Goal: Information Seeking & Learning: Learn about a topic

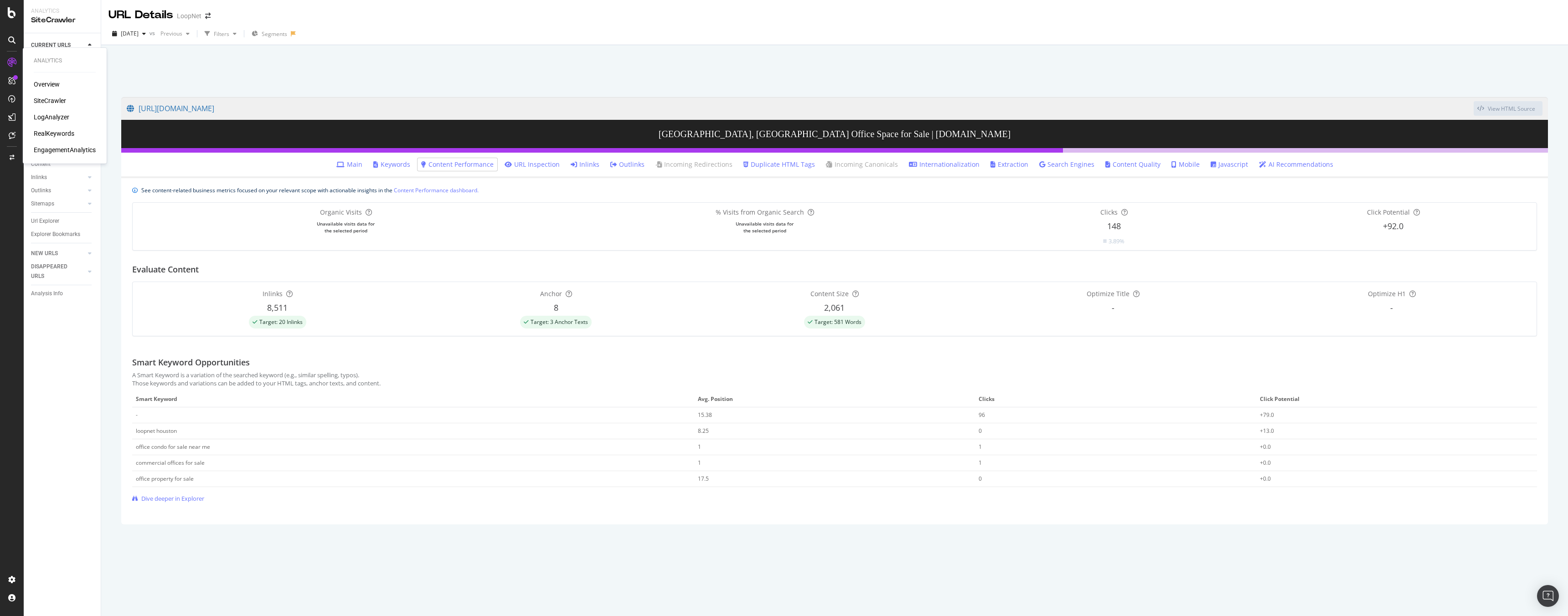
click at [58, 114] on div "LogAnalyzer" at bounding box center [52, 117] width 36 height 9
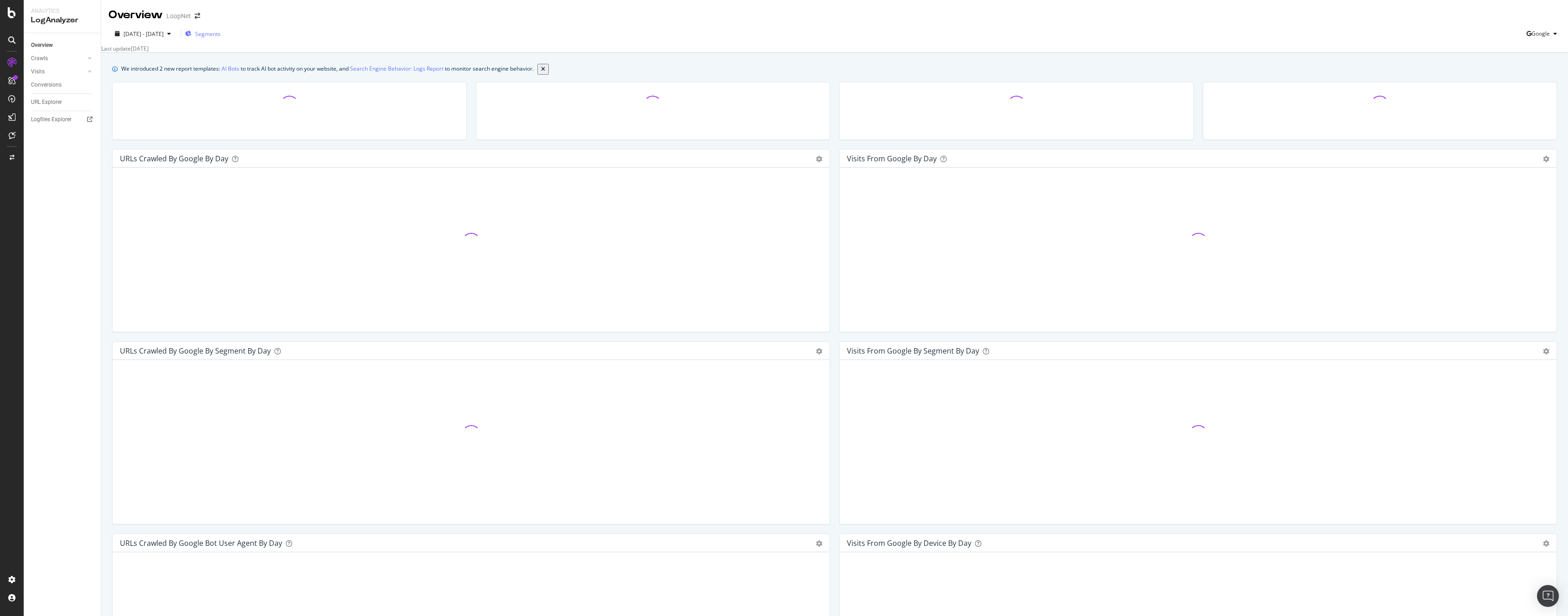
click at [220, 34] on span "Segments" at bounding box center [208, 34] width 26 height 8
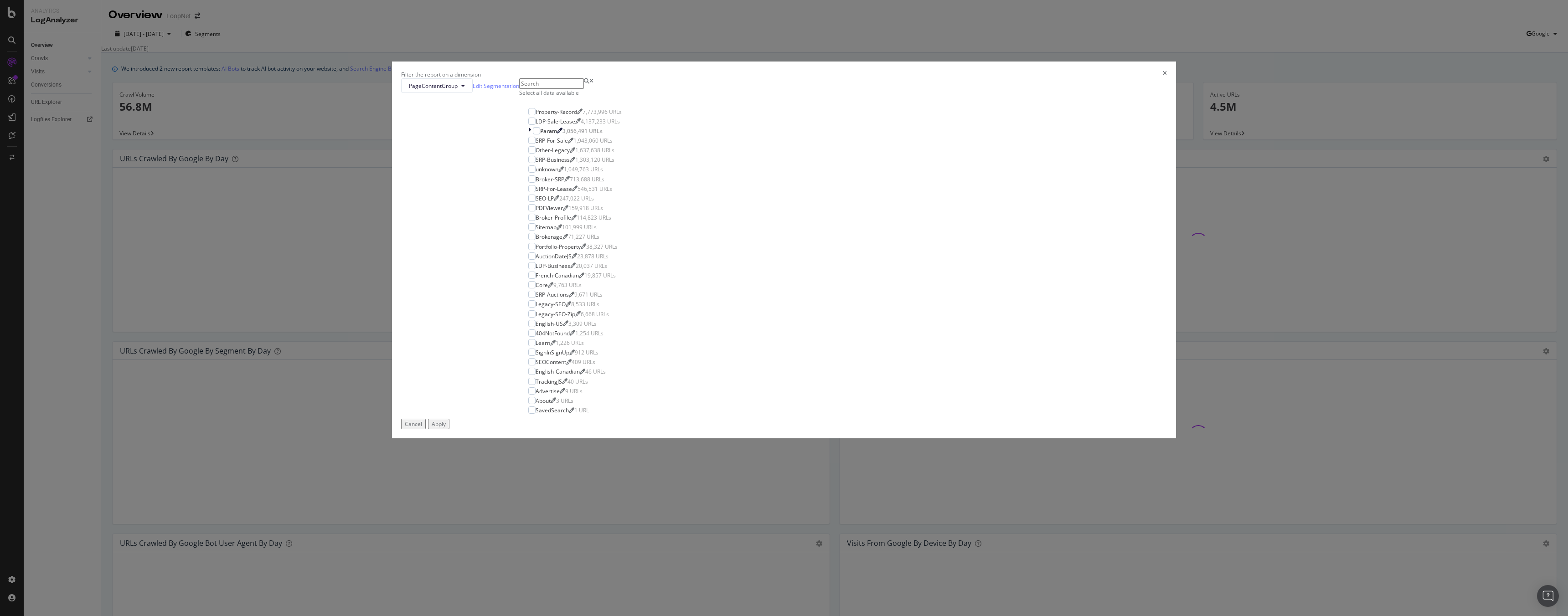
click at [176, 39] on div "Filter the report on a dimension PageContentGroup Edit Segmentation Select all …" at bounding box center [784, 308] width 1568 height 616
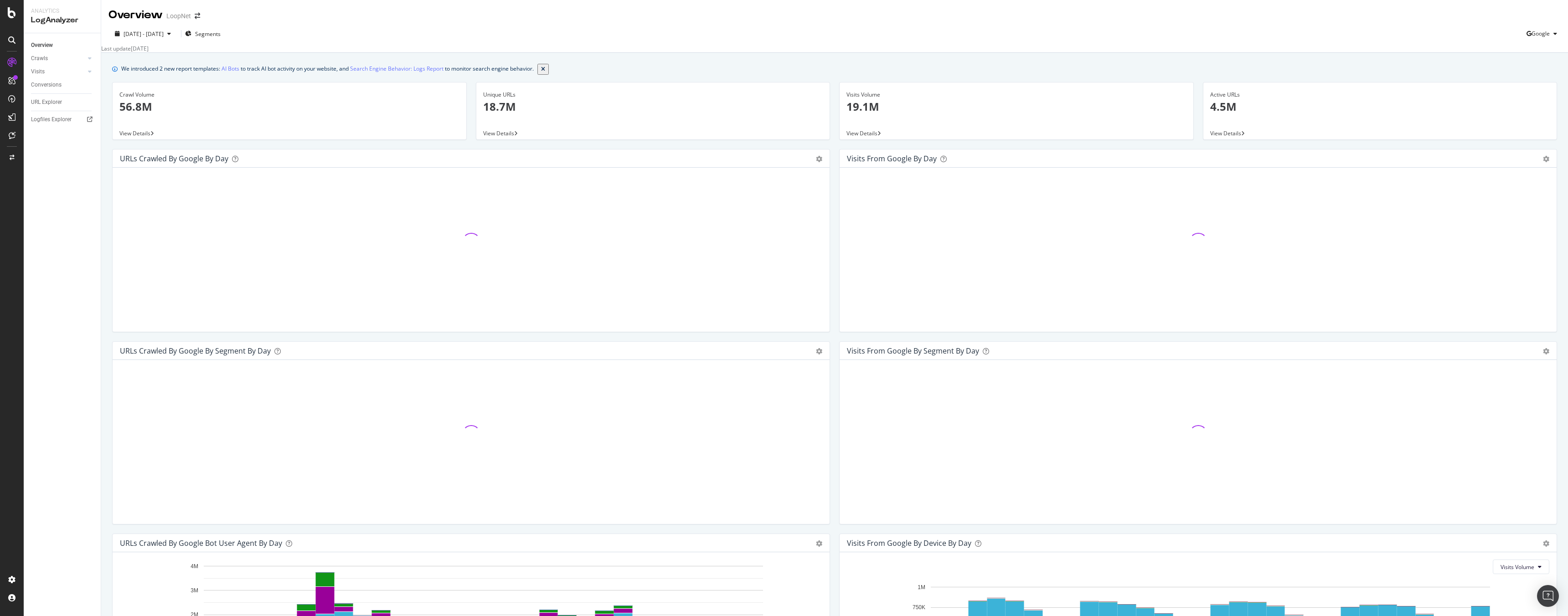
click at [191, 11] on div "LoopNet" at bounding box center [178, 16] width 24 height 9
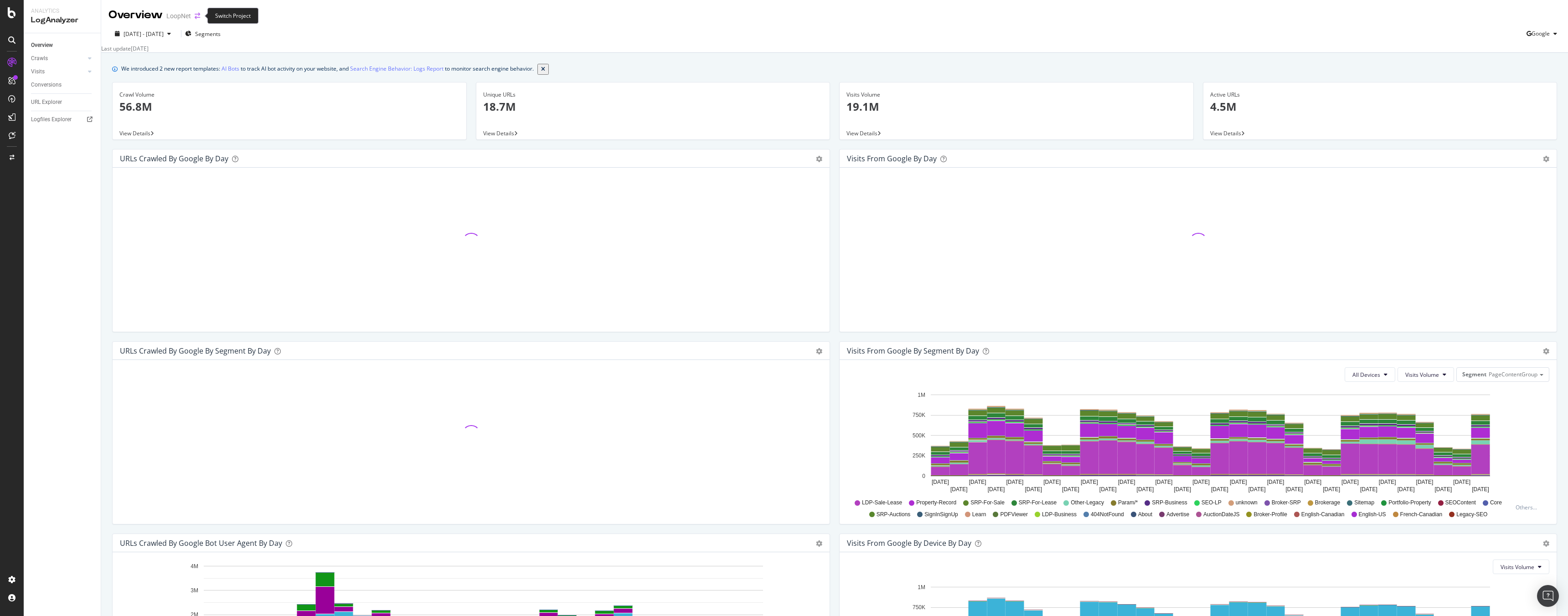
click at [195, 16] on icon "arrow-right-arrow-left" at bounding box center [197, 16] width 5 height 7
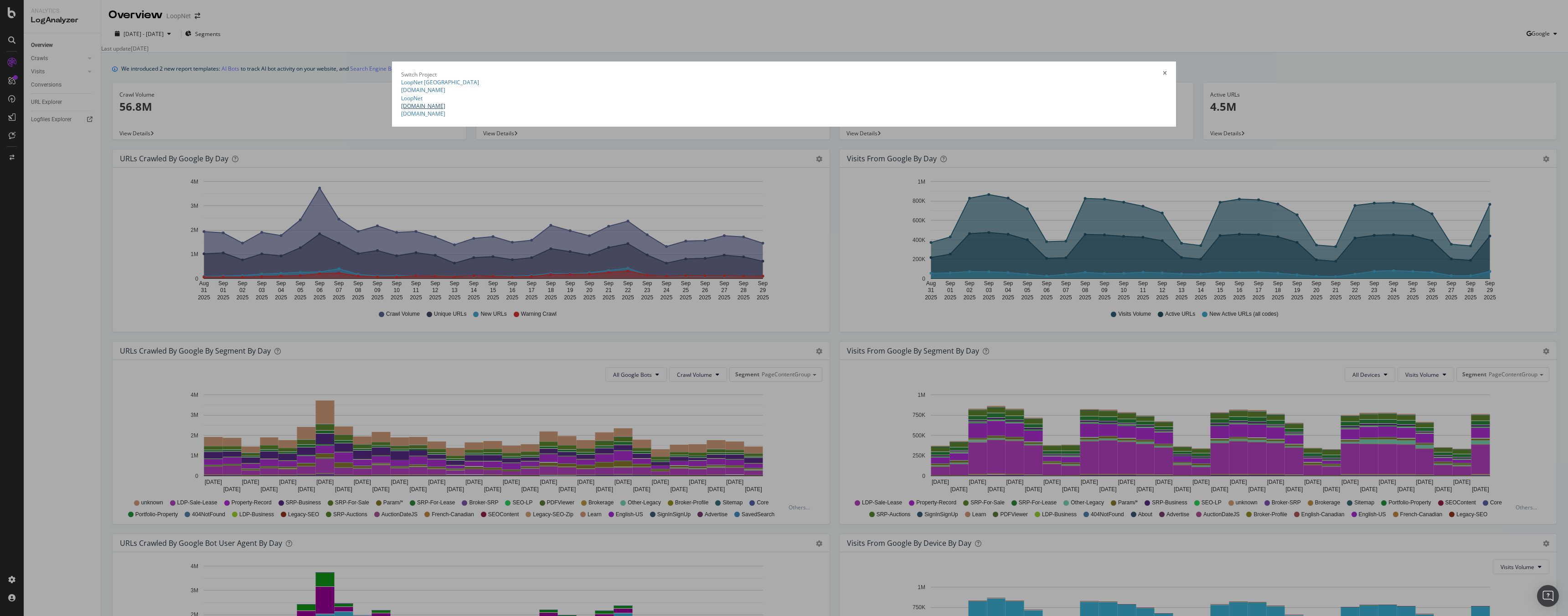
click at [445, 110] on link "[DOMAIN_NAME]" at bounding box center [423, 106] width 44 height 8
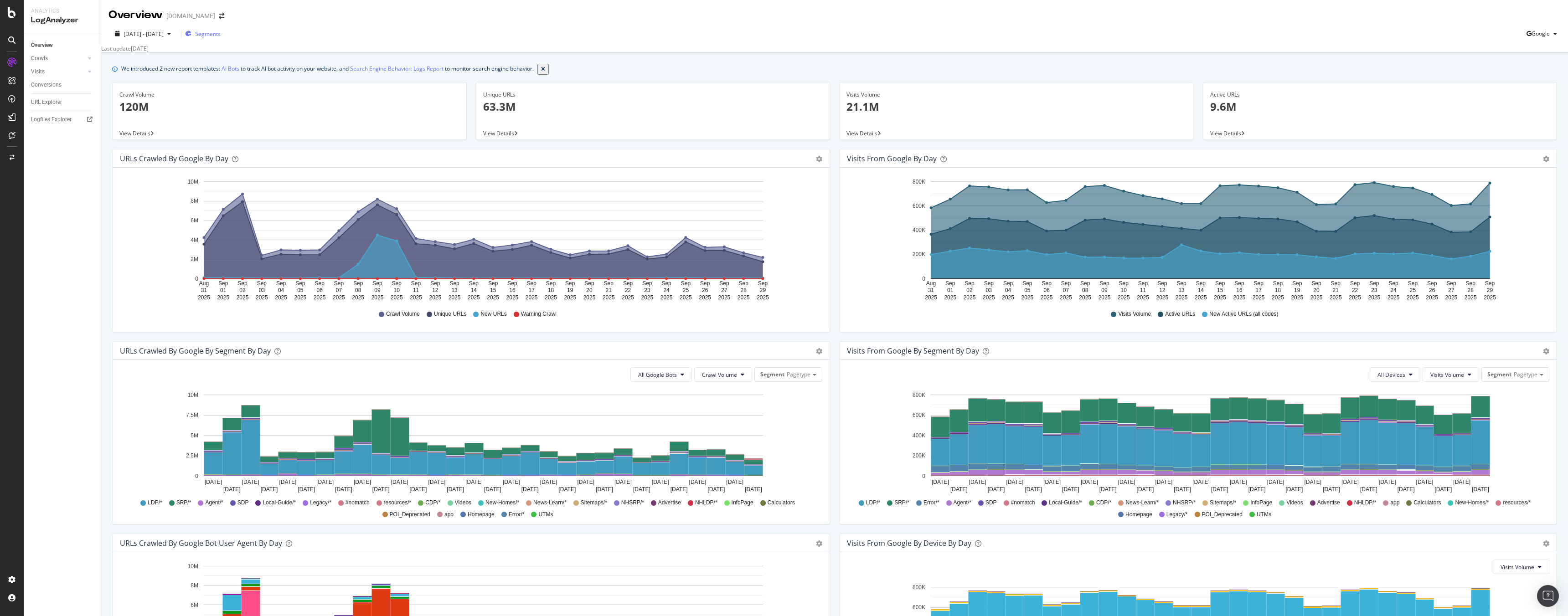
click at [220, 30] on span "Segments" at bounding box center [208, 34] width 26 height 8
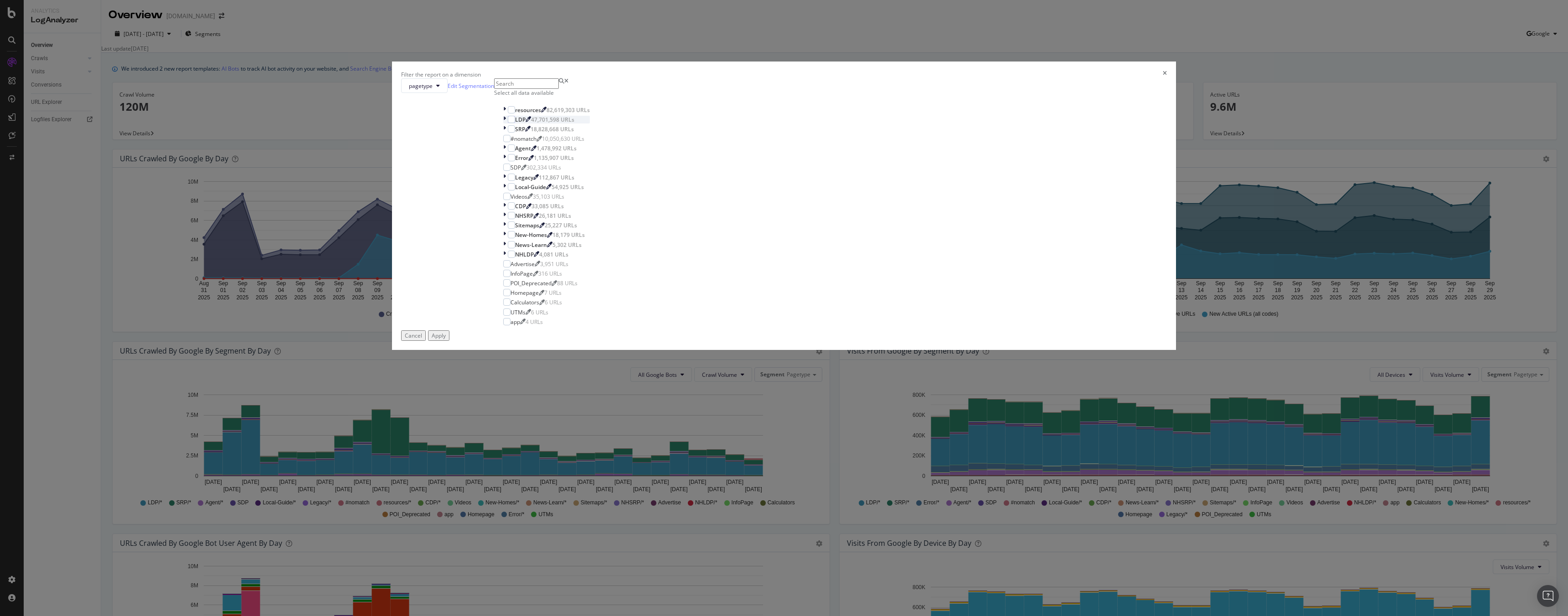
click at [506, 124] on icon "modal" at bounding box center [505, 120] width 3 height 8
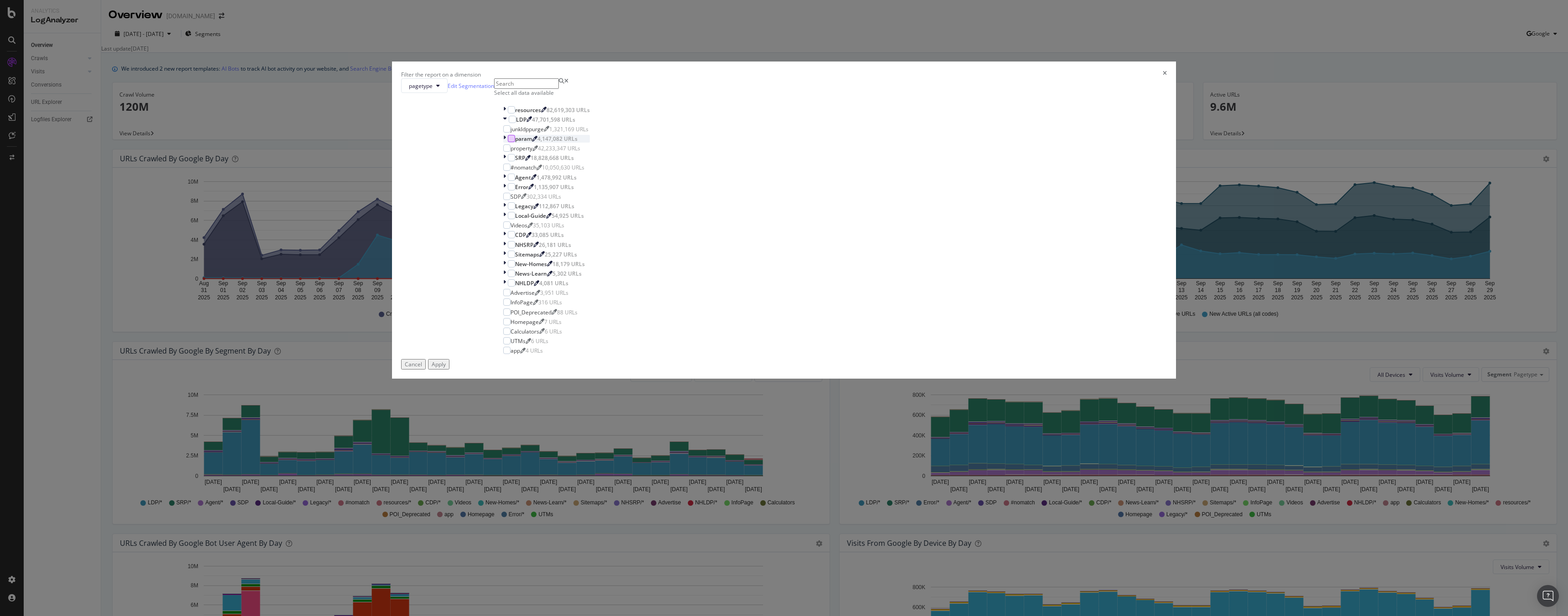
click at [515, 142] on div "modal" at bounding box center [511, 138] width 7 height 7
click at [508, 142] on div "modal" at bounding box center [505, 139] width 5 height 8
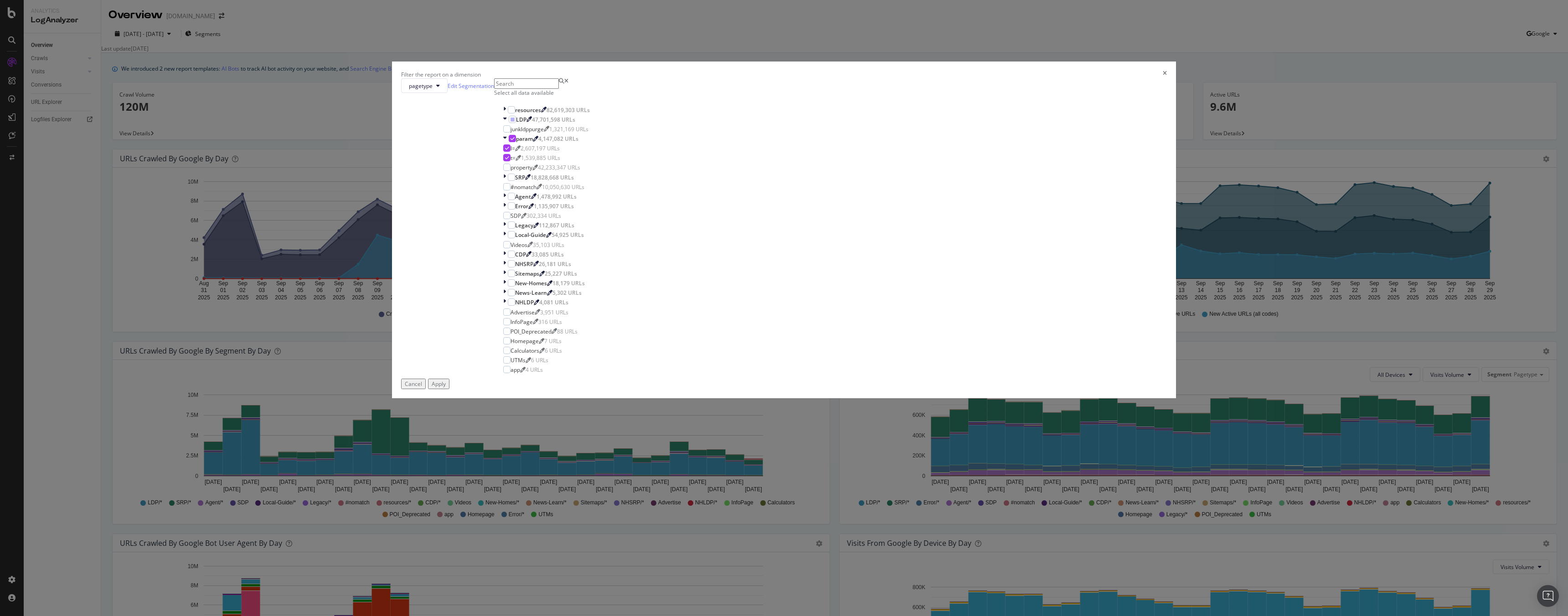
click at [446, 388] on div "Apply" at bounding box center [438, 384] width 14 height 8
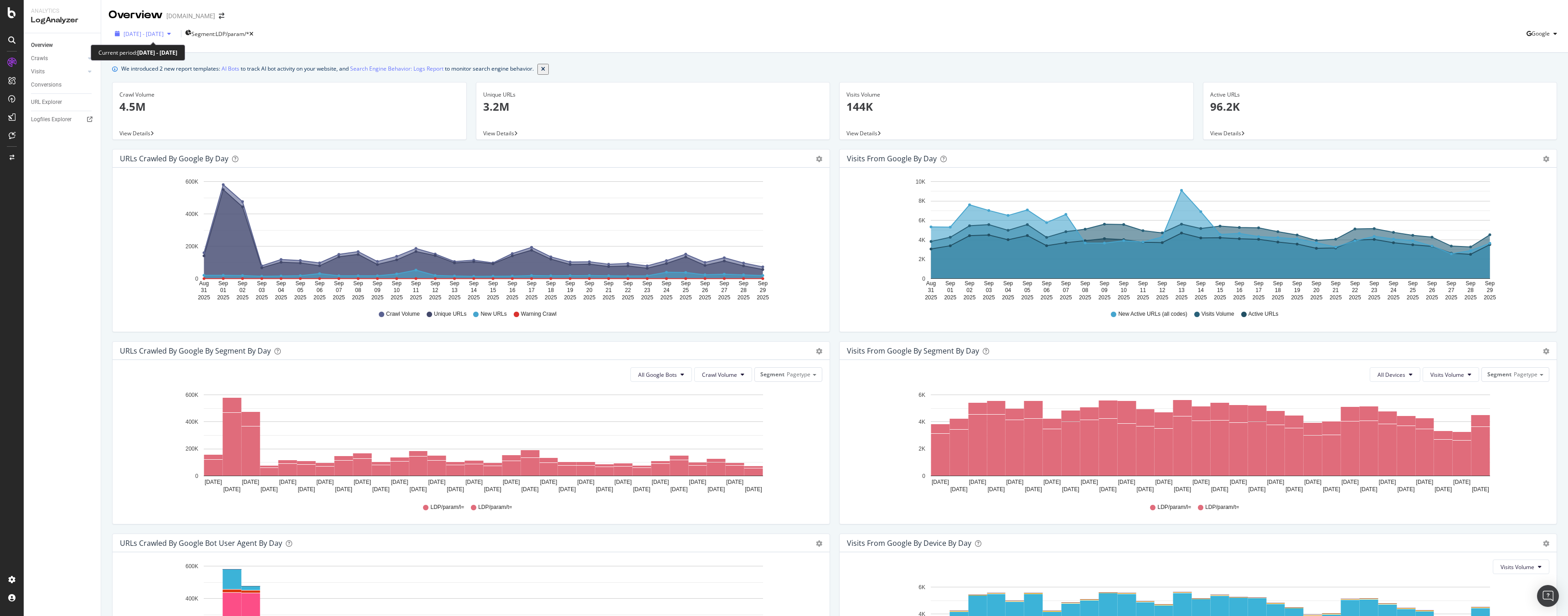
click at [164, 33] on span "2025 Aug. 31st - Sep. 29th" at bounding box center [144, 34] width 40 height 8
click at [170, 75] on div "Last 6 Months" at bounding box center [179, 67] width 19 height 15
type input "2025/03/30"
click at [219, 153] on div "Apply" at bounding box center [212, 149] width 14 height 8
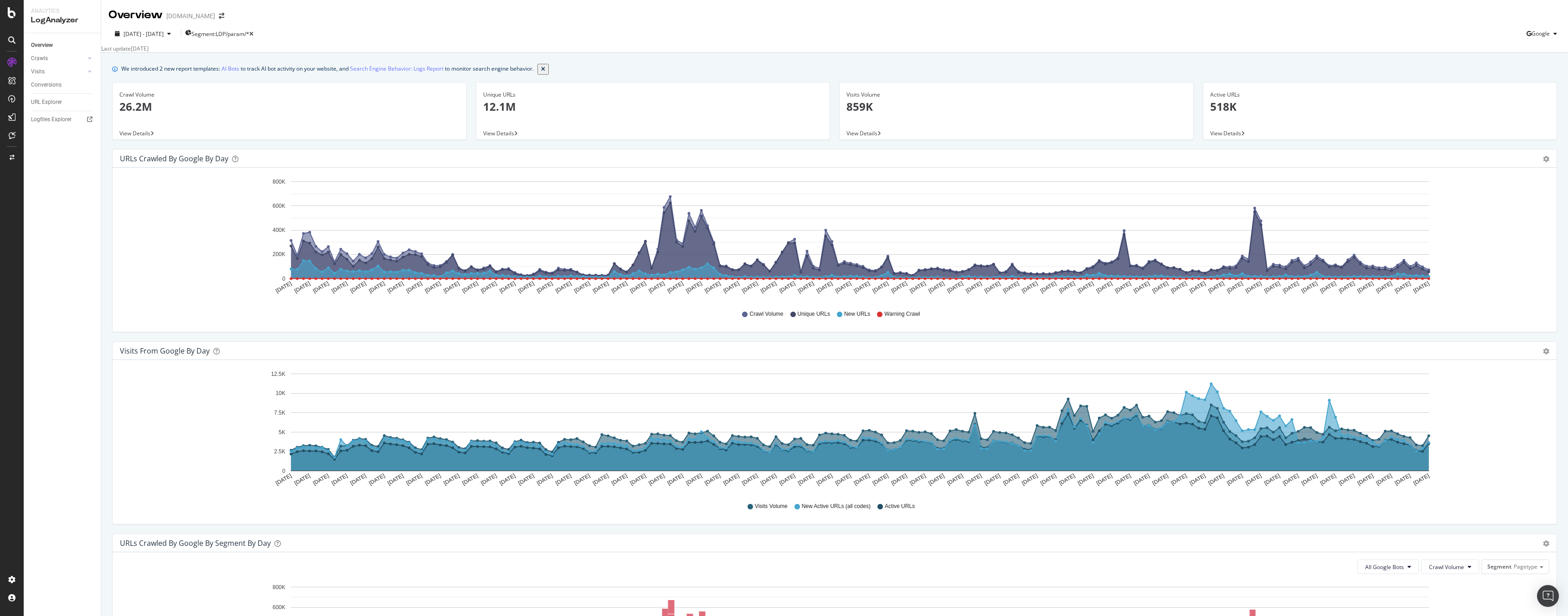
click at [503, 132] on span "View Details" at bounding box center [499, 133] width 31 height 8
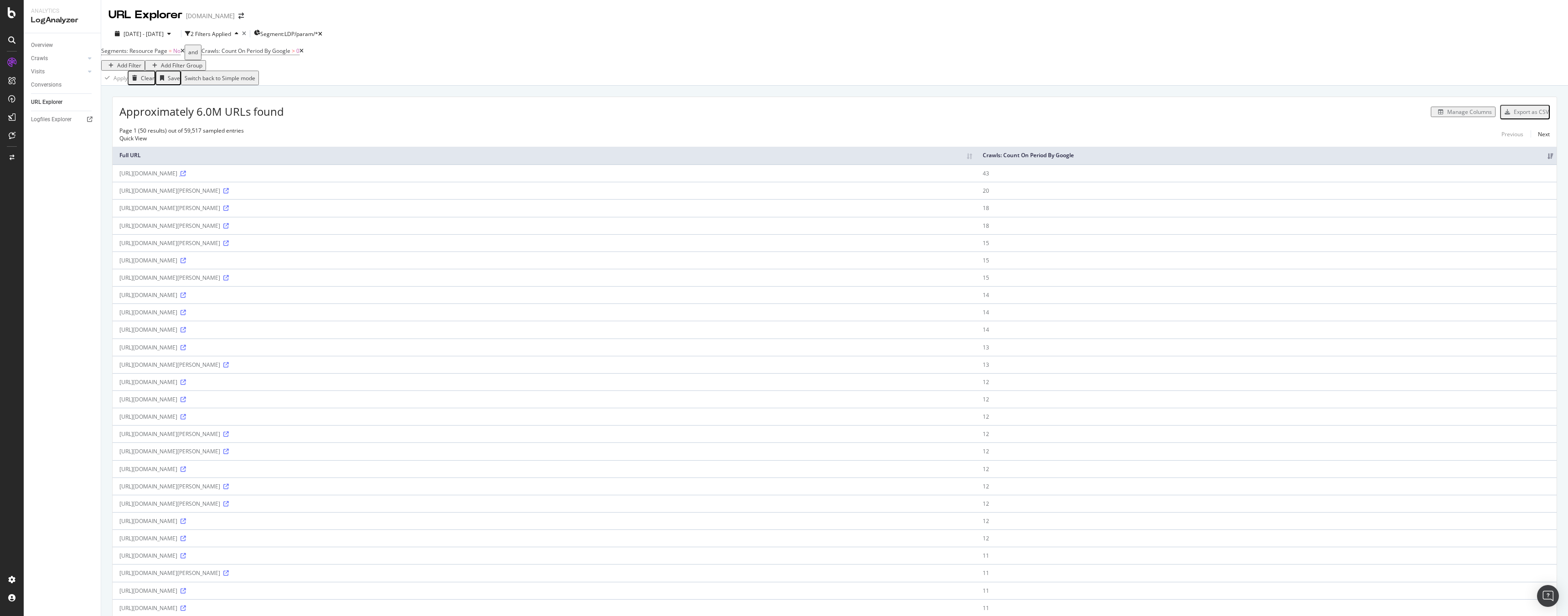
click at [186, 173] on icon at bounding box center [183, 173] width 5 height 5
click at [186, 294] on icon at bounding box center [183, 295] width 5 height 5
click at [186, 397] on icon at bounding box center [183, 399] width 5 height 5
click at [1467, 114] on div "Manage Columns" at bounding box center [1469, 112] width 44 height 8
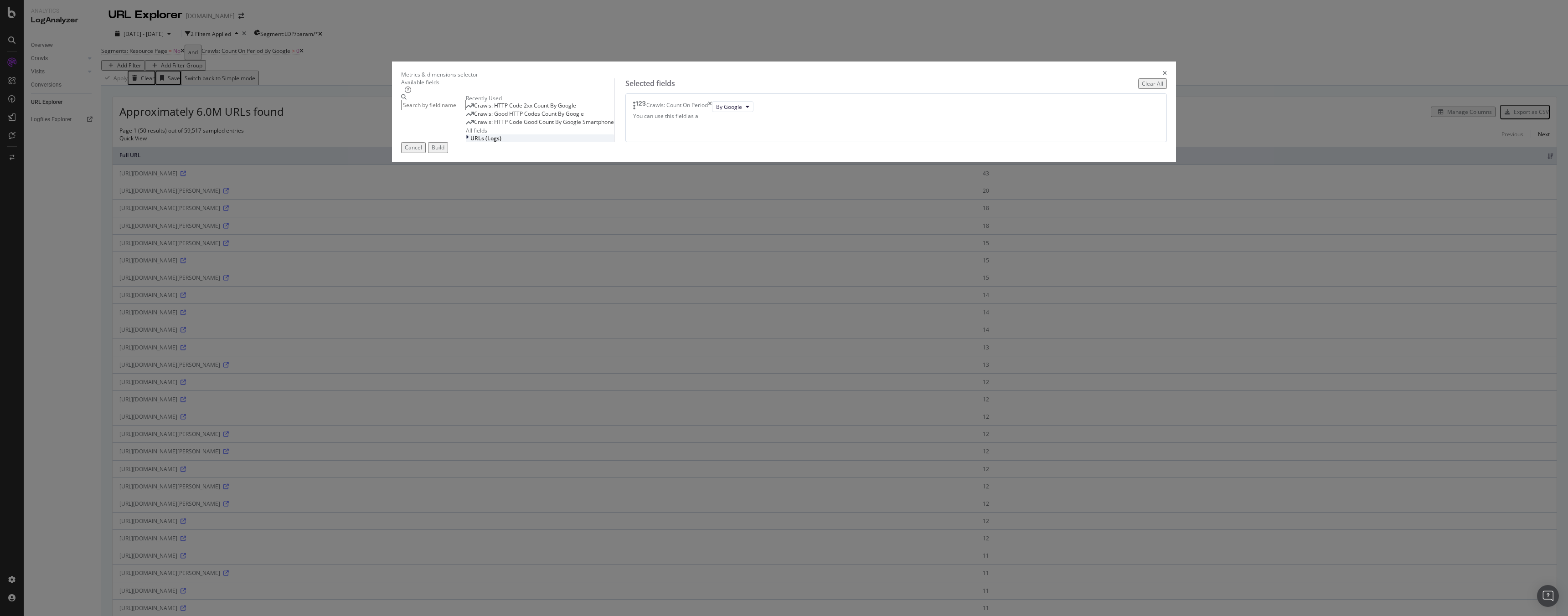
click at [501, 142] on span "URLs (Logs)" at bounding box center [485, 138] width 31 height 8
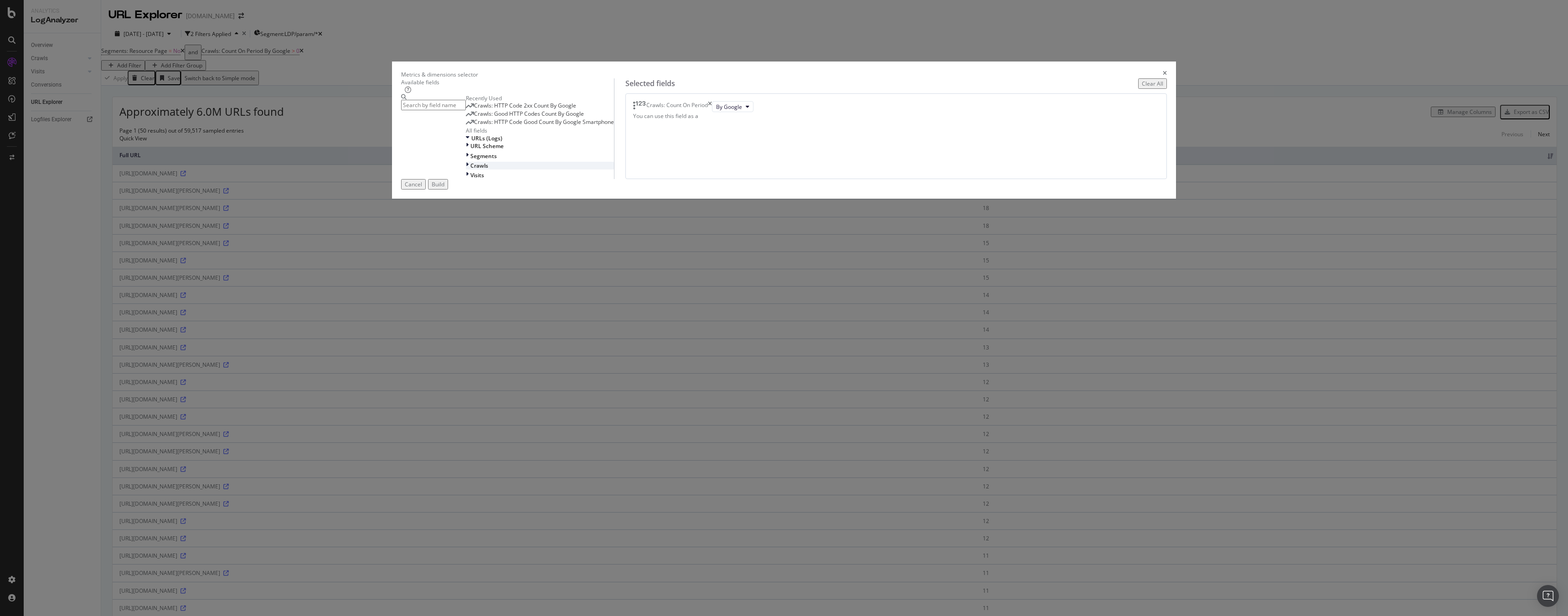
click at [469, 169] on icon "modal" at bounding box center [467, 165] width 3 height 8
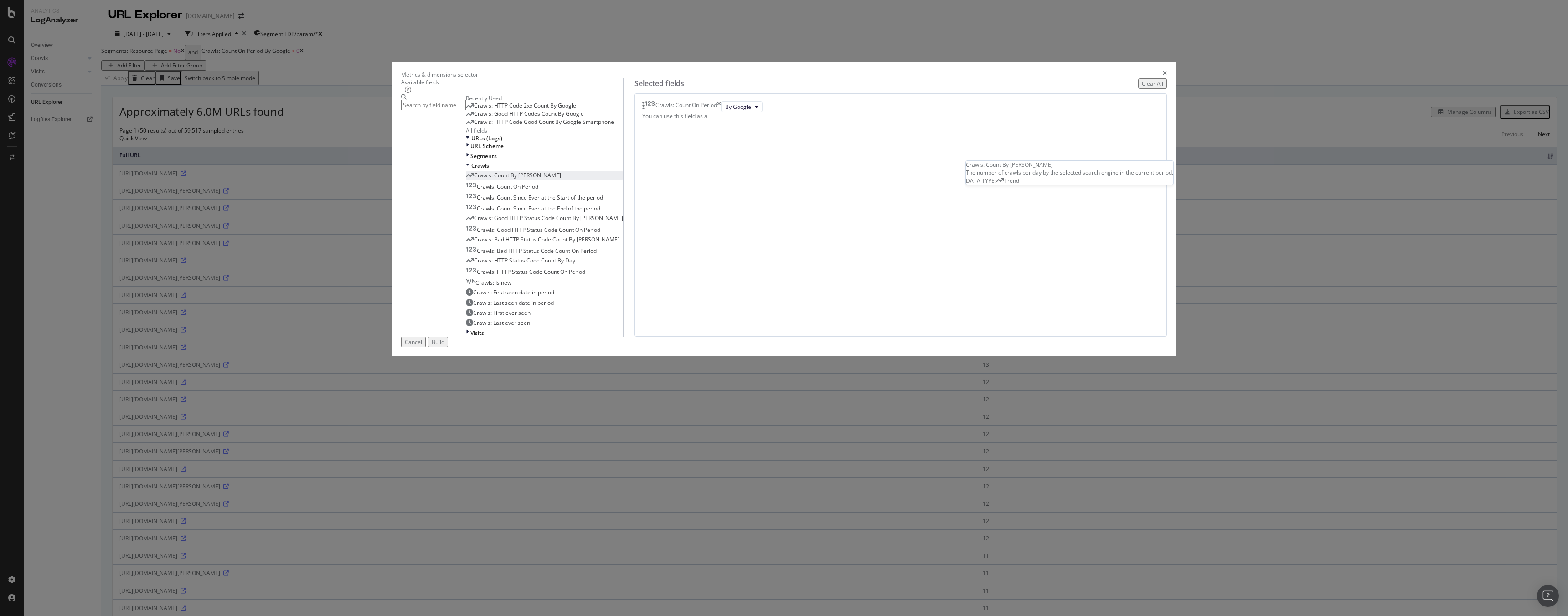
scroll to position [89, 0]
click at [585, 275] on span "Crawls: HTTP Status Code Count On Period" at bounding box center [531, 272] width 109 height 8
click at [781, 122] on span "2xx" at bounding box center [776, 118] width 9 height 8
click at [940, 337] on div "Crawls: Count On Period By Google Crawls: HTTP Status Code Count On Period 2xx …" at bounding box center [901, 215] width 532 height 243
click at [444, 345] on div "Build" at bounding box center [438, 342] width 13 height 8
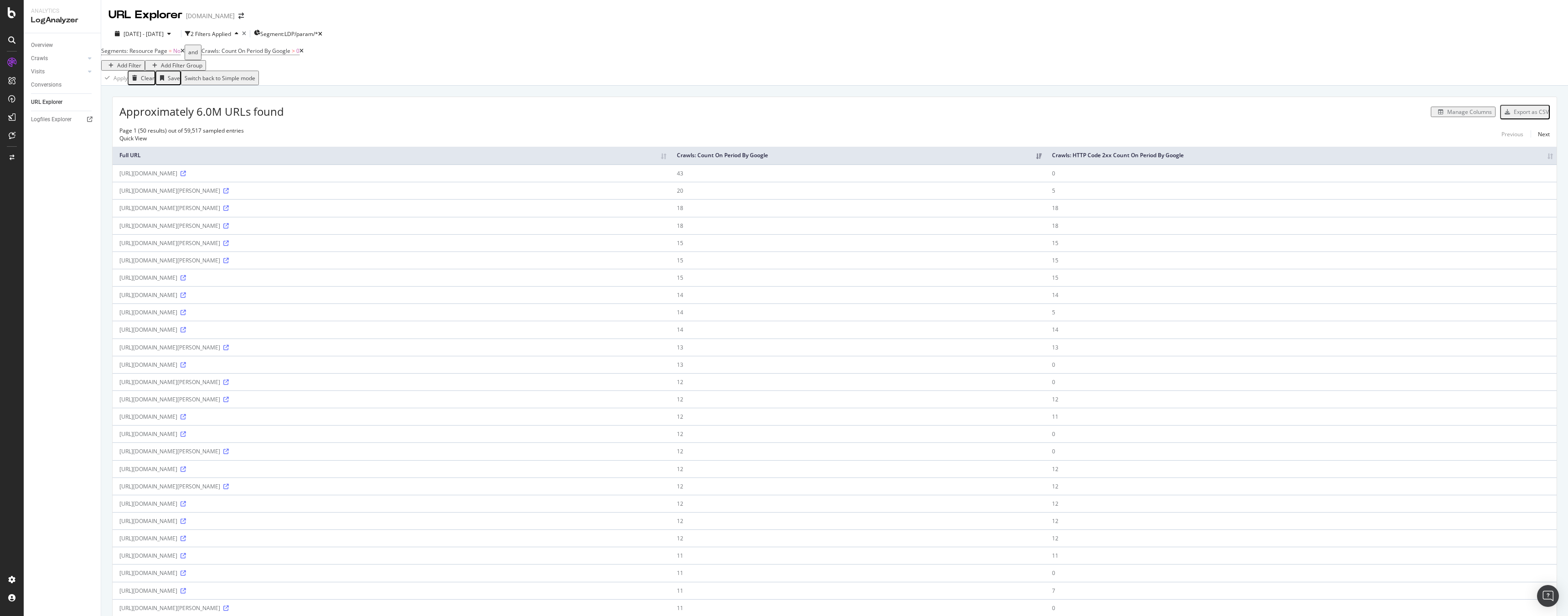
click at [1471, 114] on div "Manage Columns" at bounding box center [1469, 112] width 44 height 8
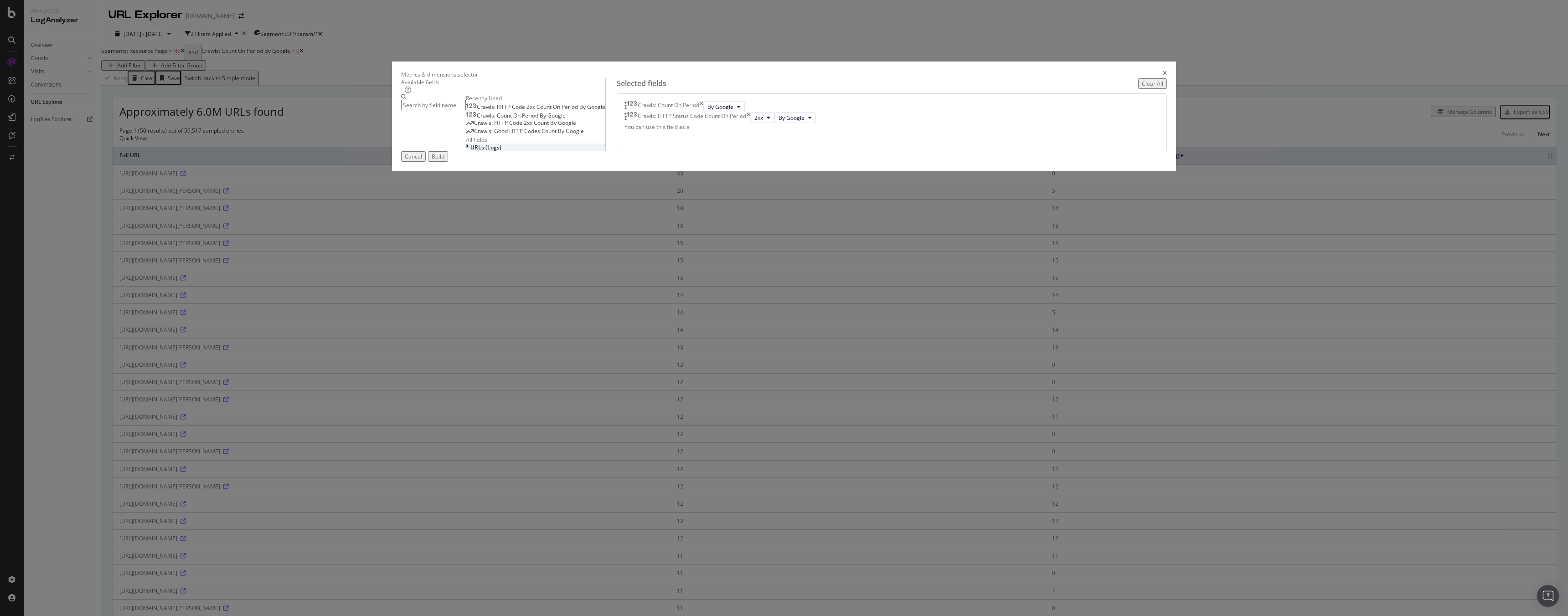
click at [605, 152] on div "URLs (Logs)" at bounding box center [535, 148] width 140 height 8
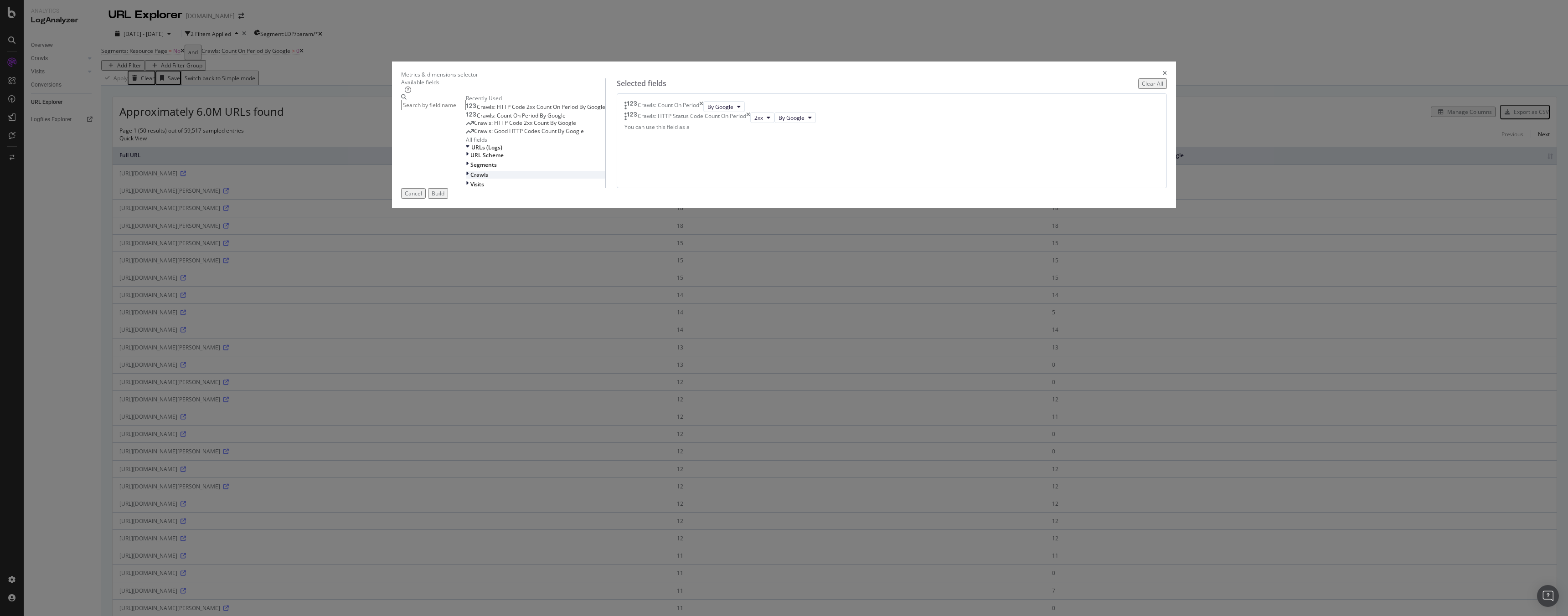
click at [605, 179] on div "Crawls" at bounding box center [535, 175] width 140 height 8
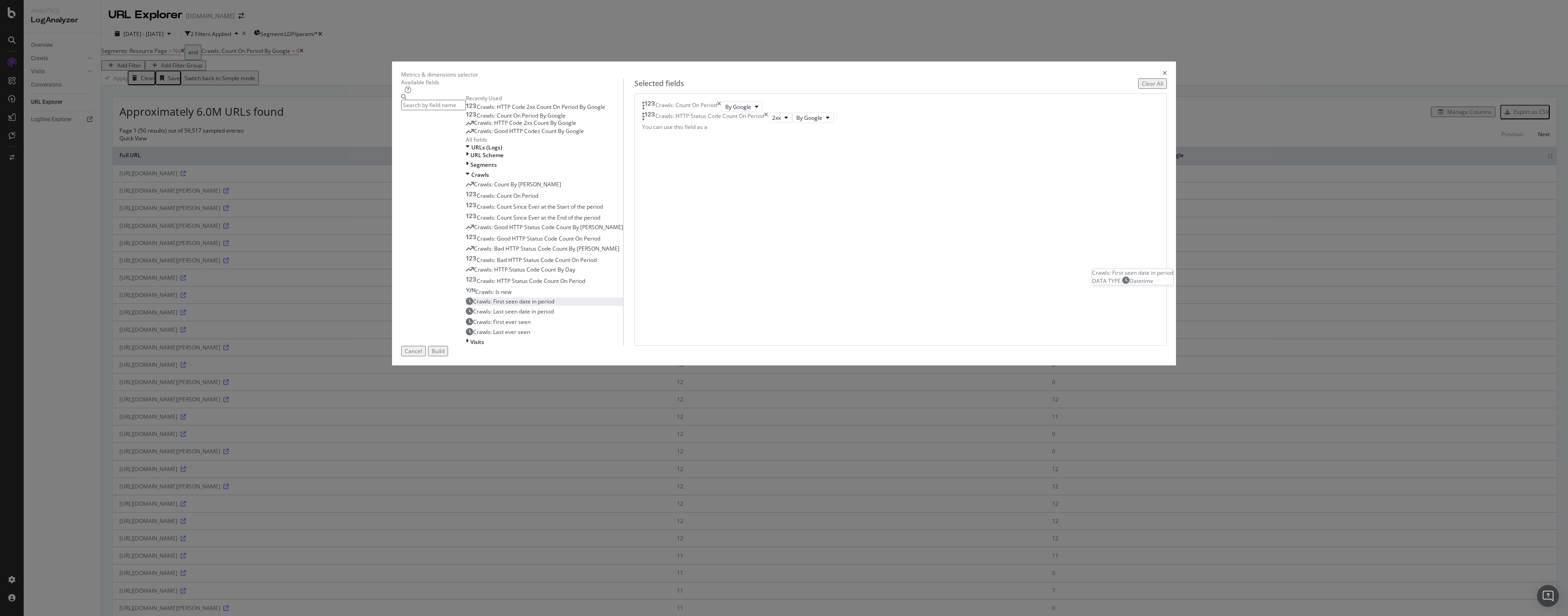
scroll to position [85, 0]
click at [585, 285] on span "Crawls: HTTP Status Code Count On Period" at bounding box center [531, 281] width 109 height 8
click at [444, 355] on div "Build" at bounding box center [438, 351] width 13 height 8
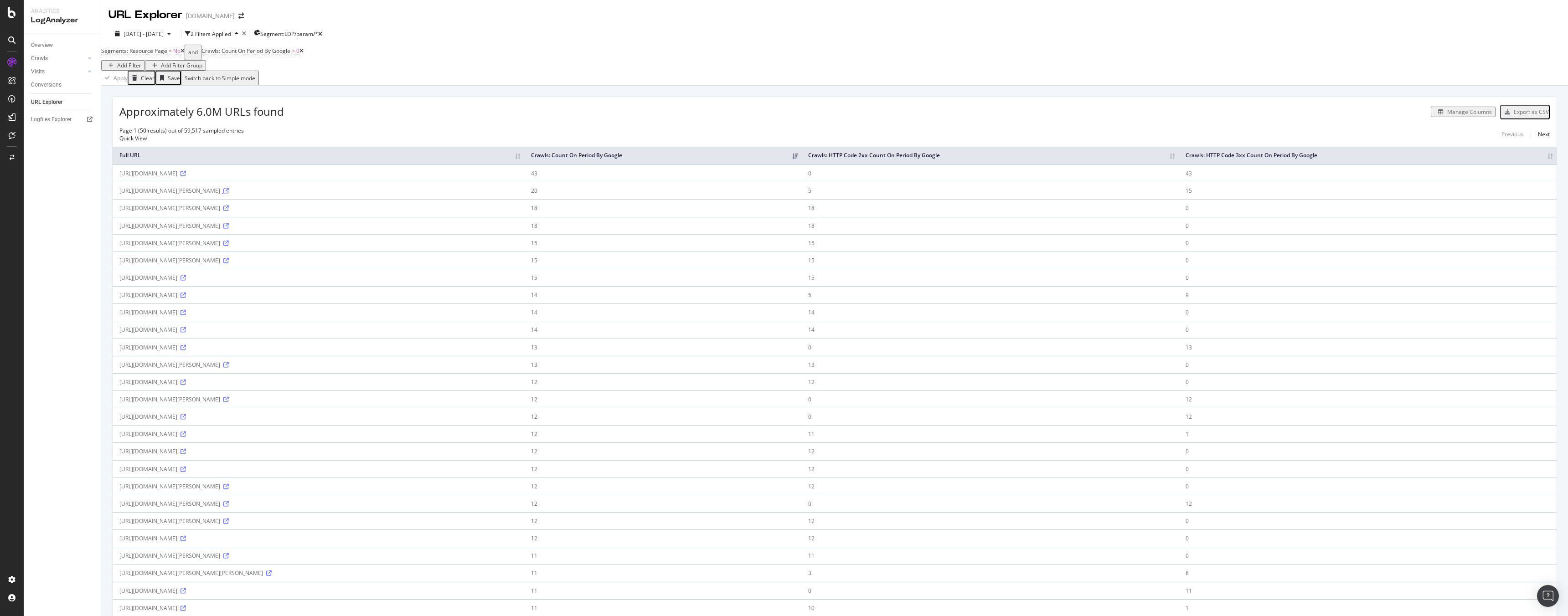
click at [229, 191] on icon at bounding box center [226, 191] width 5 height 5
click at [186, 294] on icon at bounding box center [183, 295] width 5 height 5
click at [171, 31] on icon "button" at bounding box center [170, 34] width 4 height 5
click at [146, 61] on div "Last 7 Days" at bounding box center [133, 67] width 24 height 15
type input "2025/09/23"
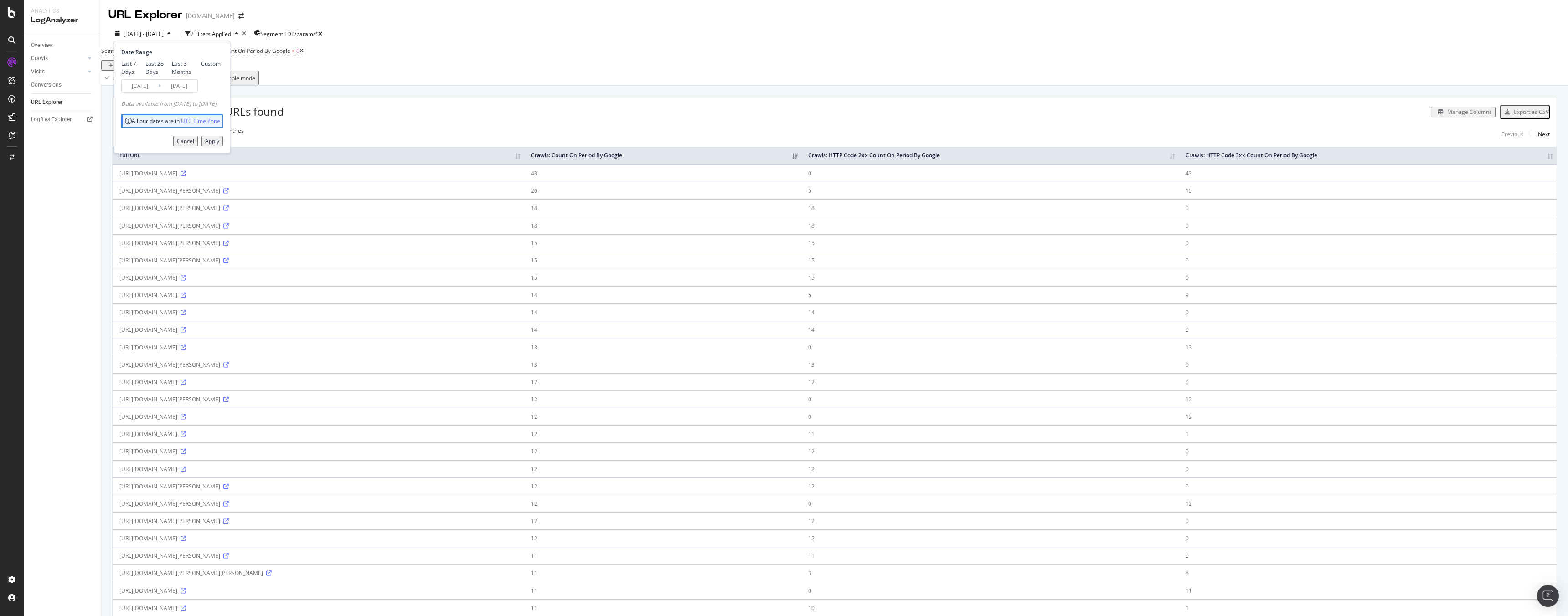
click at [219, 145] on div "Apply" at bounding box center [212, 141] width 14 height 8
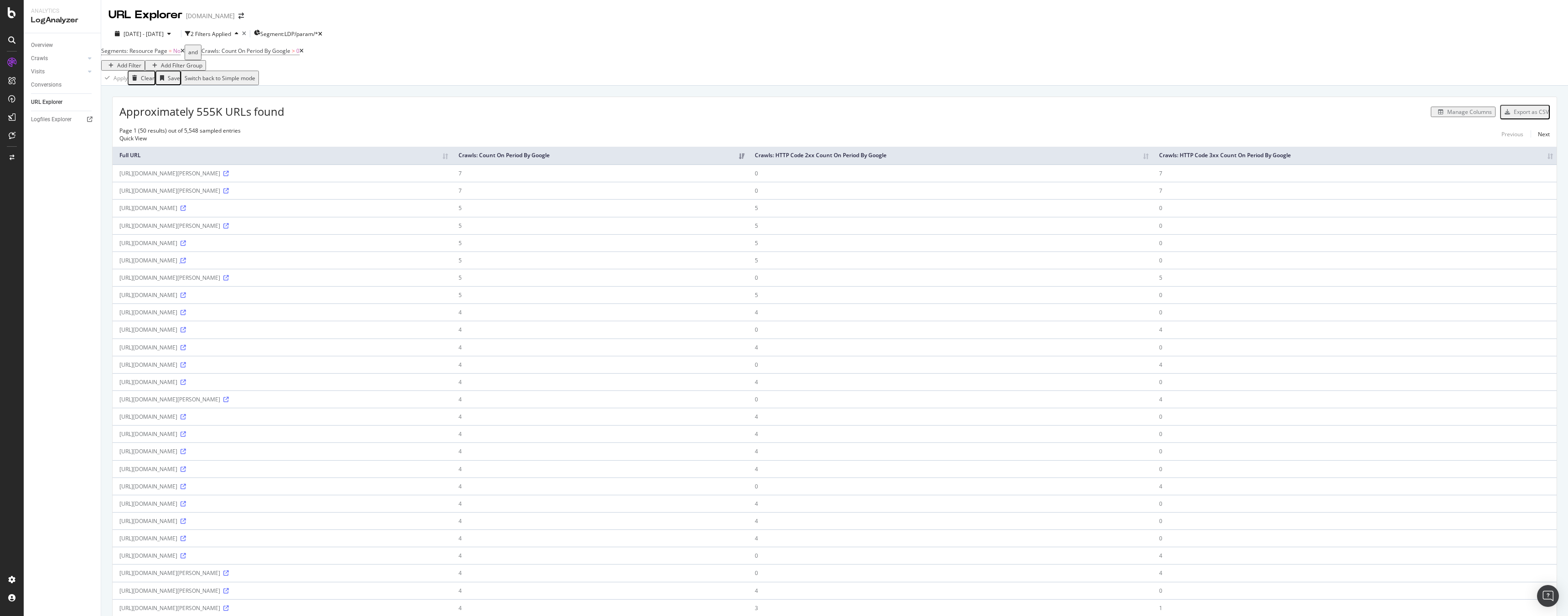
click at [186, 259] on icon at bounding box center [183, 261] width 5 height 5
click at [164, 36] on span "2025 Sep. 23rd - Sep. 29th" at bounding box center [144, 34] width 40 height 8
click at [172, 75] on div "Last 3 Months" at bounding box center [186, 67] width 29 height 15
type input "2025/06/30"
drag, startPoint x: 157, startPoint y: 92, endPoint x: 187, endPoint y: 146, distance: 61.8
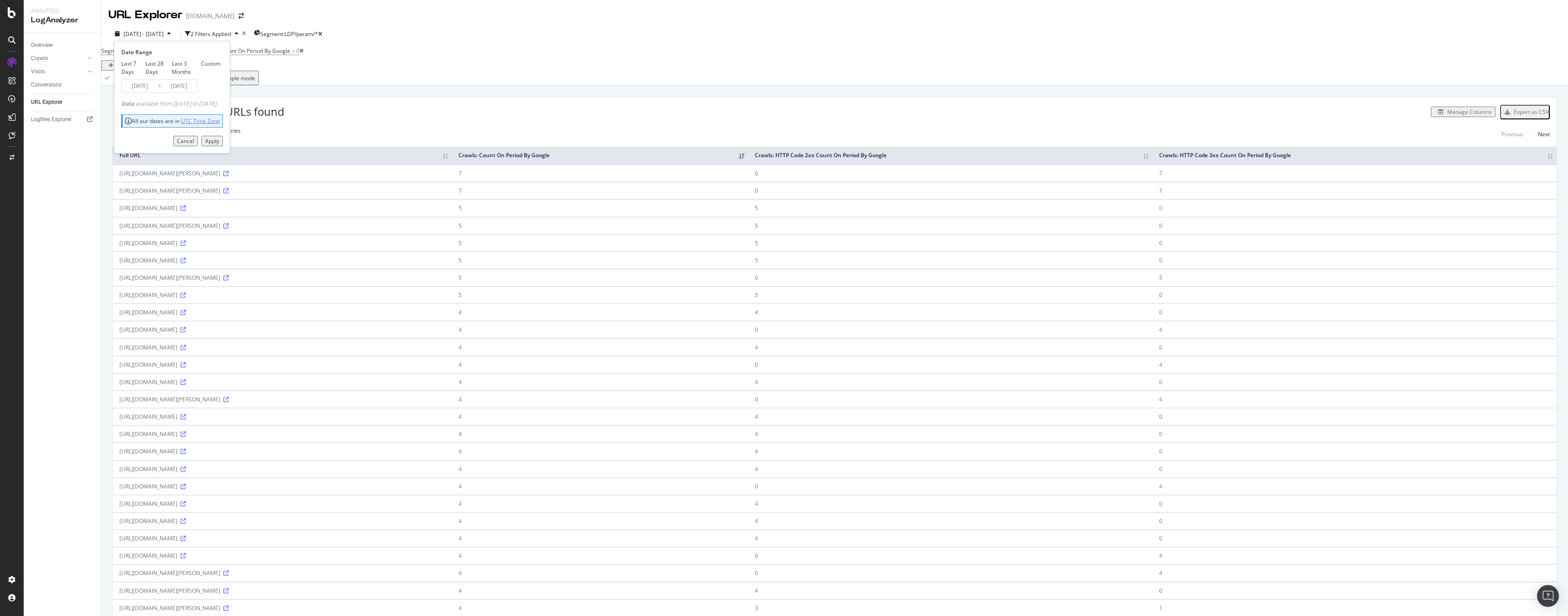
click at [183, 140] on div "Date Range Last 7 Days Last 28 Days Last 3 Months Custom 2025/06/30 Navigate fo…" at bounding box center [172, 97] width 117 height 112
click at [219, 145] on div "Apply" at bounding box center [212, 141] width 14 height 8
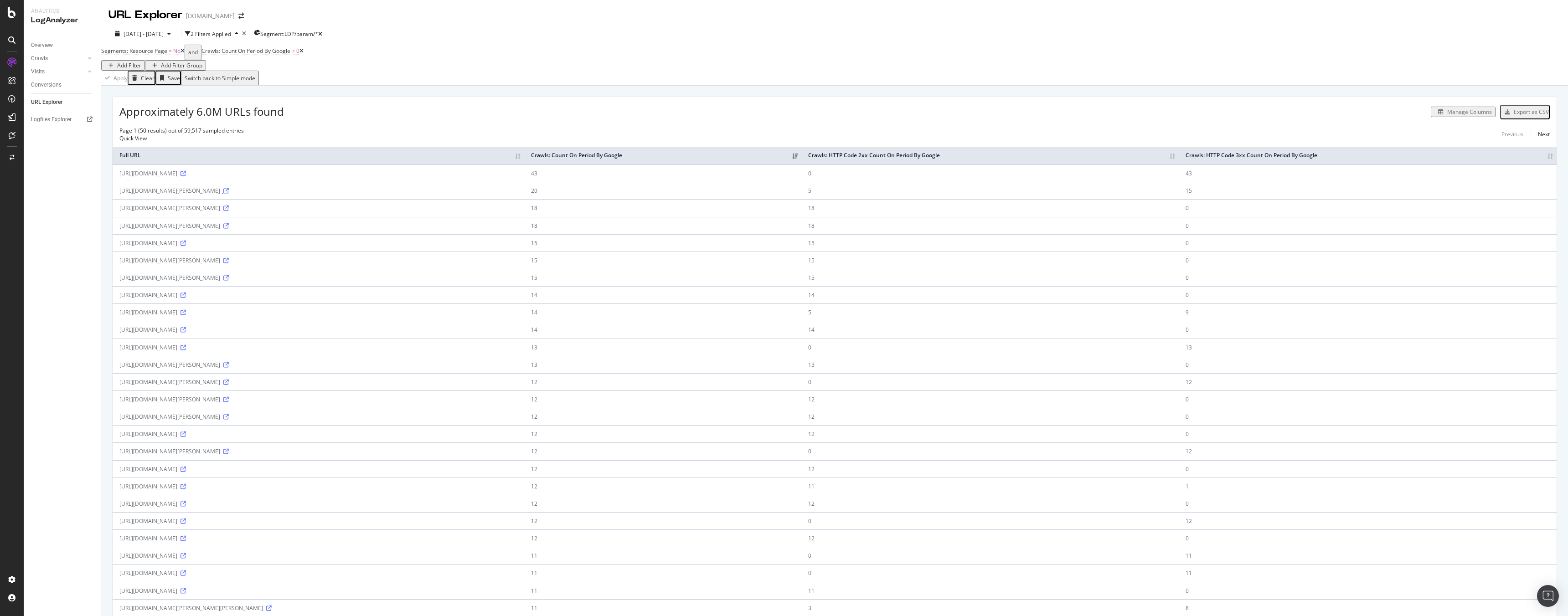
click at [229, 190] on icon at bounding box center [226, 191] width 5 height 5
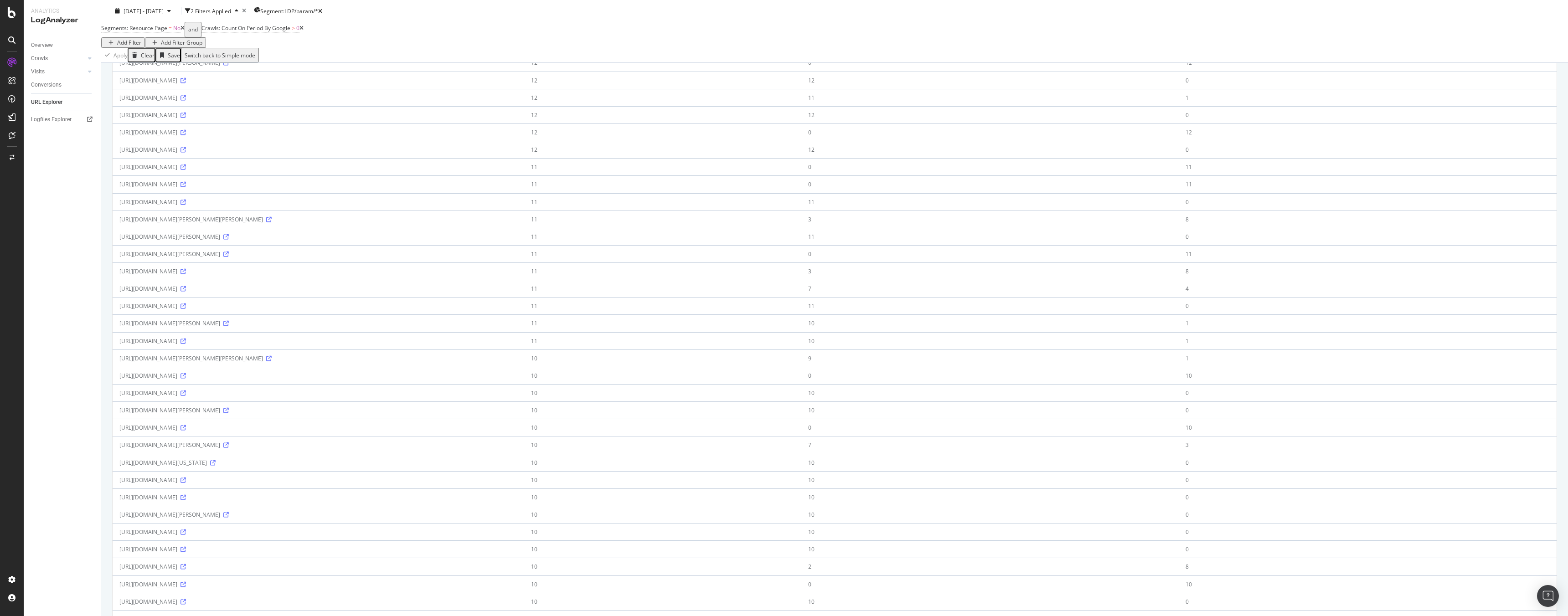
scroll to position [466, 0]
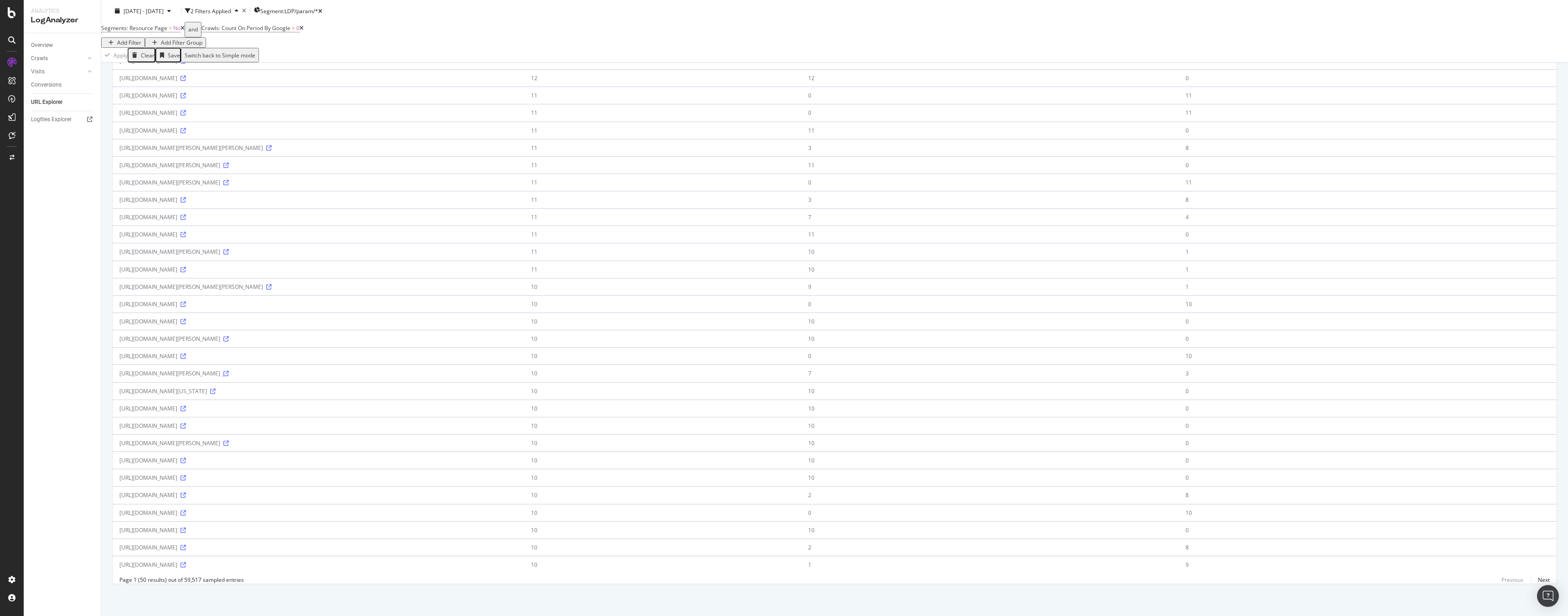
click at [229, 371] on icon at bounding box center [226, 373] width 5 height 5
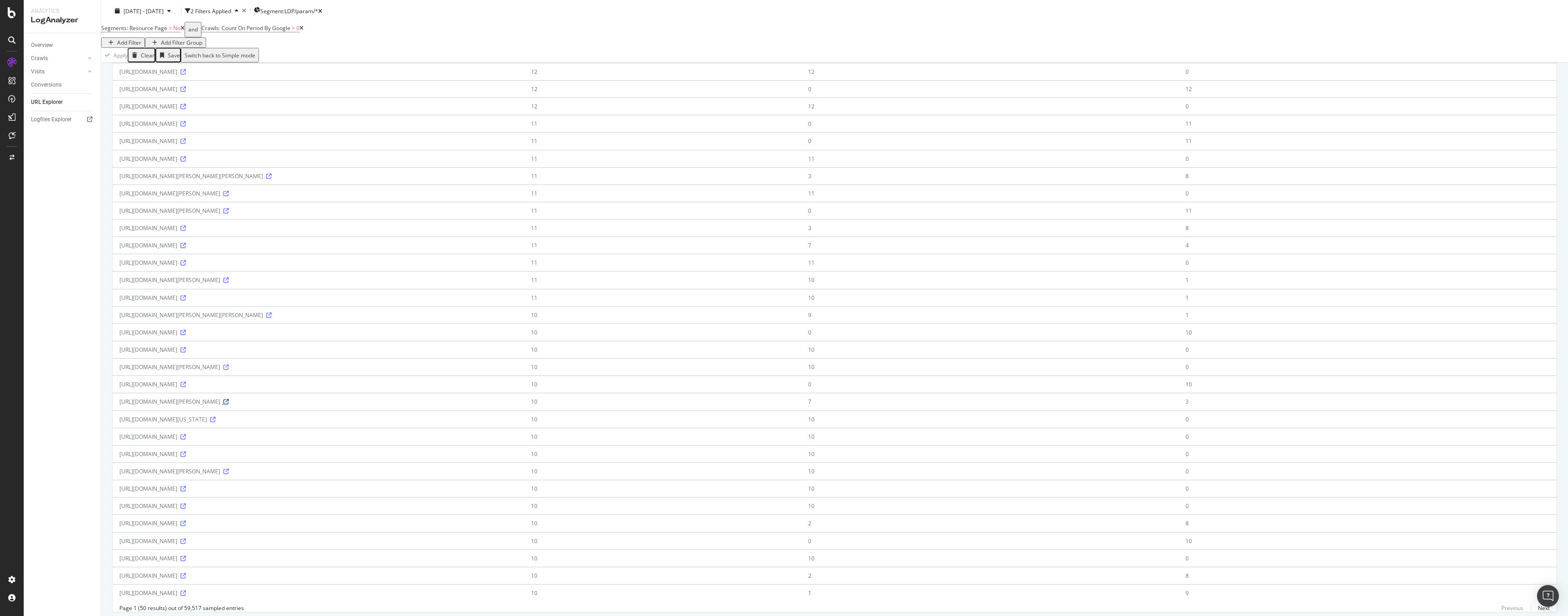
scroll to position [0, 0]
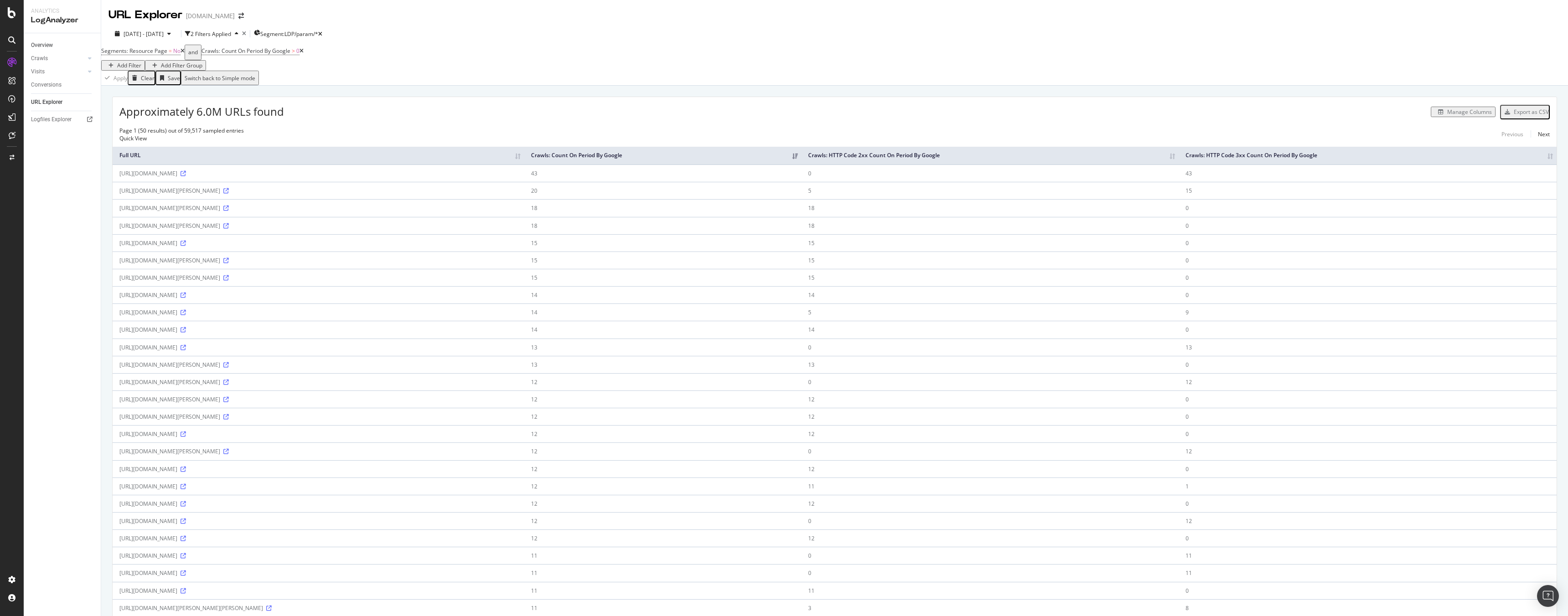
click at [55, 44] on link "Overview" at bounding box center [63, 45] width 64 height 9
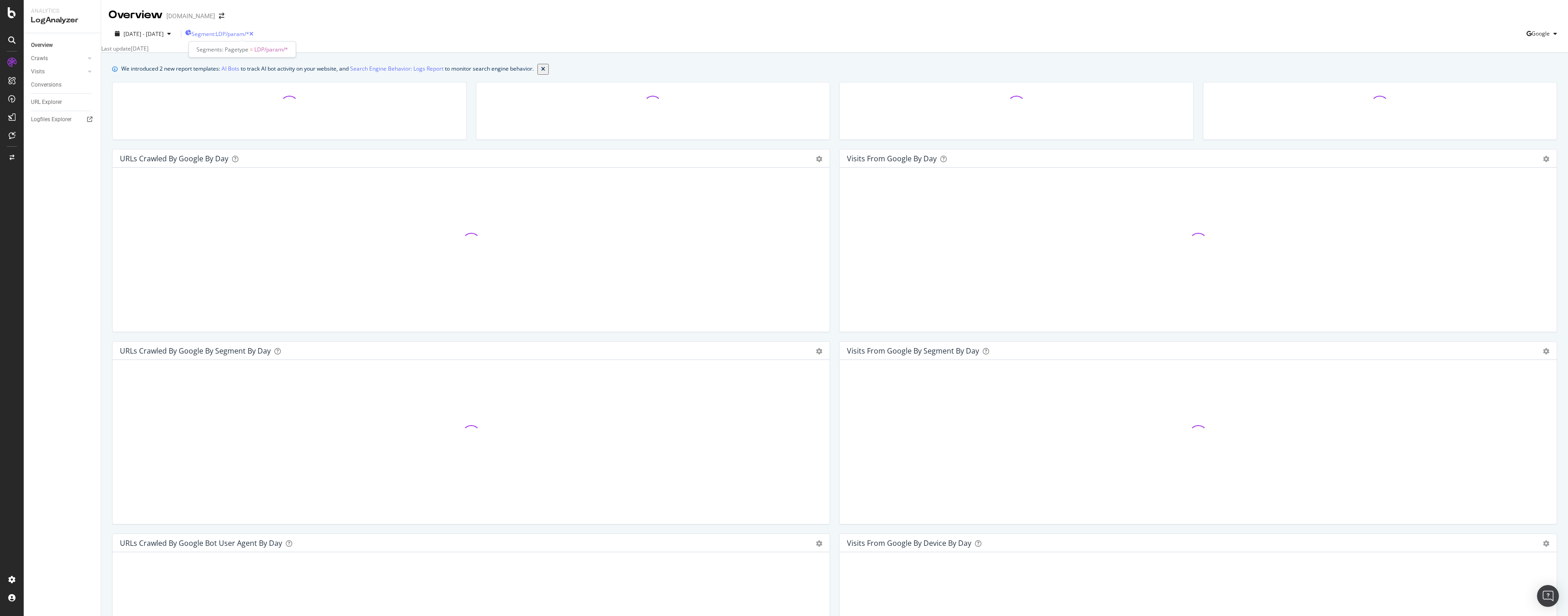
click at [249, 35] on span "Segment: LDP/param/*" at bounding box center [220, 34] width 58 height 8
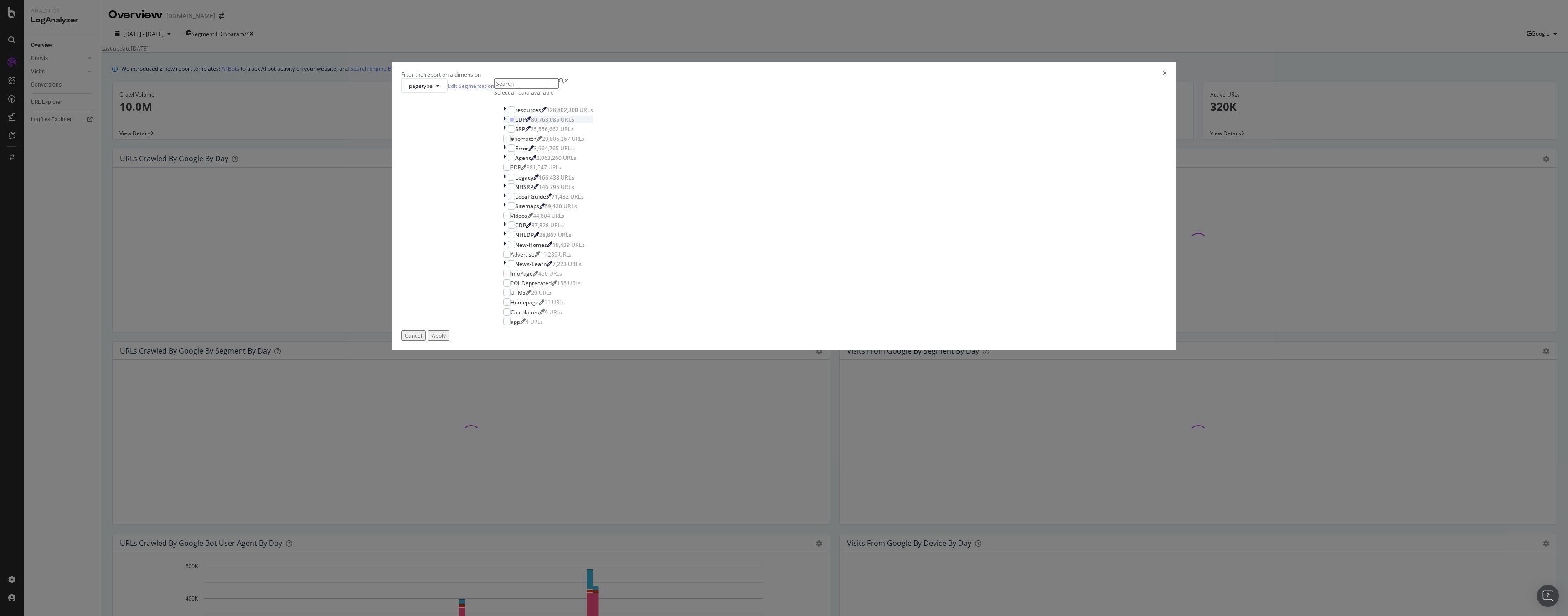
click at [506, 124] on icon "modal" at bounding box center [505, 120] width 3 height 8
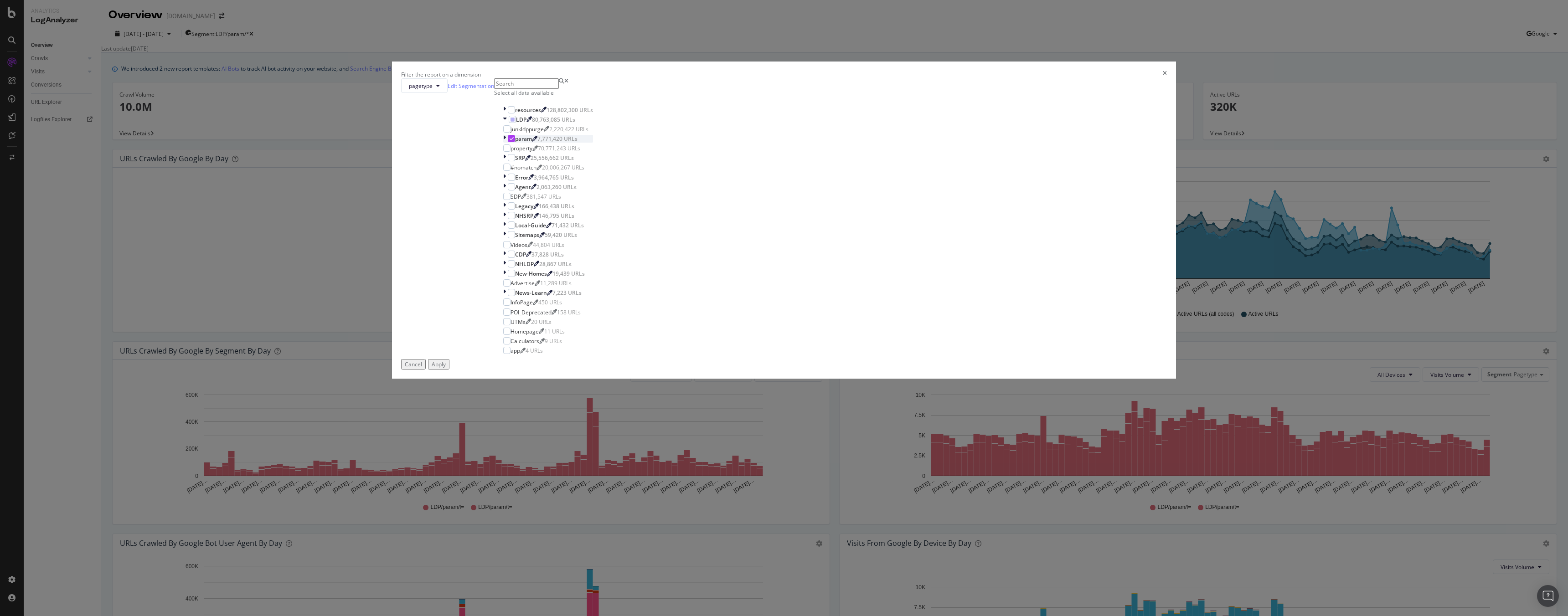
click at [506, 142] on icon "modal" at bounding box center [505, 139] width 3 height 8
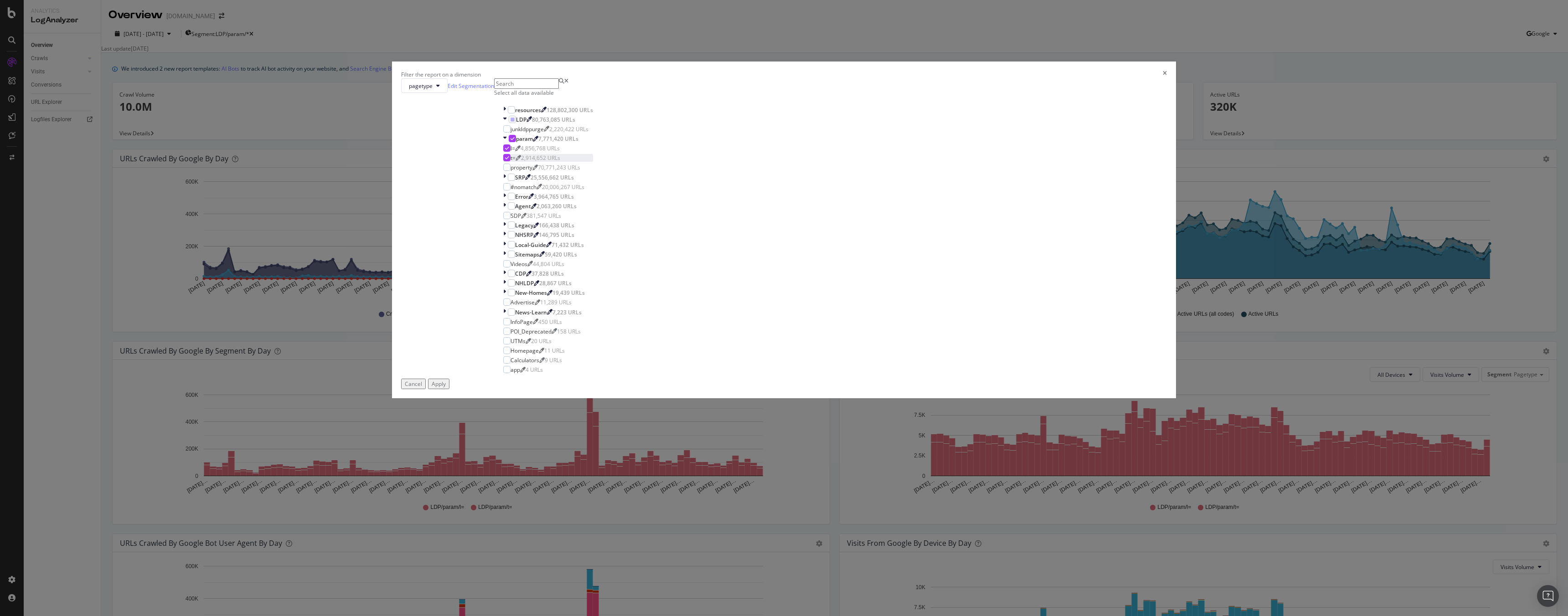
click at [511, 161] on div "modal" at bounding box center [507, 157] width 7 height 7
click at [450, 389] on button "Apply" at bounding box center [438, 384] width 21 height 11
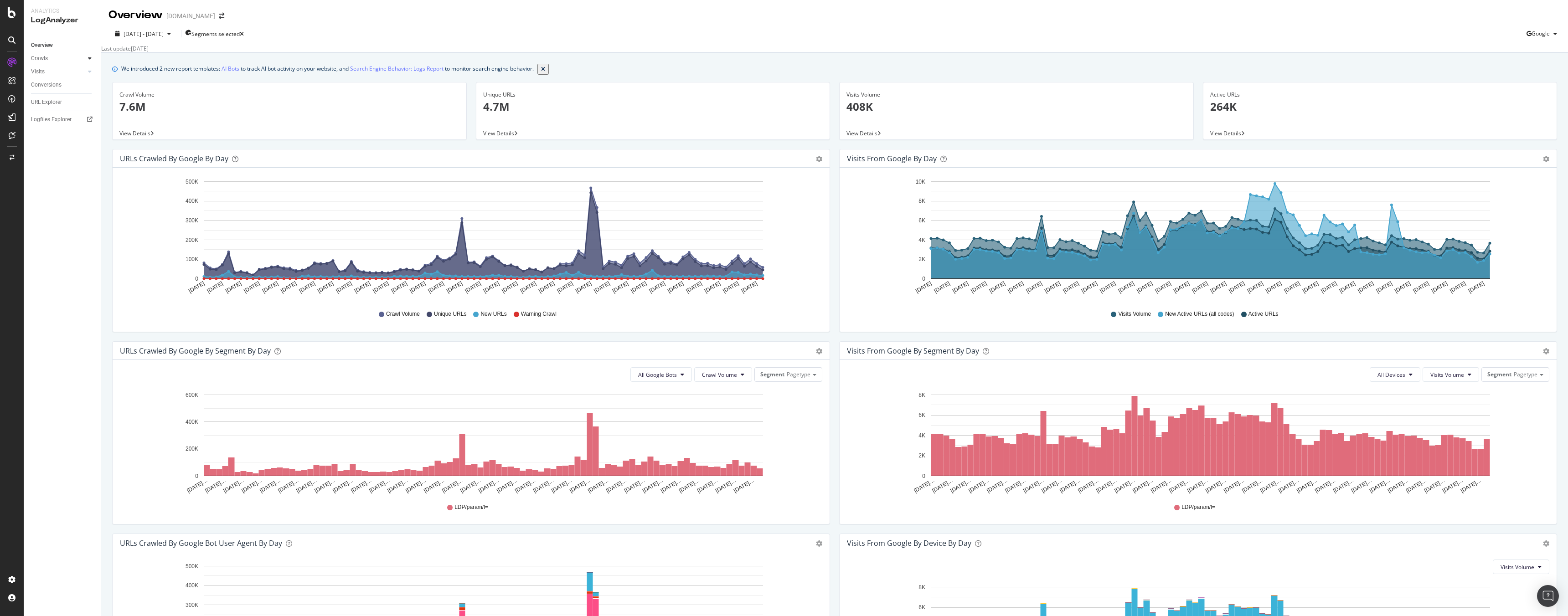
click at [87, 57] on div at bounding box center [90, 58] width 9 height 9
click at [56, 109] on div "HTTP Codes" at bounding box center [50, 108] width 31 height 9
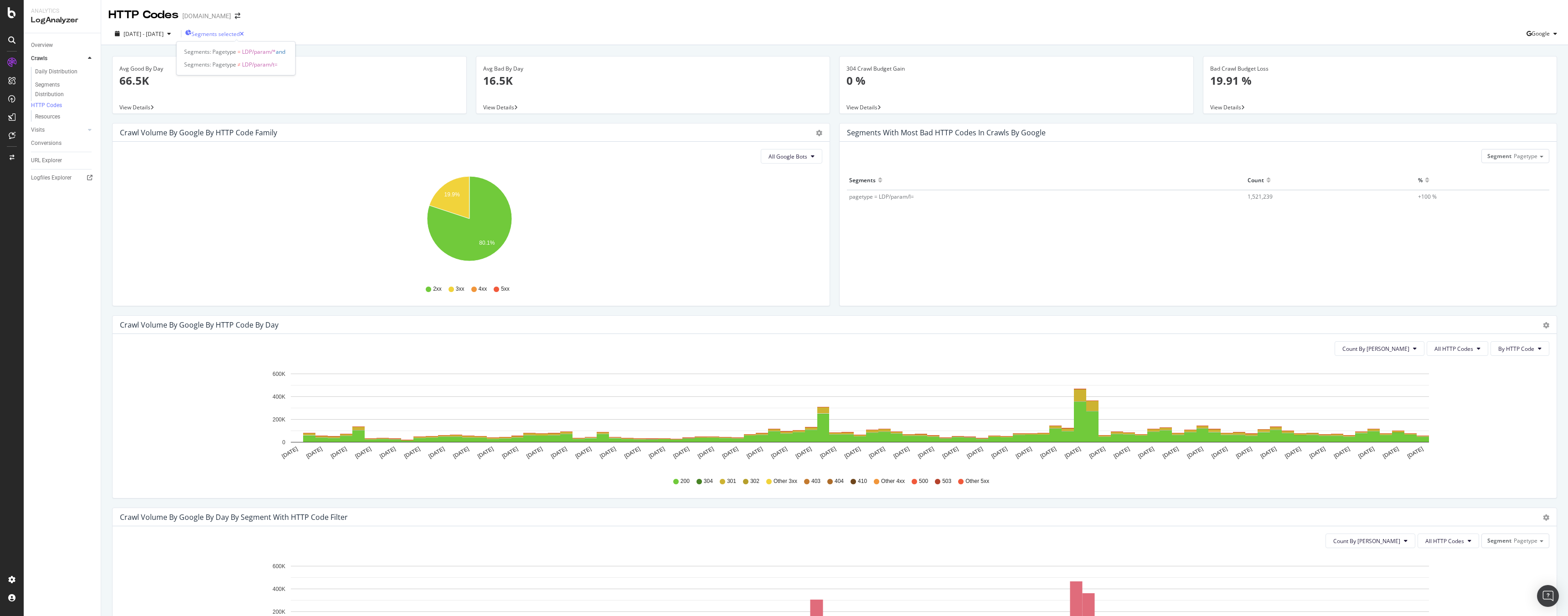
click at [240, 31] on span "Segments selected" at bounding box center [215, 34] width 48 height 8
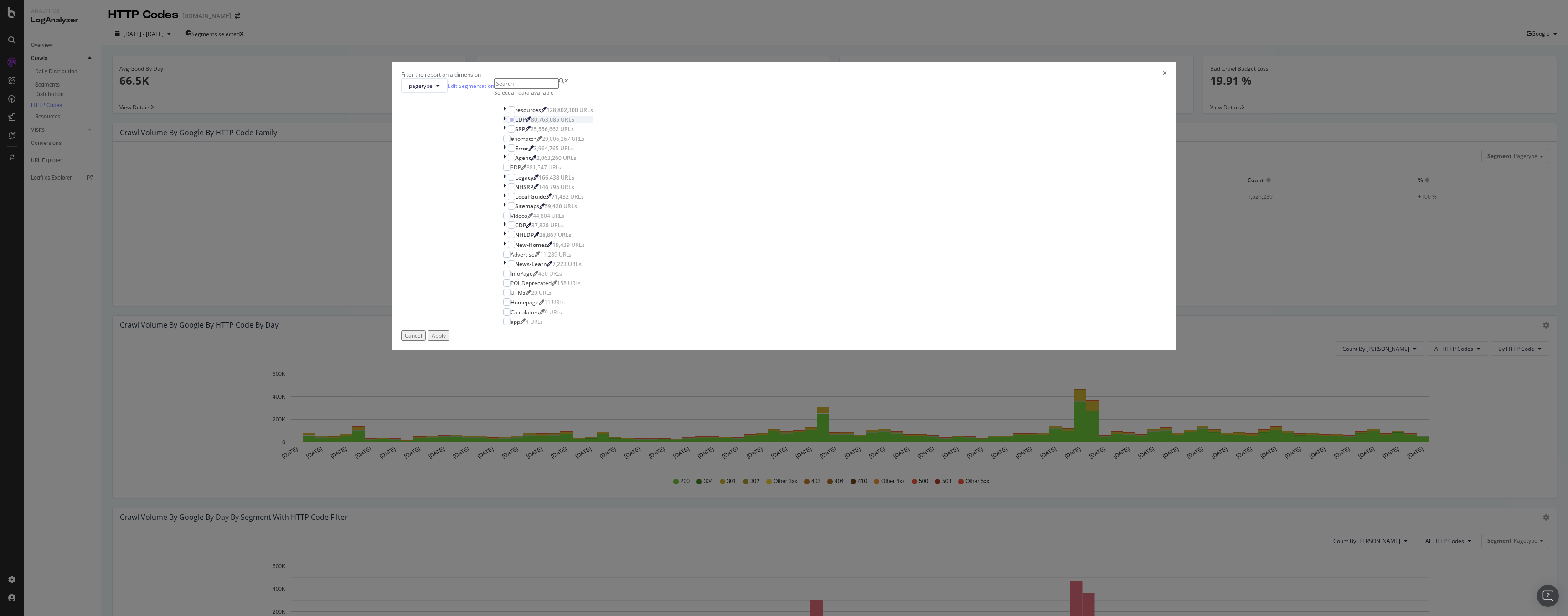
click at [693, 277] on div "pagetype Edit Segmentation Select all data available resources 128,802,300 URLs…" at bounding box center [784, 204] width 765 height 252
click at [506, 124] on icon "modal" at bounding box center [505, 120] width 3 height 8
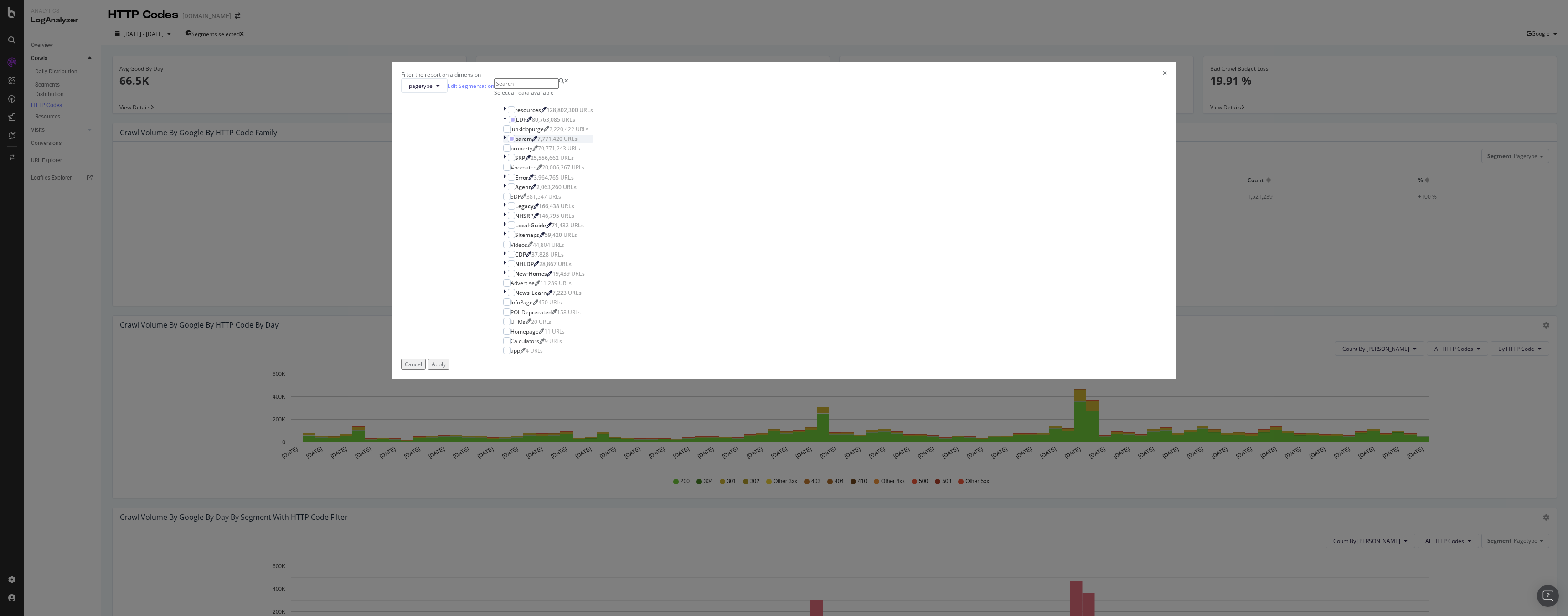
click at [506, 142] on icon "modal" at bounding box center [505, 139] width 3 height 8
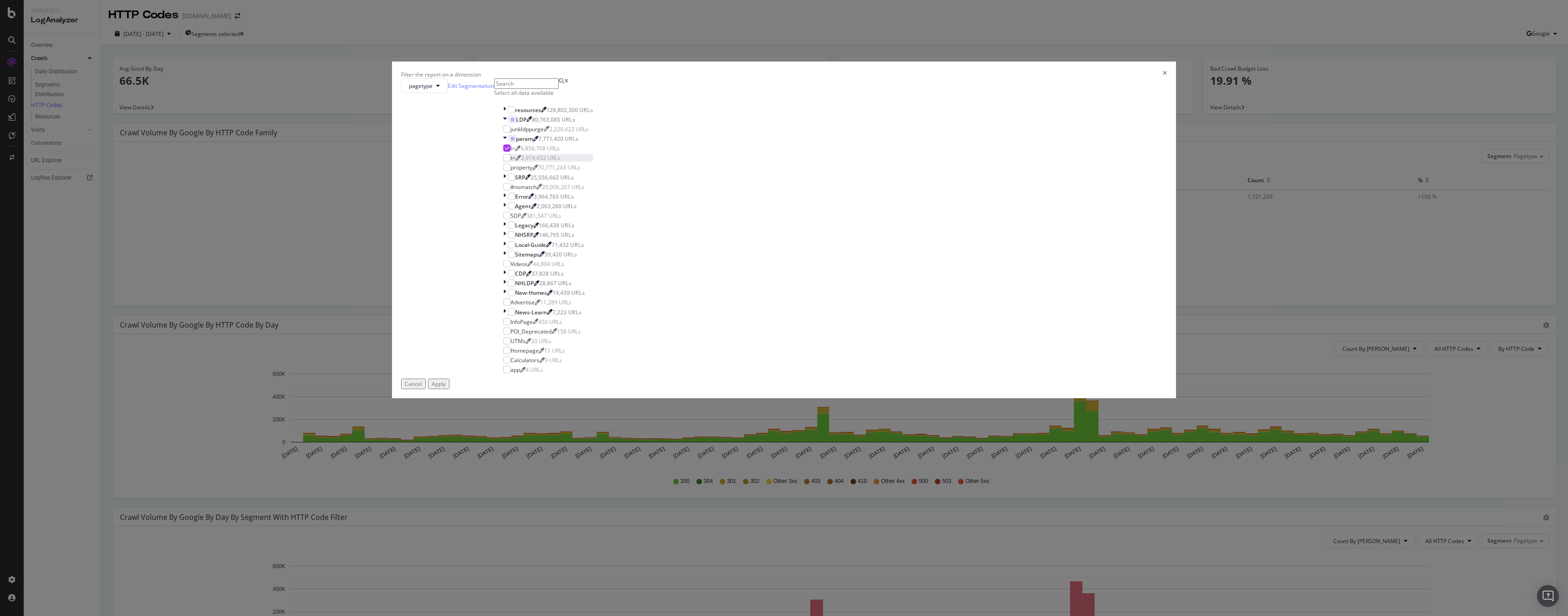
click at [593, 161] on div "t= 2,914,652 URLs" at bounding box center [548, 158] width 90 height 8
click at [509, 150] on icon "modal" at bounding box center [507, 148] width 4 height 5
click at [446, 388] on div "Apply" at bounding box center [438, 384] width 14 height 8
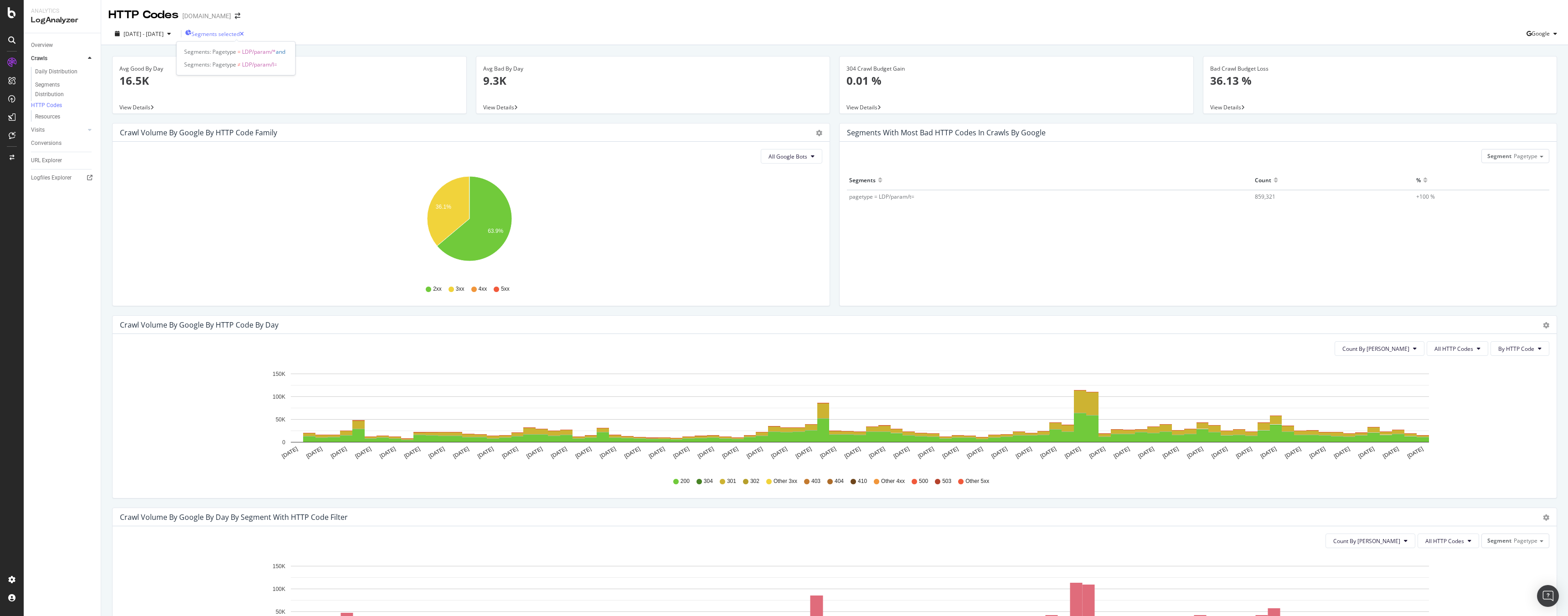
click at [240, 33] on span "Segments selected" at bounding box center [215, 34] width 48 height 8
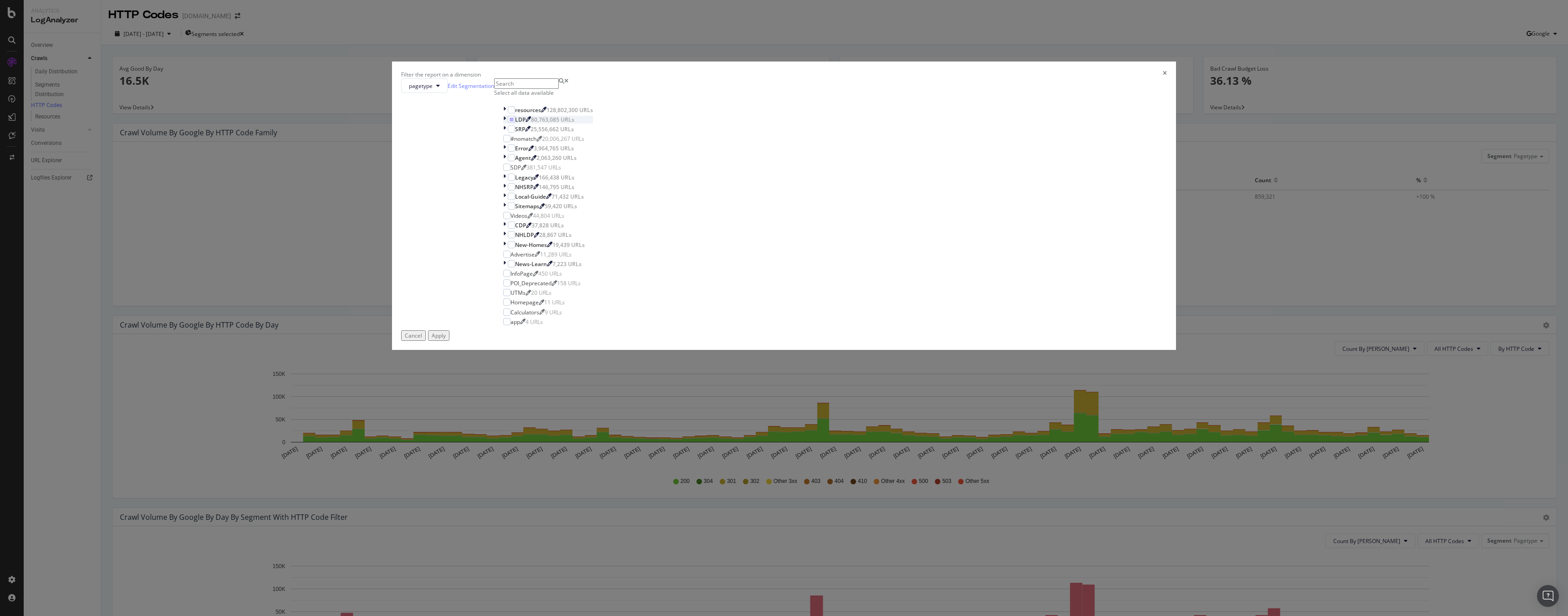
click at [506, 124] on icon "modal" at bounding box center [505, 120] width 3 height 8
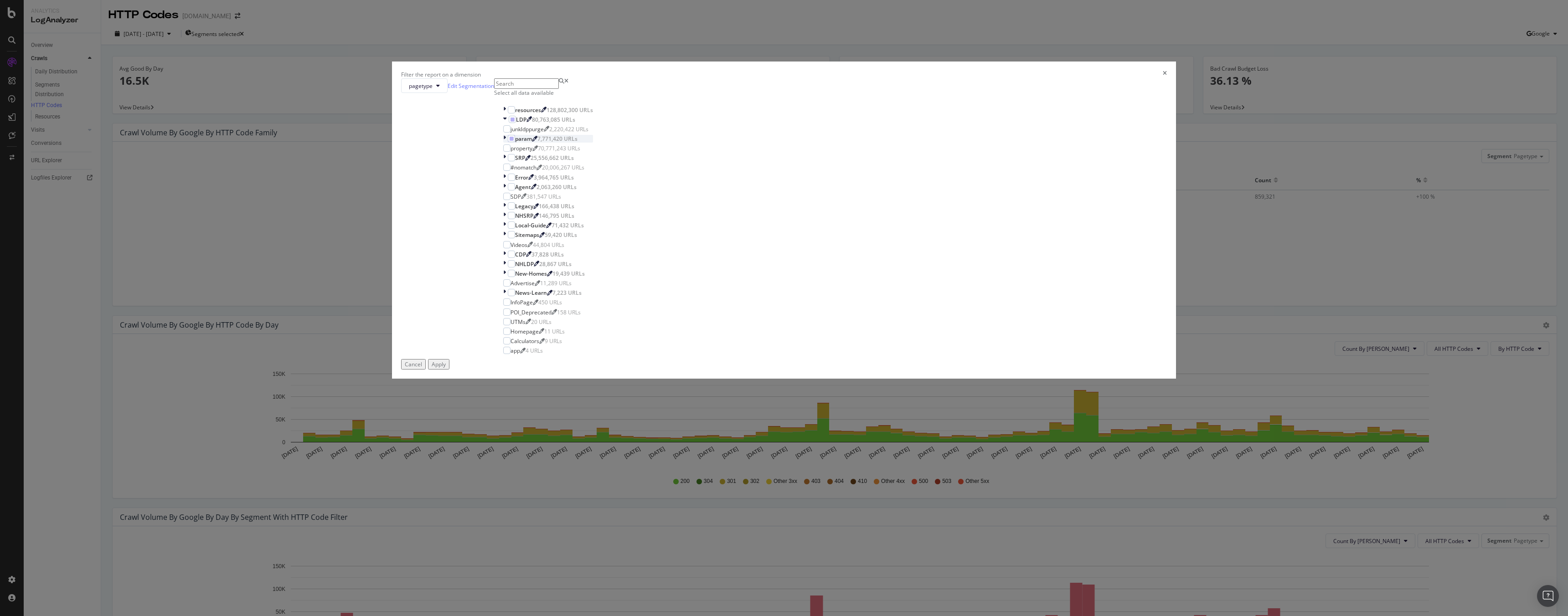
click at [506, 142] on icon "modal" at bounding box center [505, 139] width 3 height 8
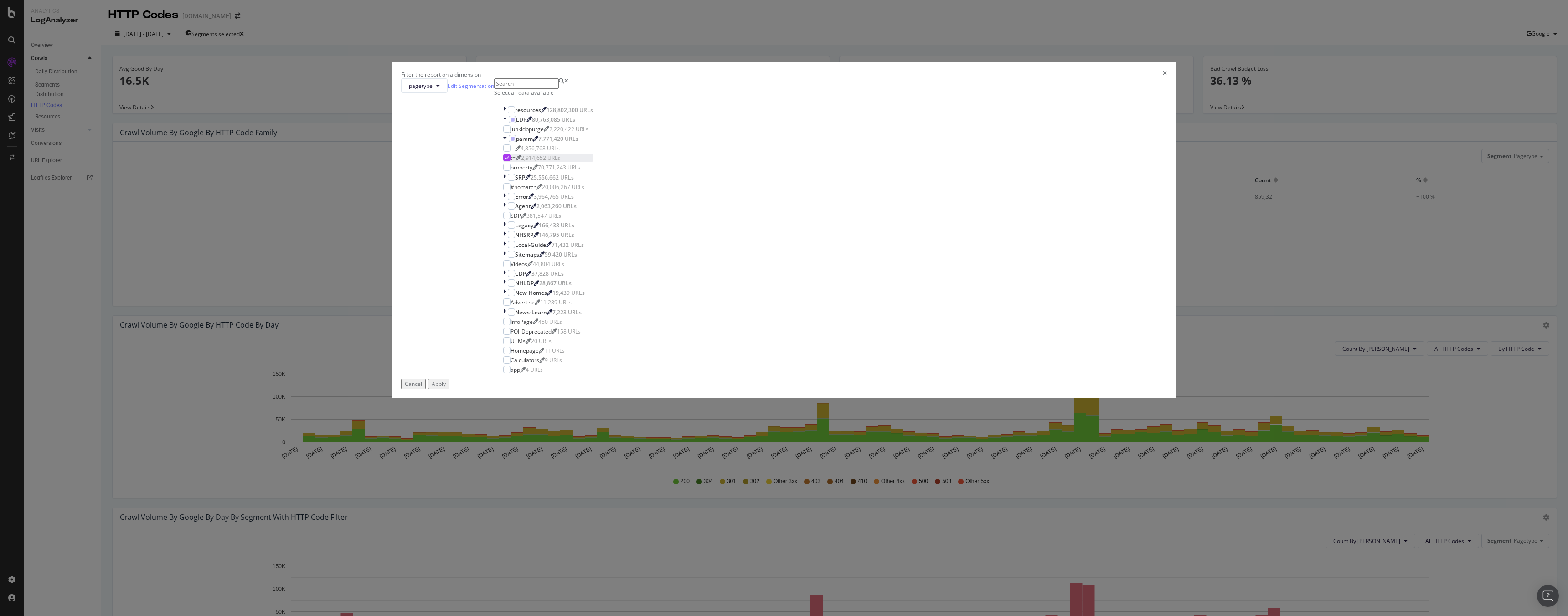
click at [511, 161] on div "modal" at bounding box center [507, 157] width 7 height 7
click at [511, 152] on div "modal" at bounding box center [507, 148] width 7 height 7
click at [446, 388] on div "Apply" at bounding box center [438, 384] width 14 height 8
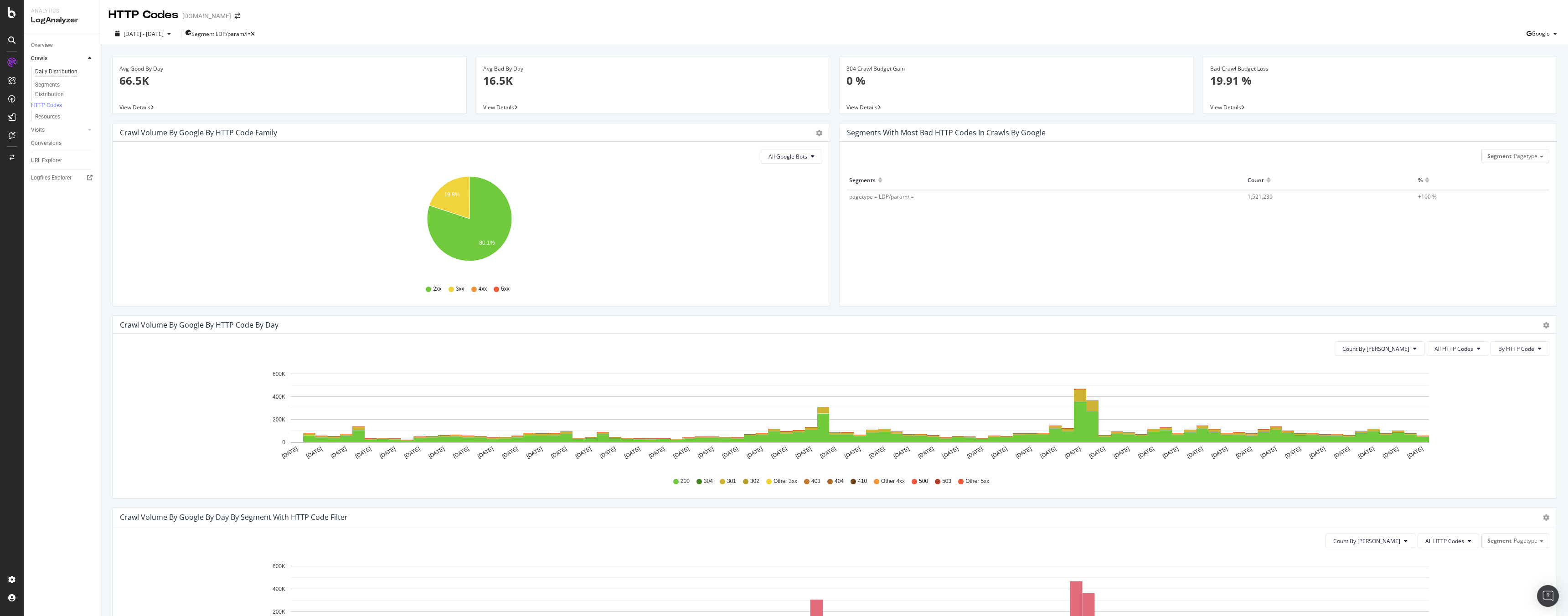
click at [42, 69] on div "Daily Distribution" at bounding box center [56, 71] width 42 height 9
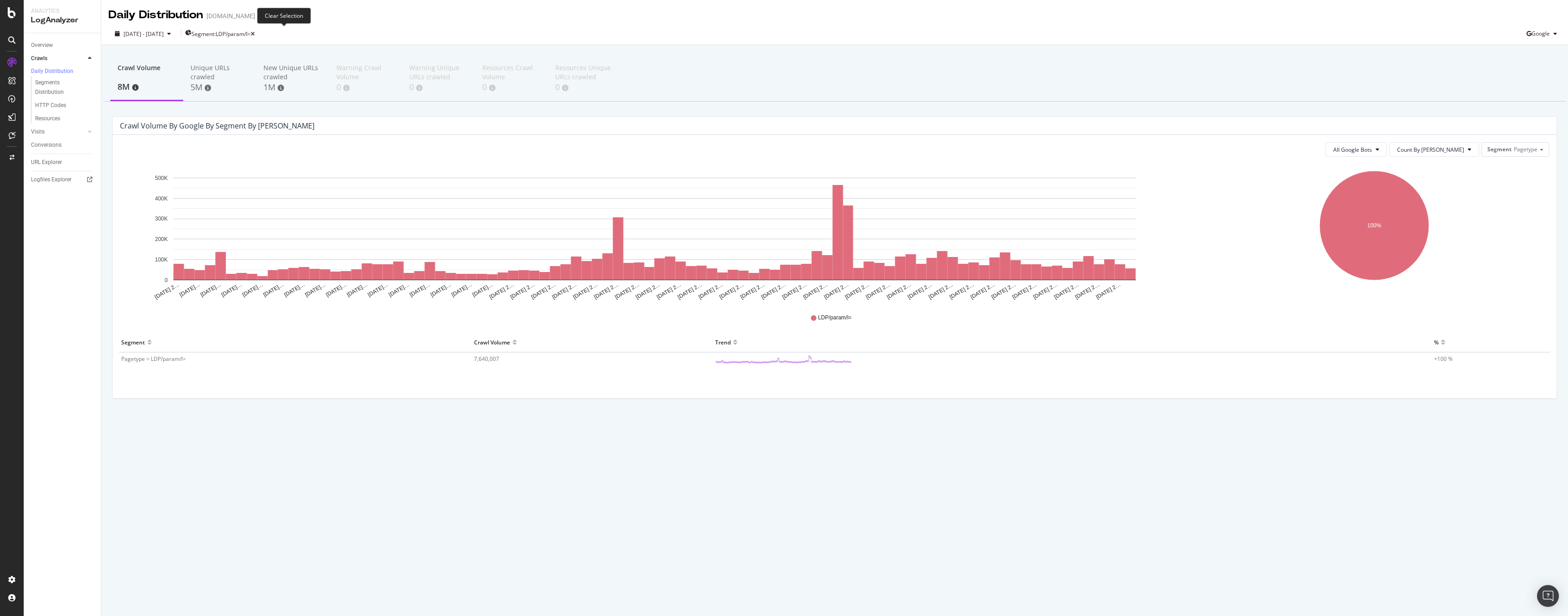
click at [255, 34] on icon "button" at bounding box center [253, 34] width 4 height 5
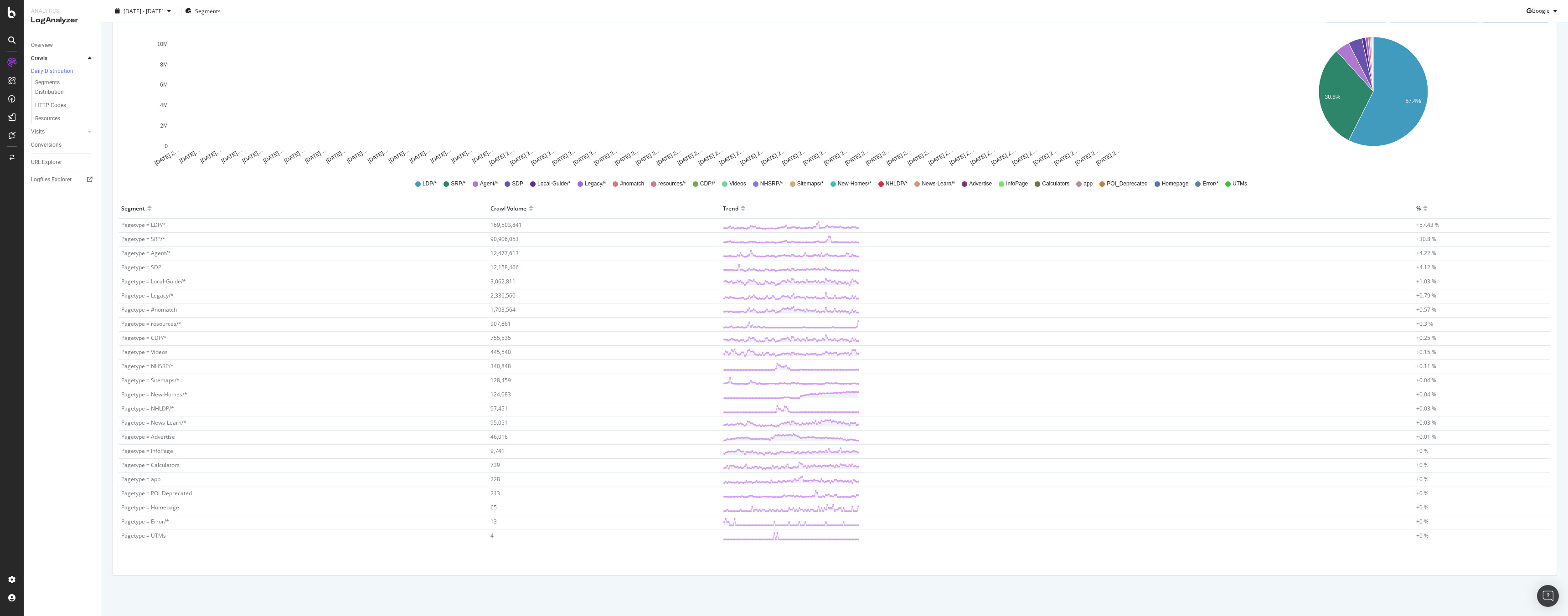
scroll to position [134, 0]
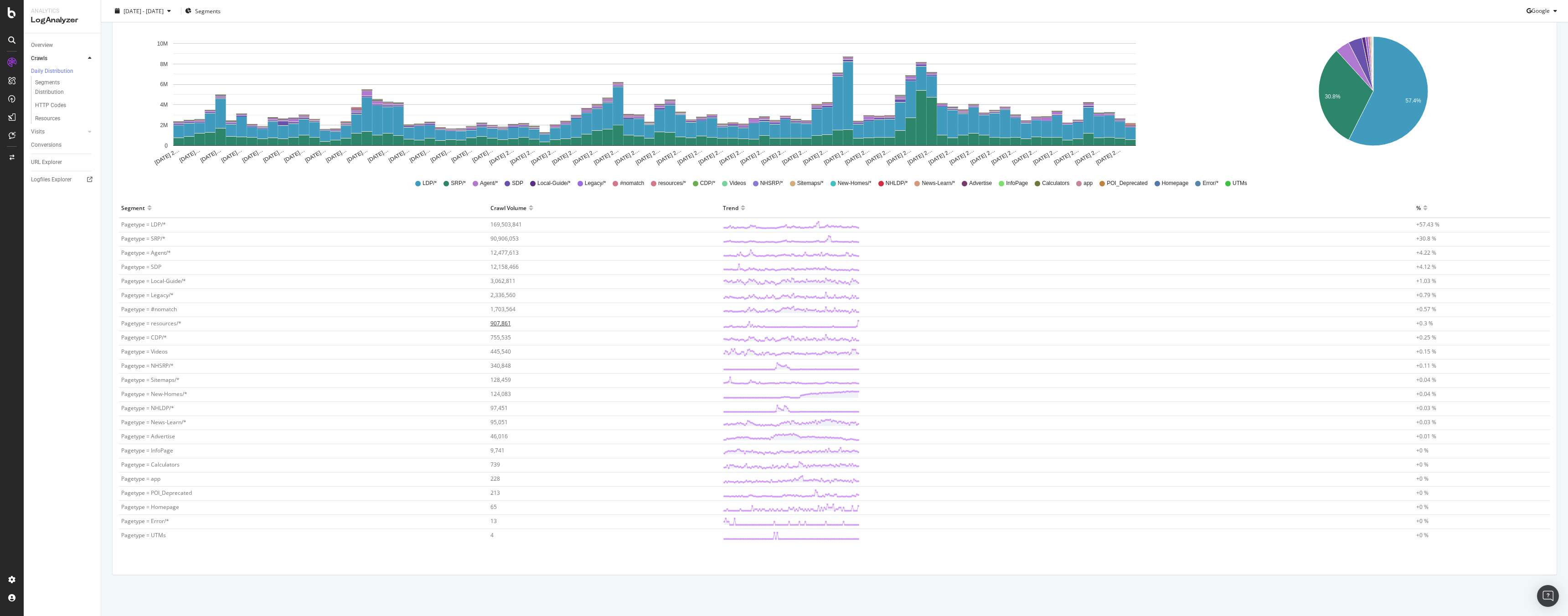
click at [502, 322] on span "907,861" at bounding box center [501, 323] width 21 height 8
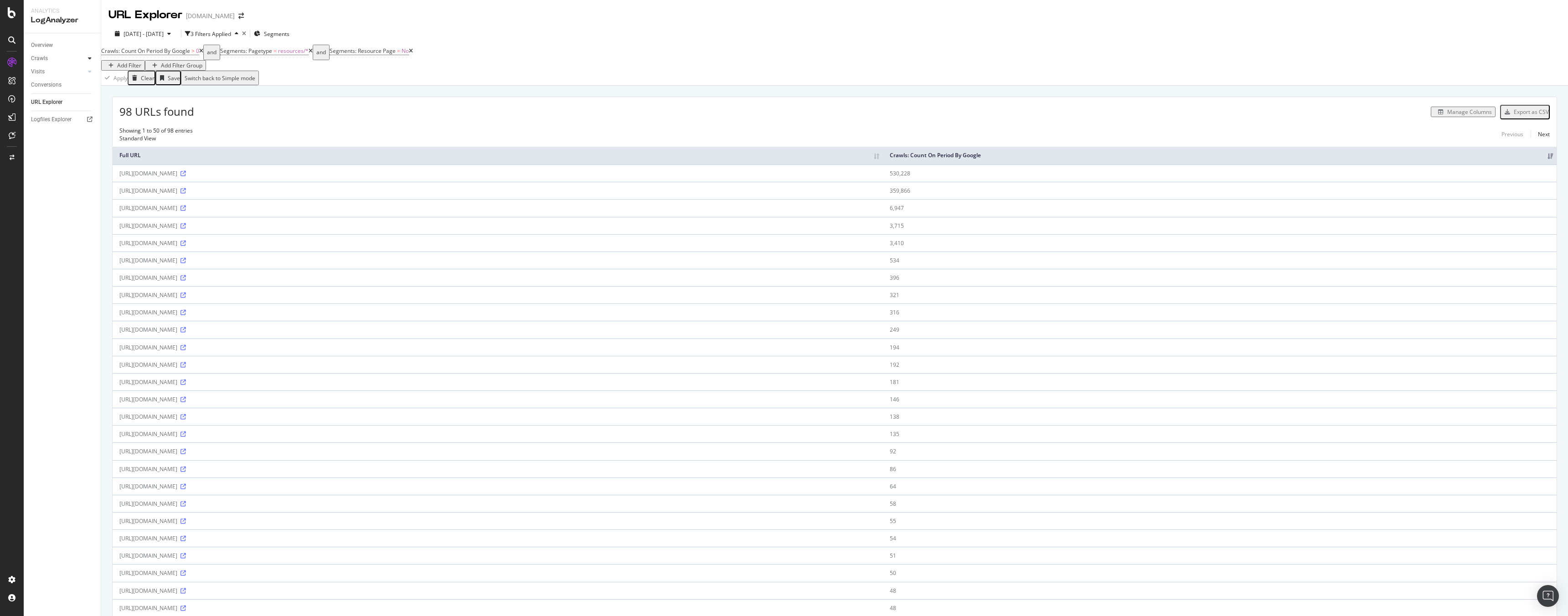
click at [90, 56] on icon at bounding box center [90, 58] width 4 height 5
click at [70, 73] on div "Daily Distribution" at bounding box center [56, 71] width 42 height 9
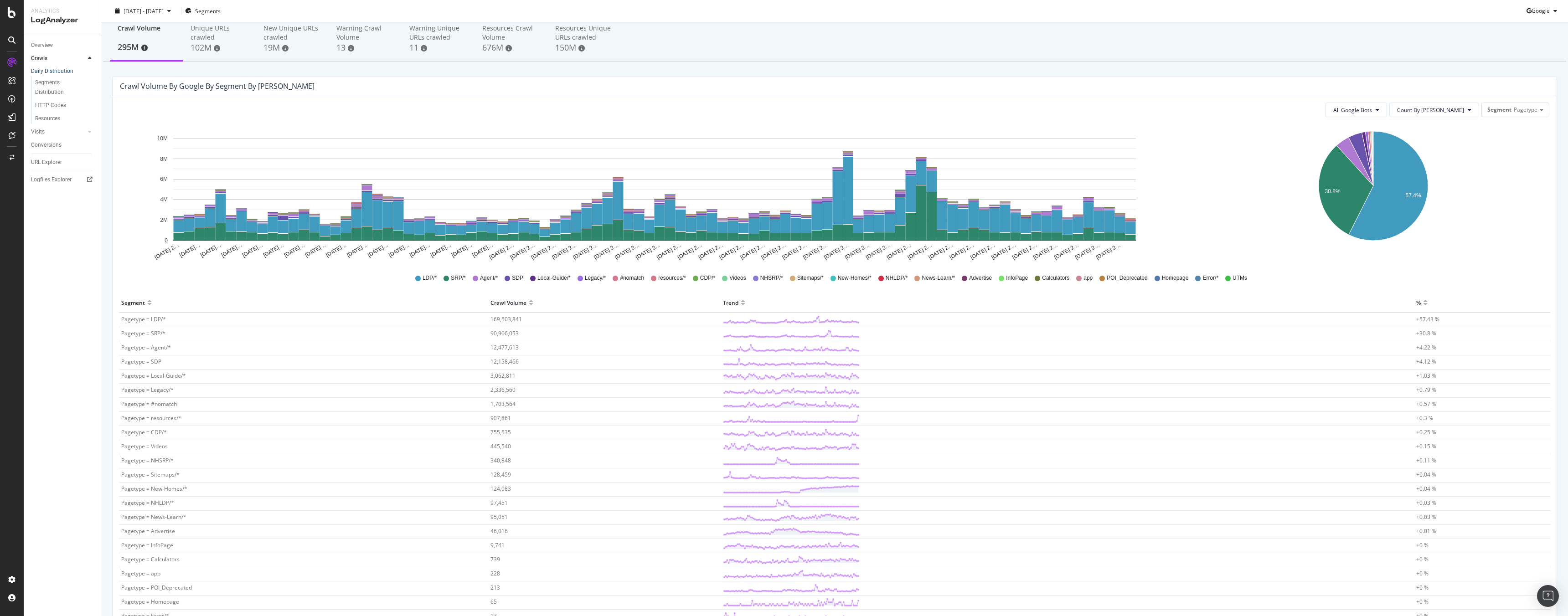
scroll to position [42, 0]
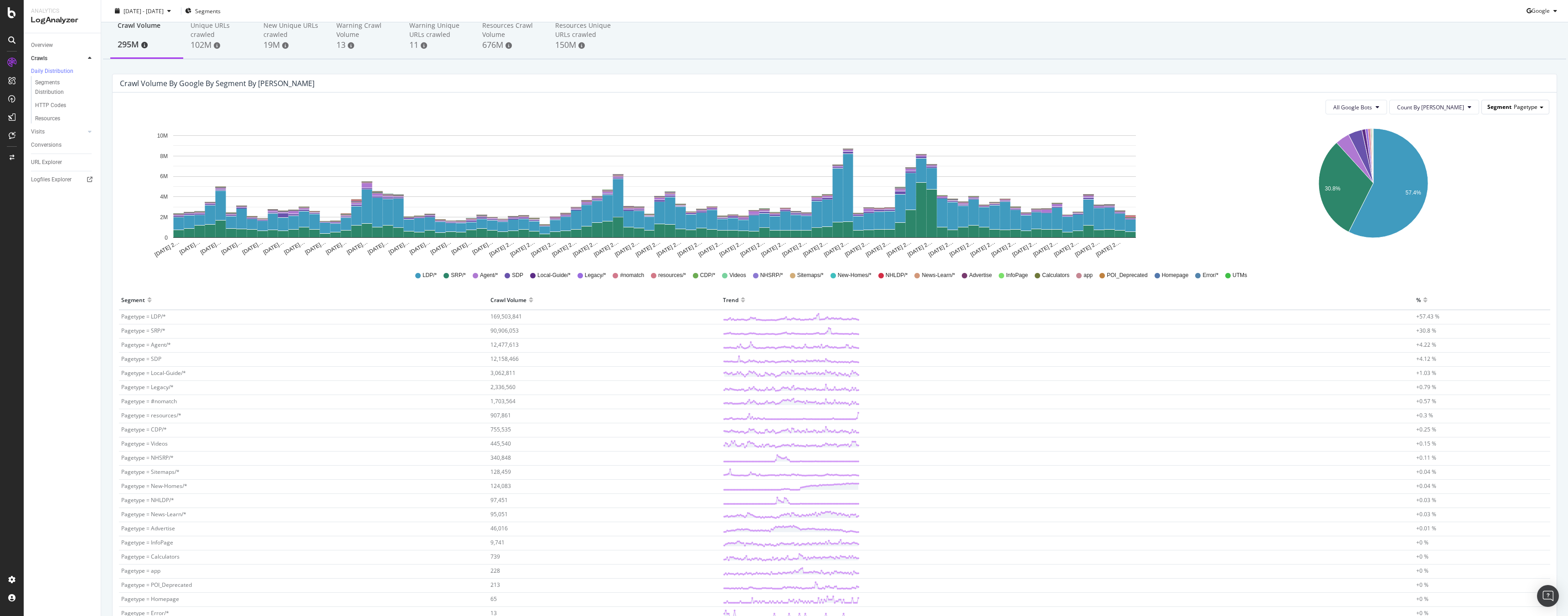
click at [1520, 106] on span "Pagetype" at bounding box center [1526, 107] width 24 height 8
click at [1516, 103] on span "Pagetype" at bounding box center [1526, 107] width 24 height 8
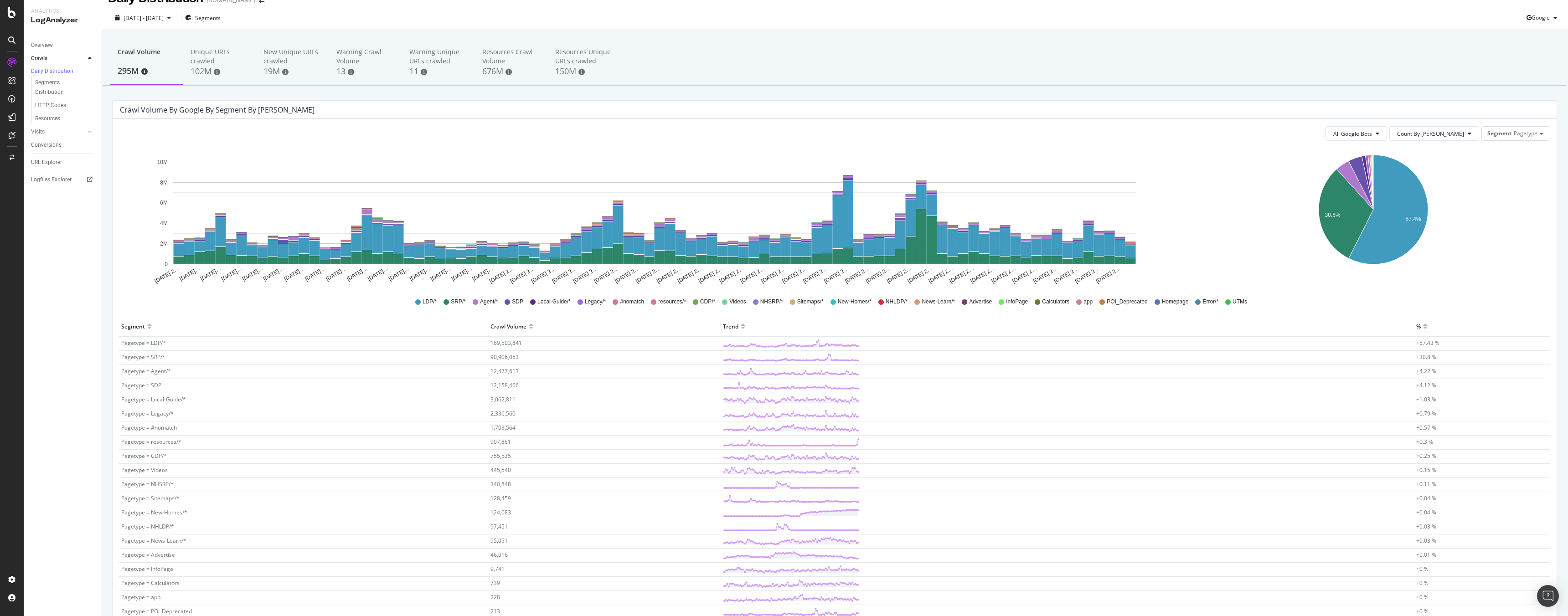
scroll to position [0, 0]
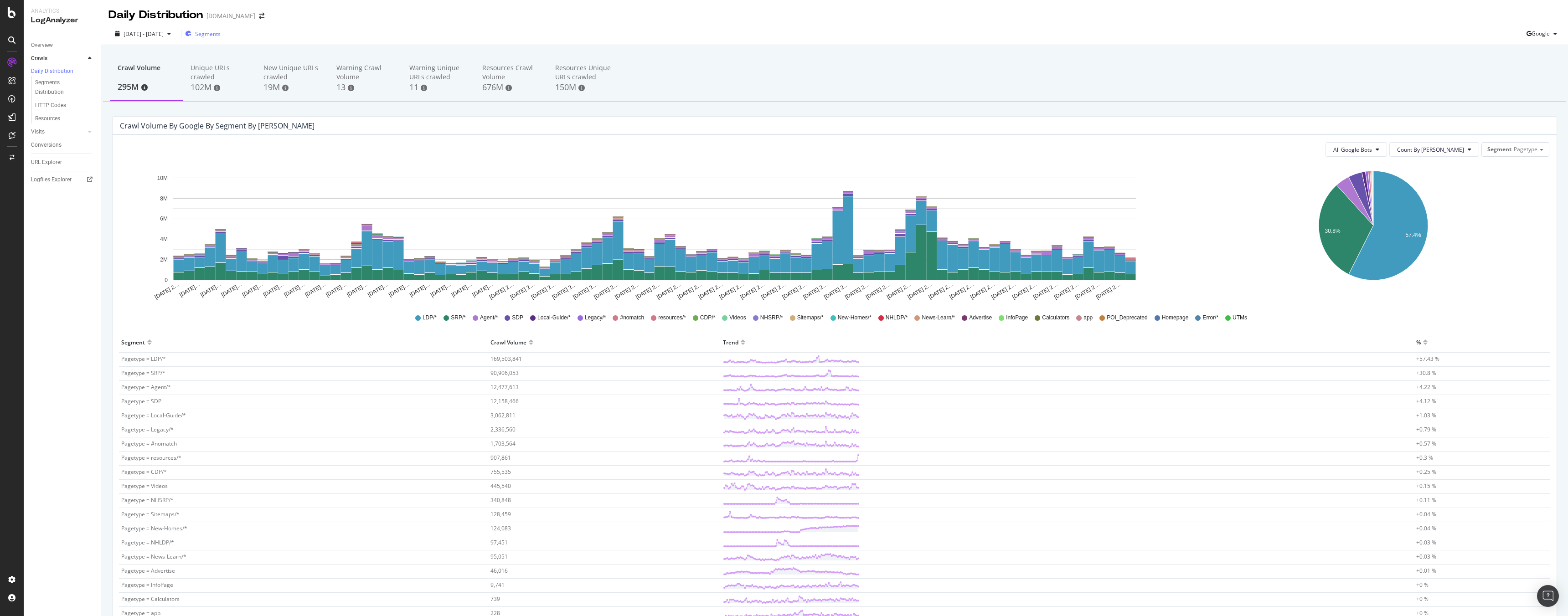
click at [220, 38] on div "Segments" at bounding box center [203, 34] width 36 height 14
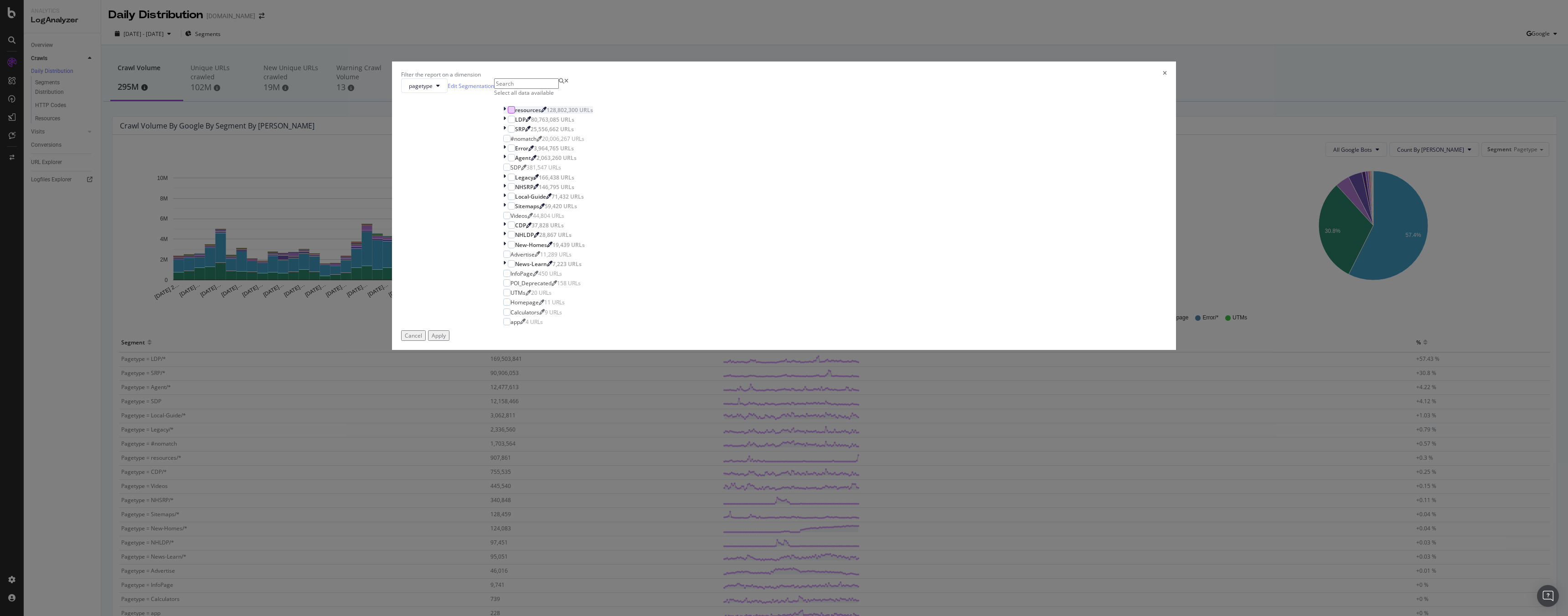
click at [515, 113] on div "modal" at bounding box center [511, 109] width 7 height 7
click at [446, 339] on div "Apply" at bounding box center [438, 335] width 14 height 8
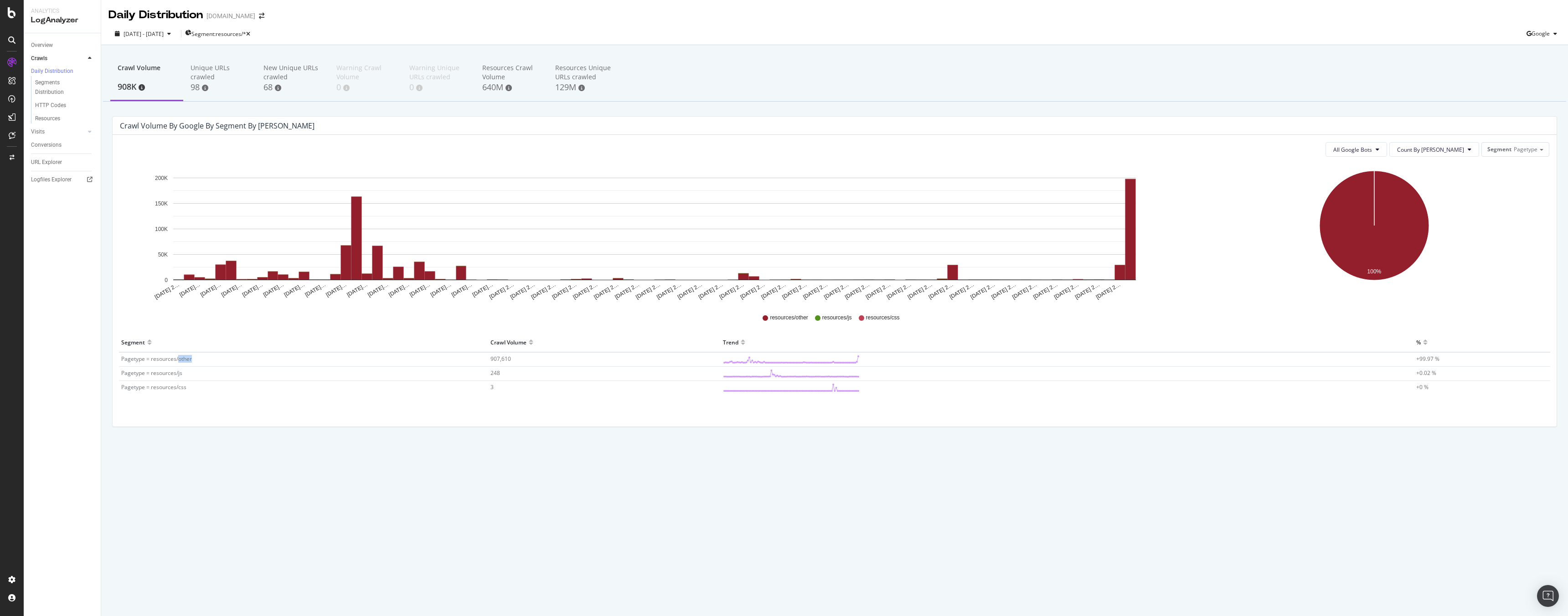
drag, startPoint x: 177, startPoint y: 362, endPoint x: 197, endPoint y: 361, distance: 20.0
click at [197, 361] on td "Pagetype = resources/other" at bounding box center [303, 359] width 369 height 15
click at [198, 81] on div "Unique URLs crawled" at bounding box center [220, 73] width 58 height 19
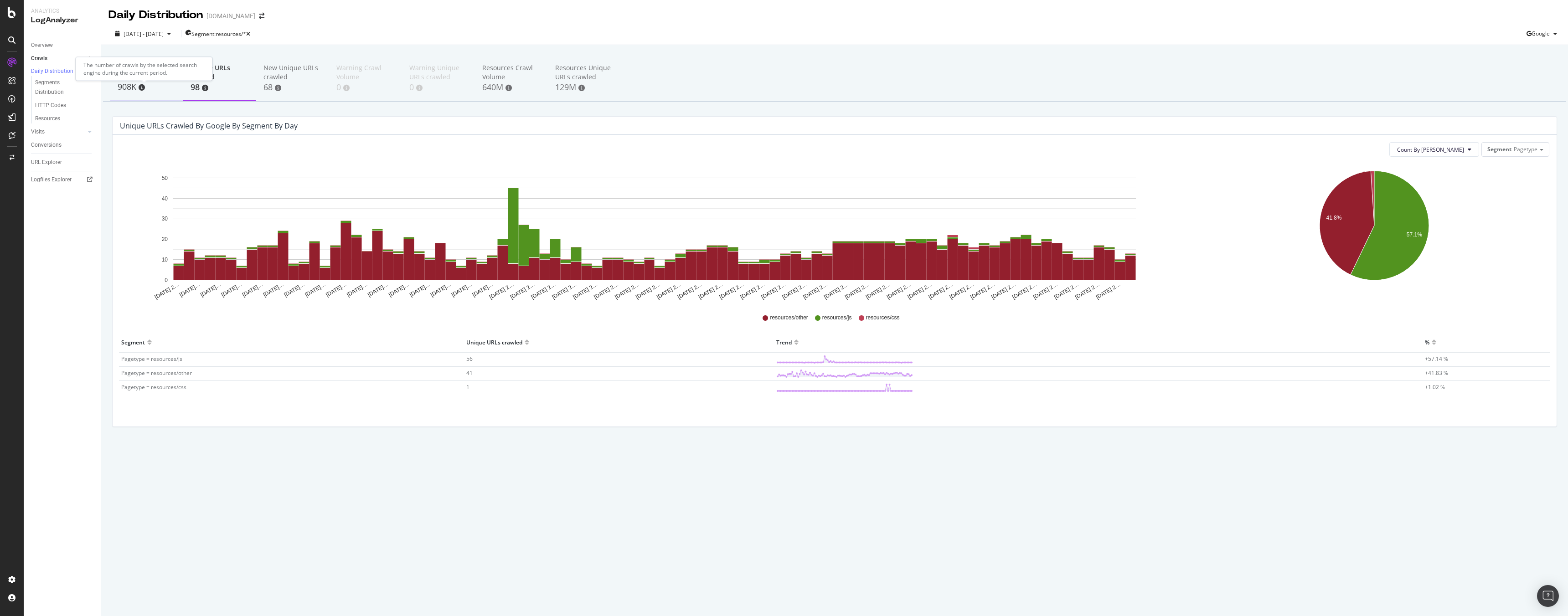
click at [139, 84] on span at bounding box center [142, 87] width 7 height 7
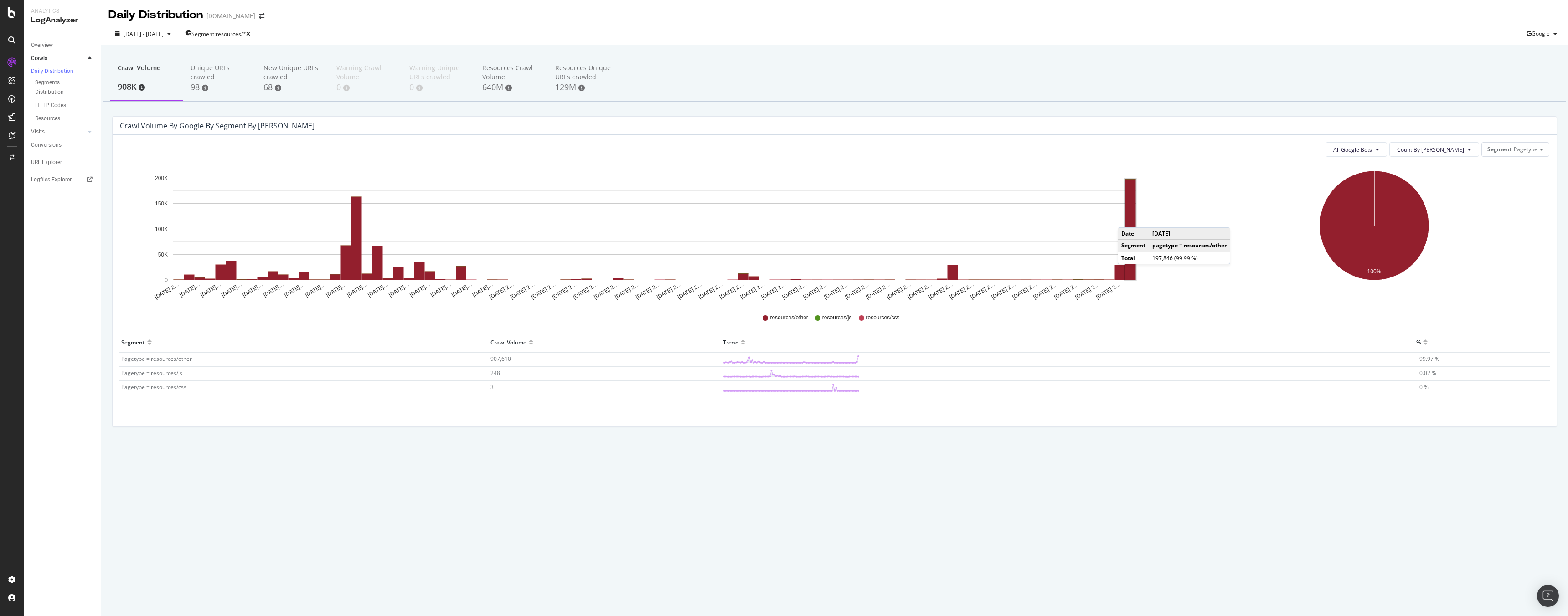
click at [1126, 218] on rect "A chart." at bounding box center [1130, 229] width 11 height 101
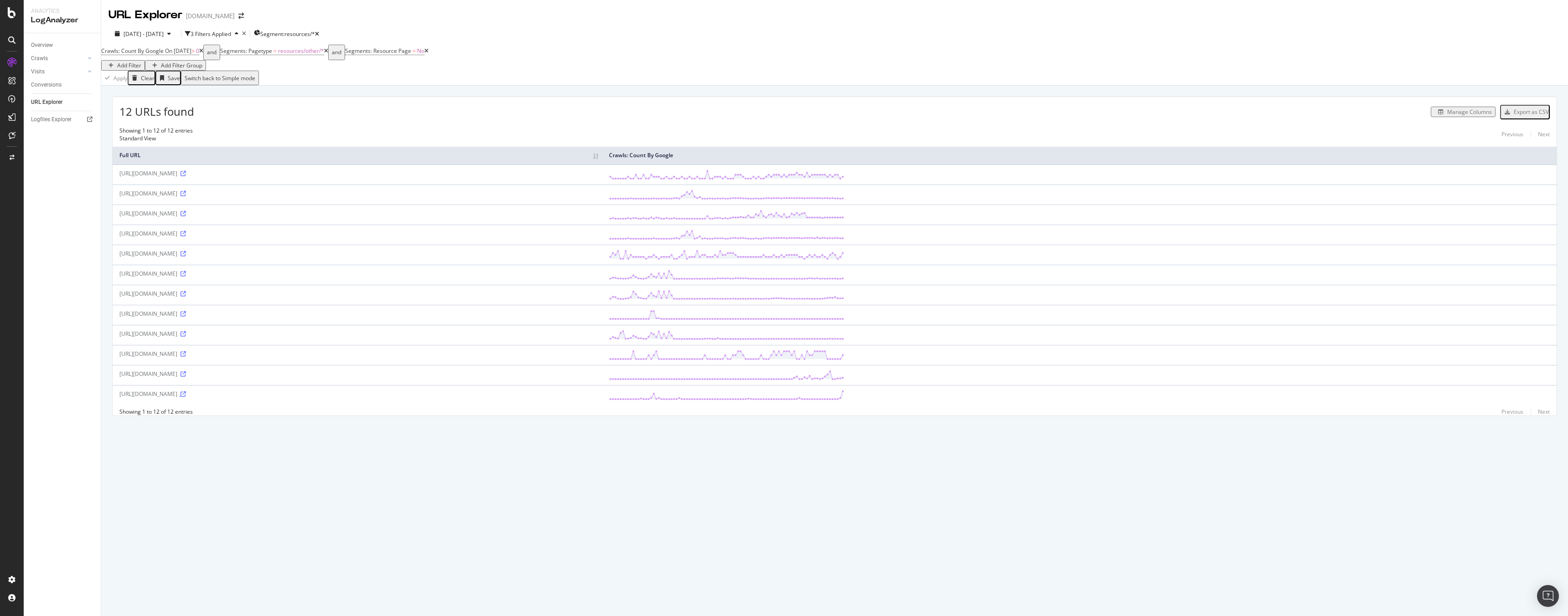
click at [186, 394] on icon at bounding box center [183, 394] width 5 height 5
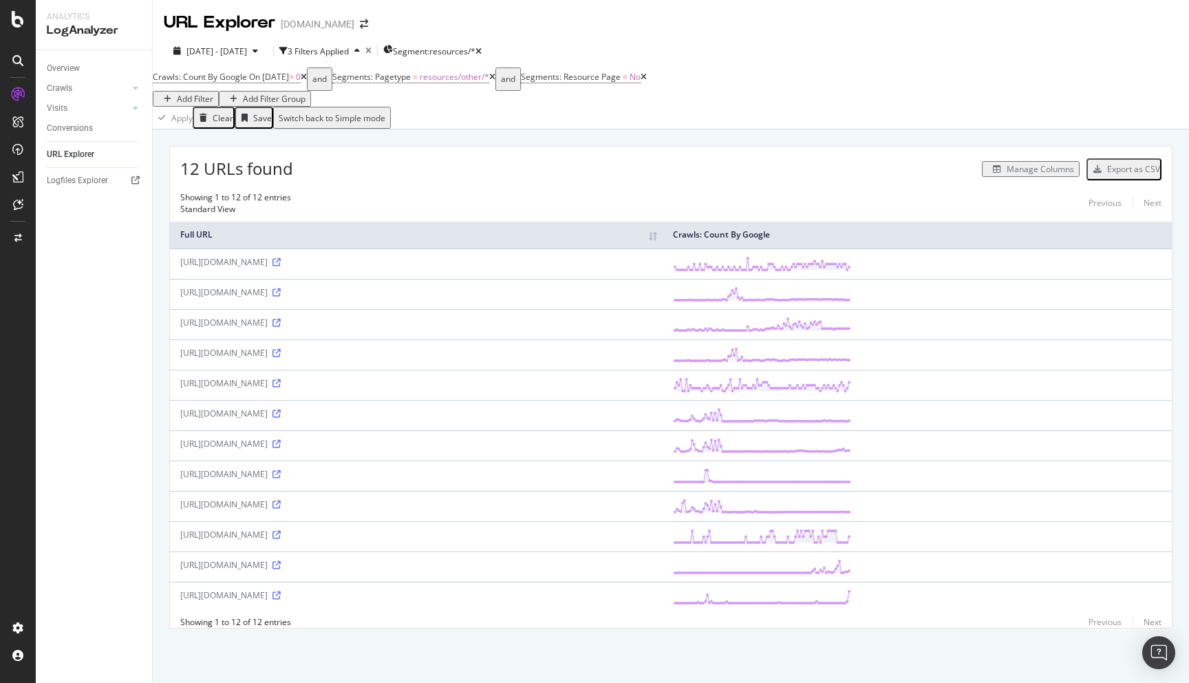
drag, startPoint x: 343, startPoint y: 595, endPoint x: 301, endPoint y: 597, distance: 42.8
click at [301, 597] on div "https://www.homes.com/fonts/res-iconsttf/" at bounding box center [416, 595] width 472 height 12
click at [390, 596] on div "https://www.homes.com/fonts/res-iconsttf/" at bounding box center [416, 595] width 472 height 12
click at [482, 51] on icon "button" at bounding box center [479, 51] width 6 height 8
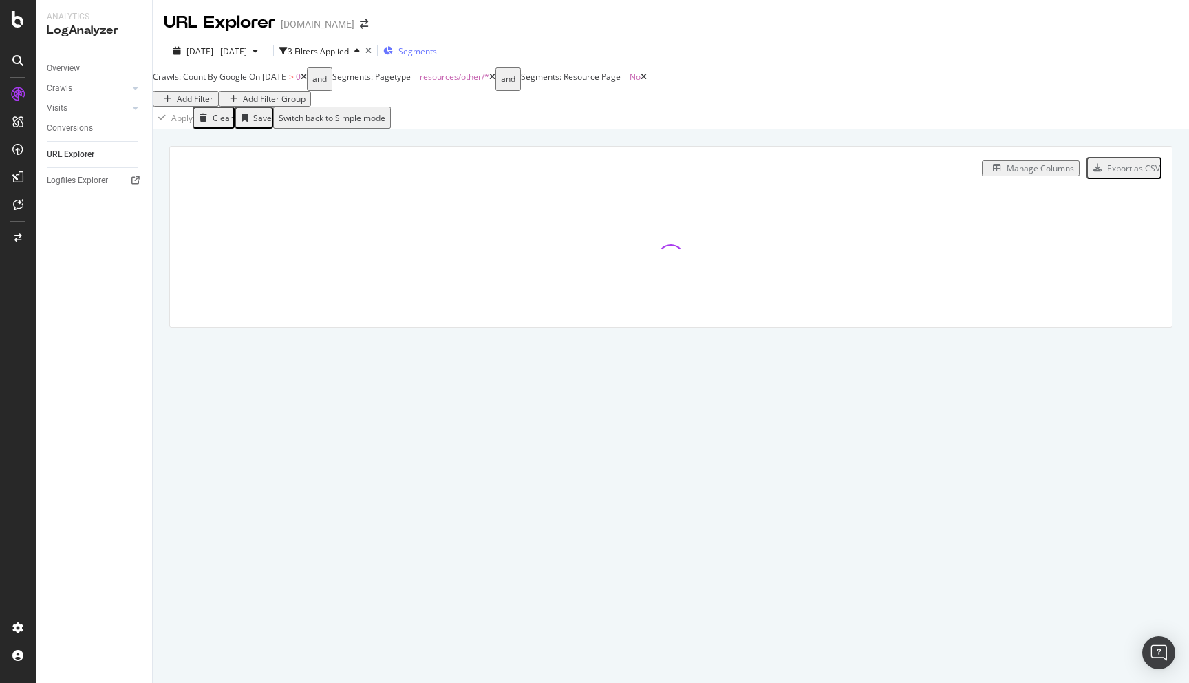
click at [437, 51] on span "Segments" at bounding box center [418, 51] width 39 height 12
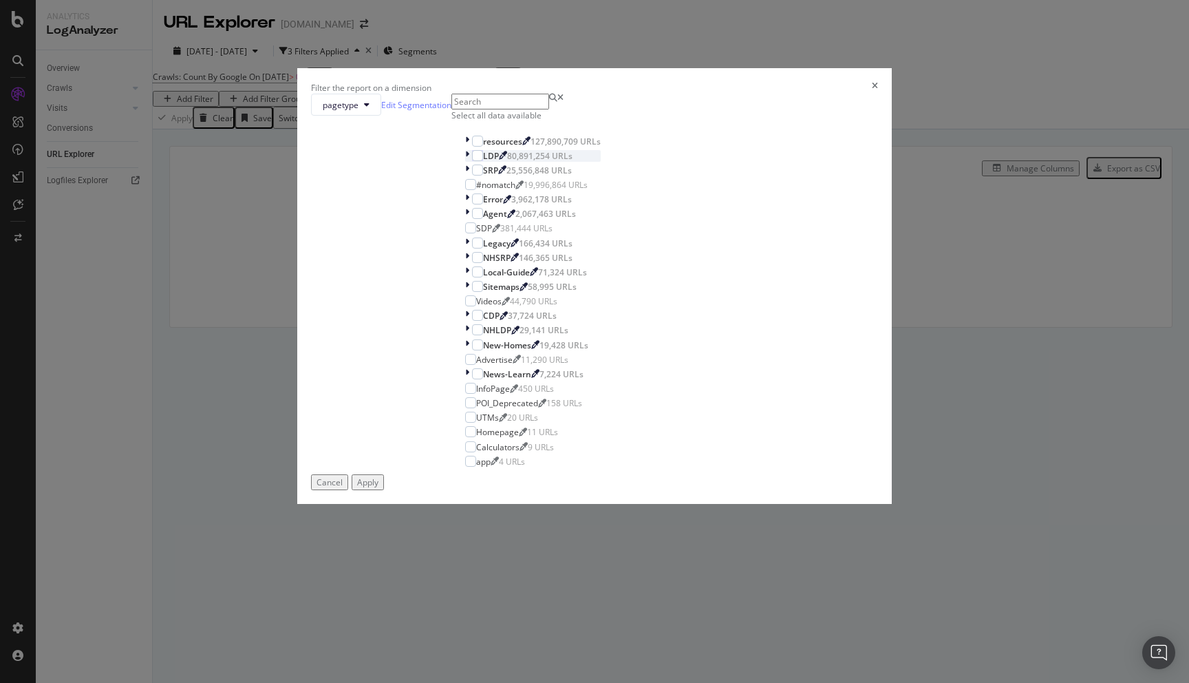
click at [465, 162] on icon "modal" at bounding box center [467, 156] width 4 height 12
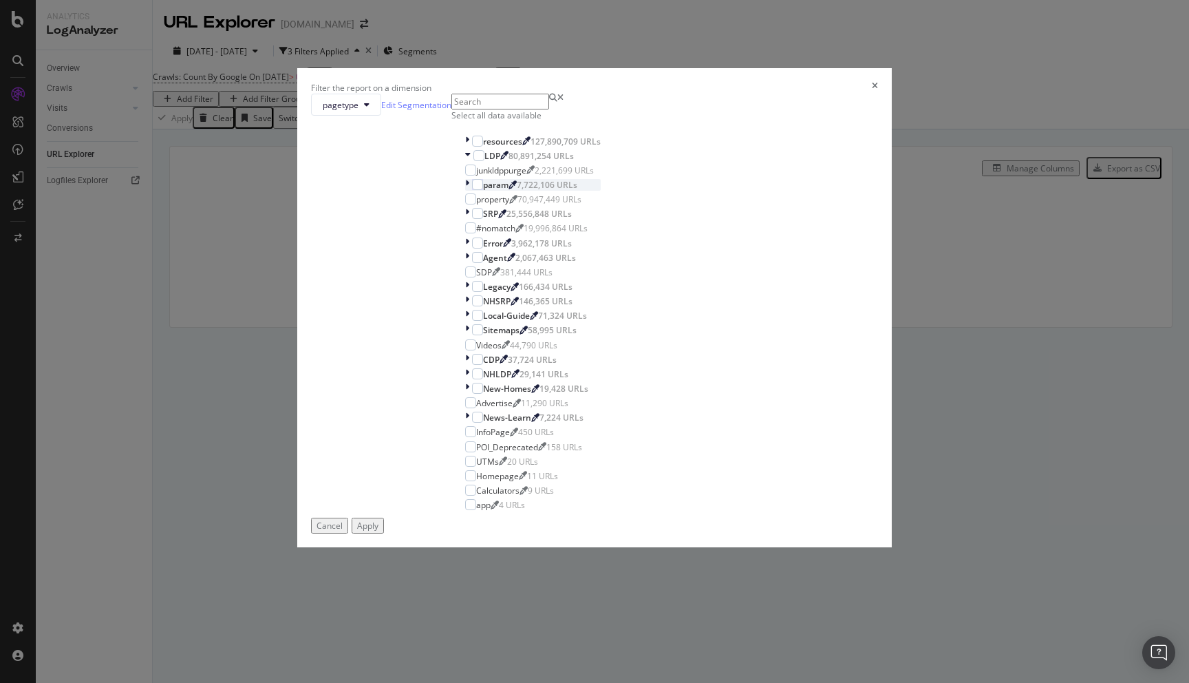
click at [469, 191] on icon "modal" at bounding box center [467, 185] width 4 height 12
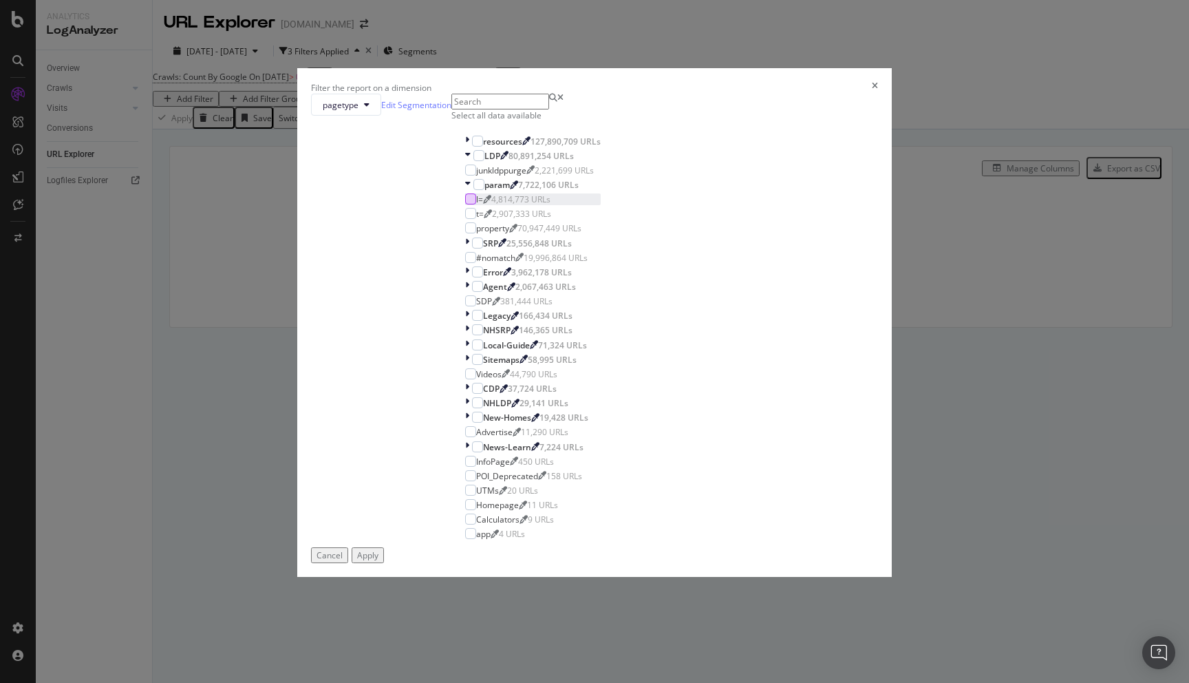
click at [476, 204] on div "modal" at bounding box center [470, 198] width 11 height 11
click at [379, 552] on div "Apply" at bounding box center [367, 555] width 21 height 12
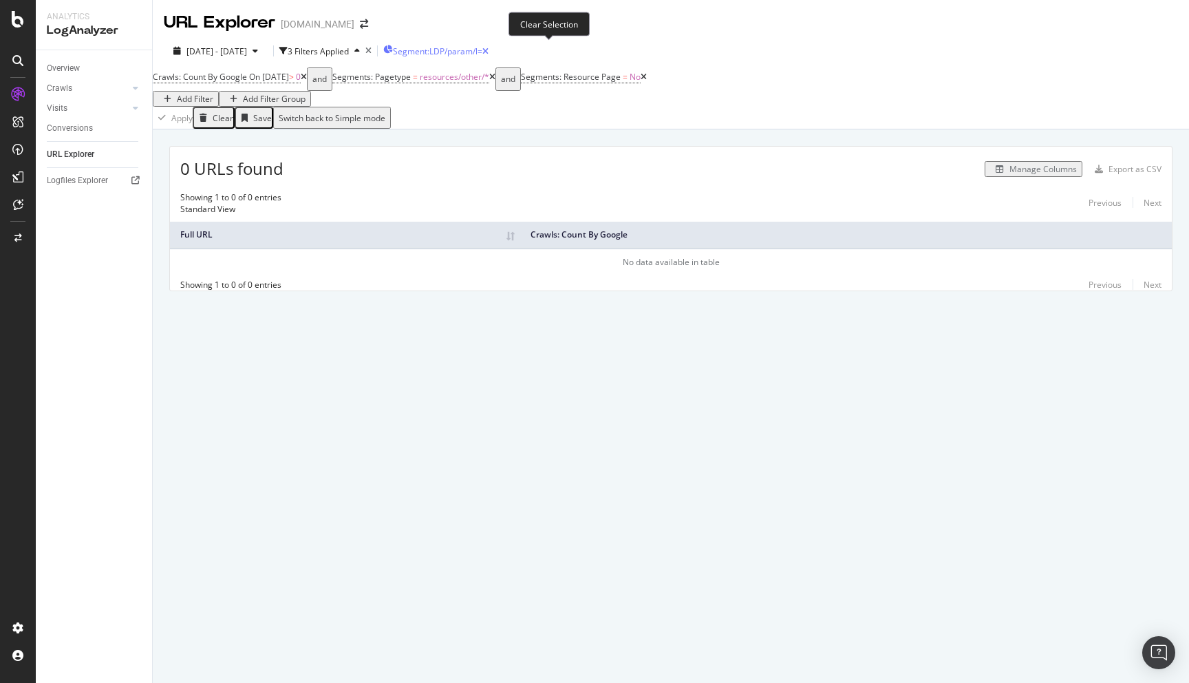
click at [489, 50] on icon "button" at bounding box center [485, 51] width 6 height 8
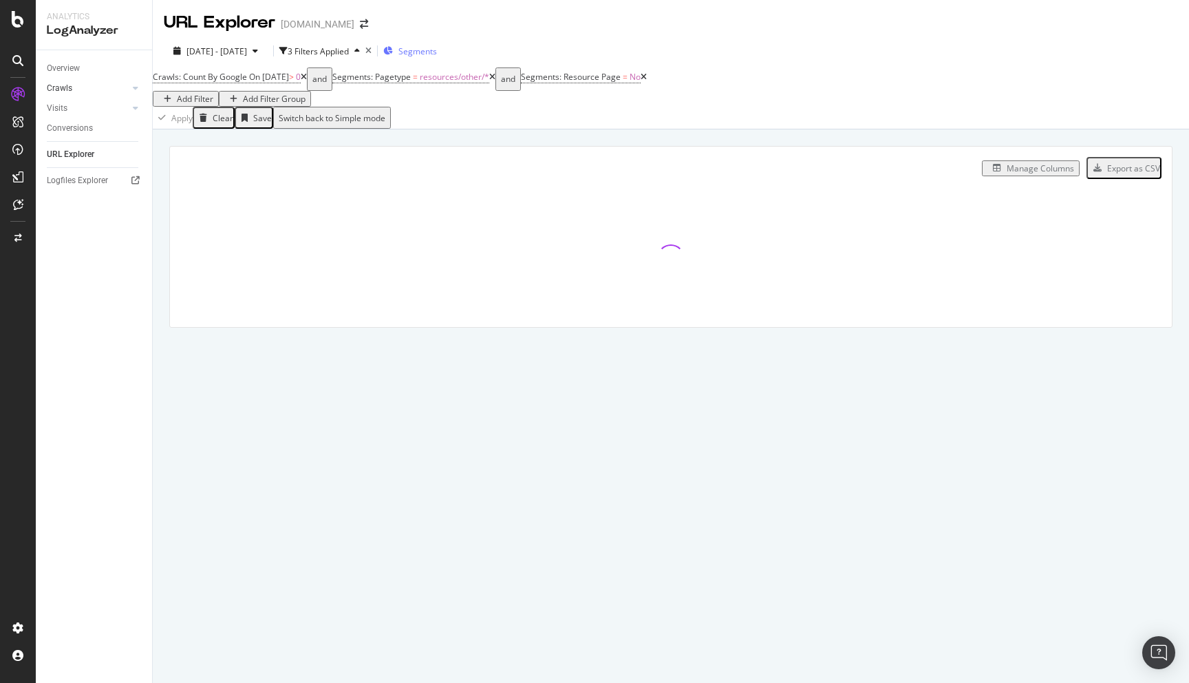
click at [76, 91] on link "Crawls" at bounding box center [88, 88] width 82 height 14
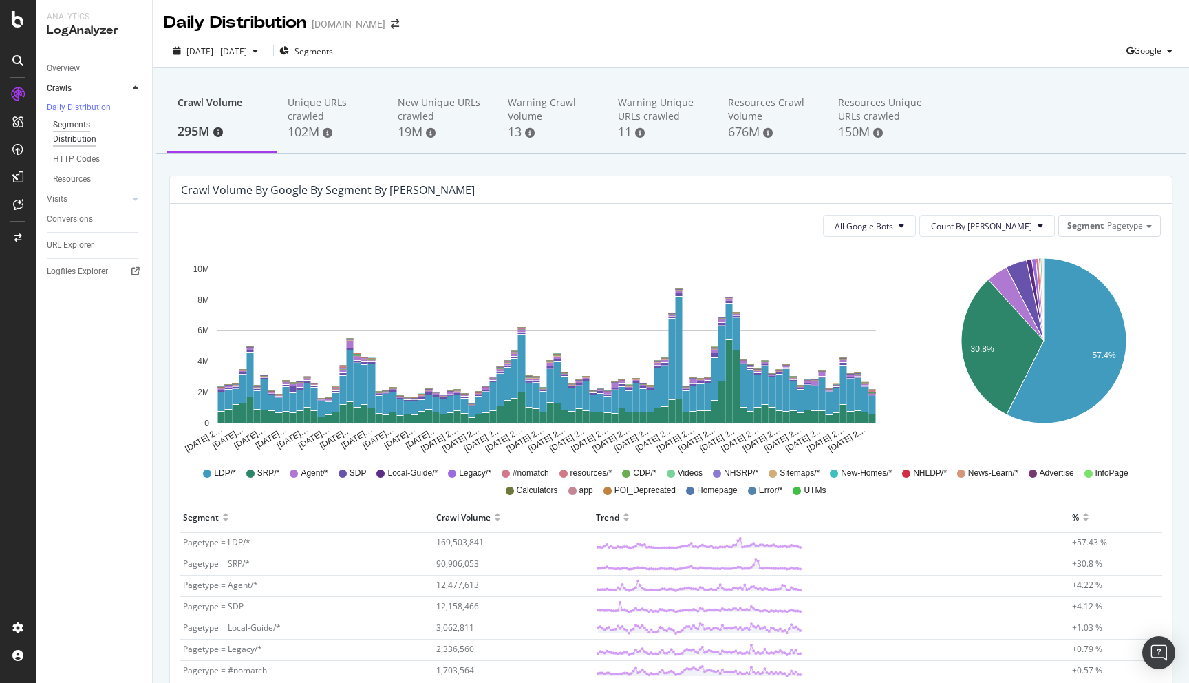
click at [81, 133] on div "Segments Distribution" at bounding box center [91, 132] width 76 height 29
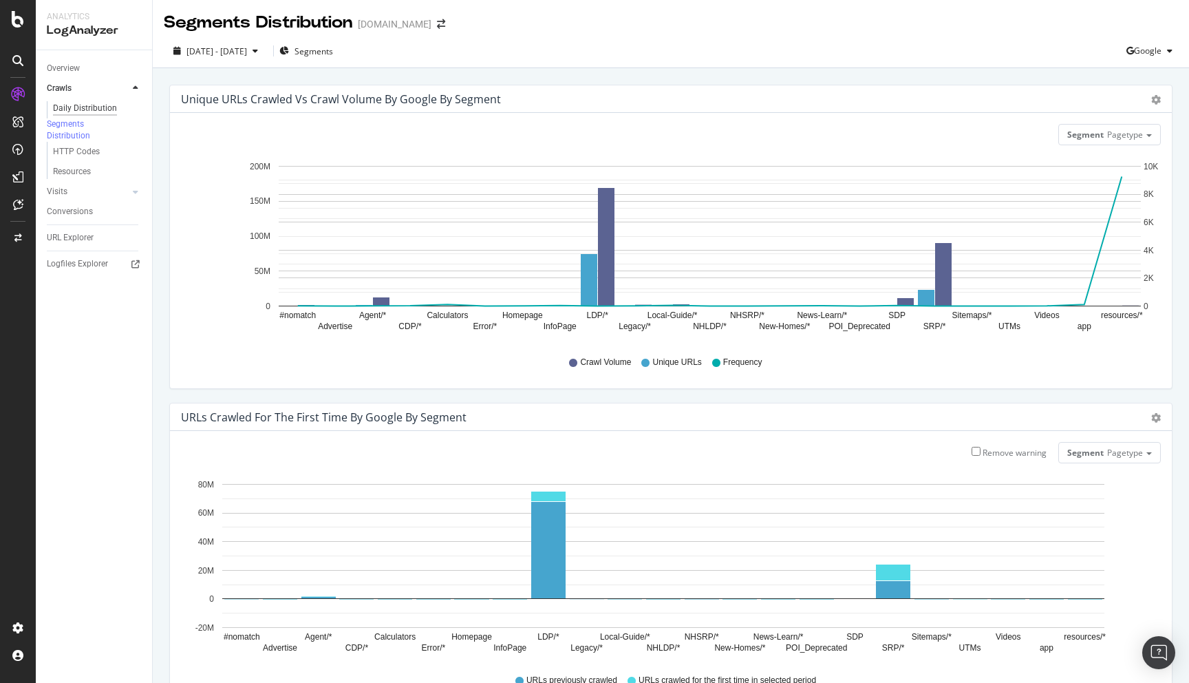
click at [101, 103] on div "Daily Distribution" at bounding box center [85, 108] width 64 height 14
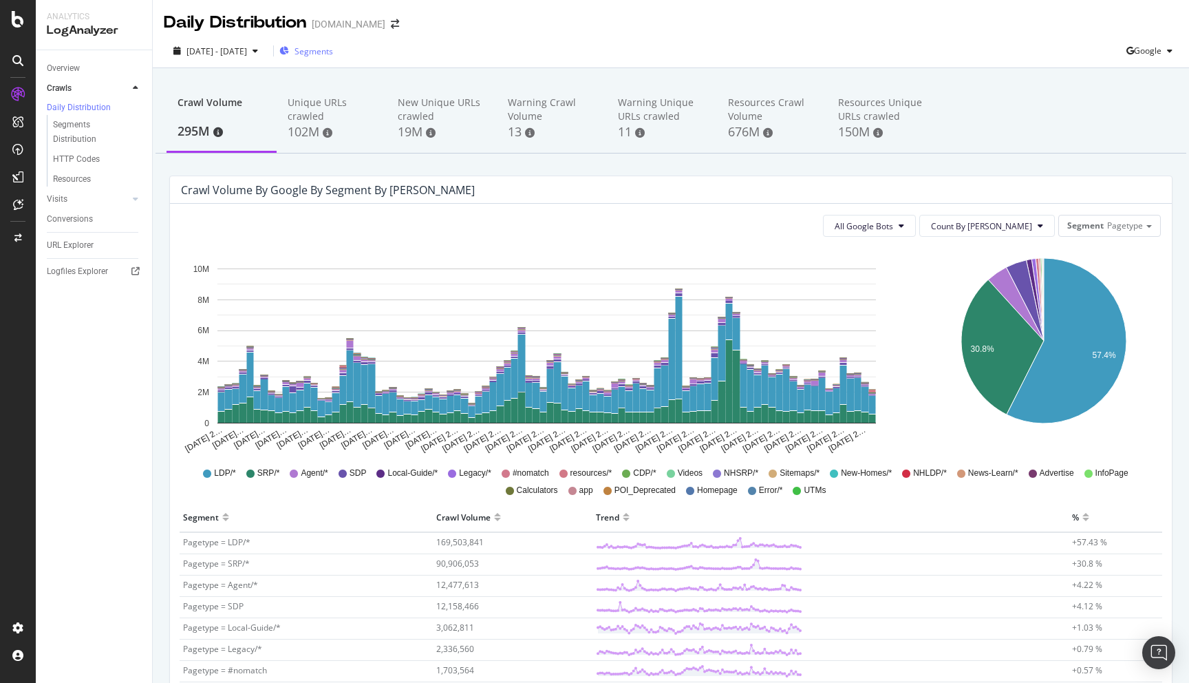
click at [333, 54] on span "Segments" at bounding box center [314, 51] width 39 height 12
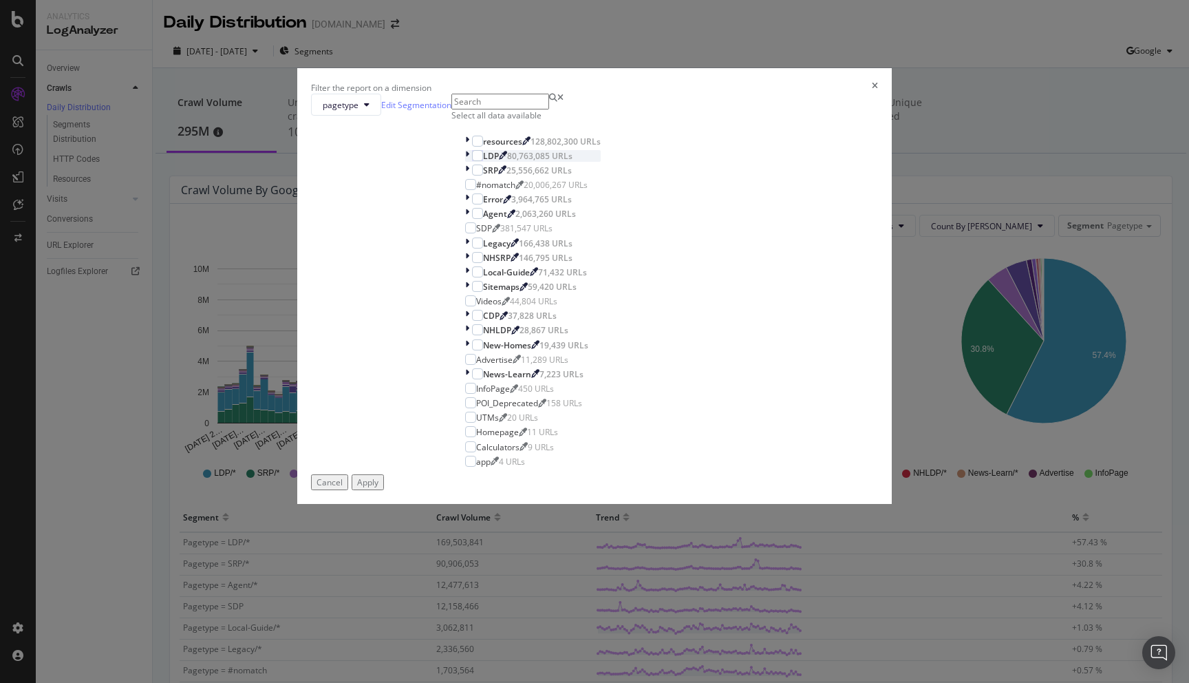
click at [465, 162] on icon "modal" at bounding box center [467, 156] width 4 height 12
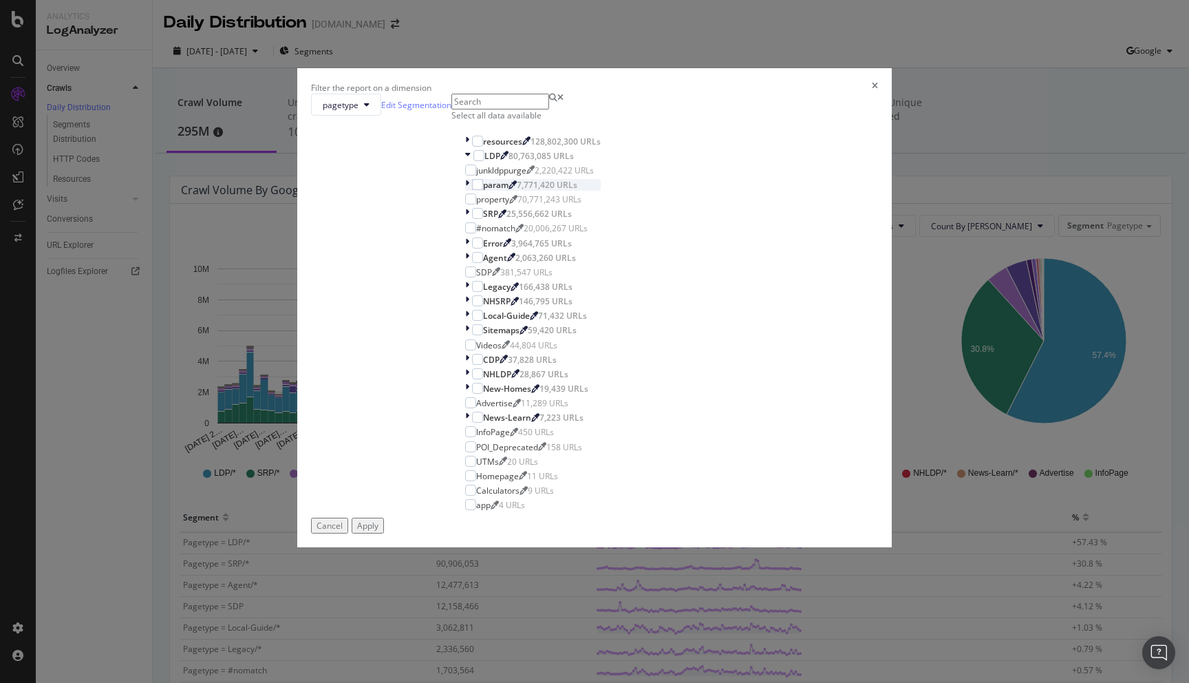
click at [472, 191] on div "modal" at bounding box center [468, 185] width 7 height 12
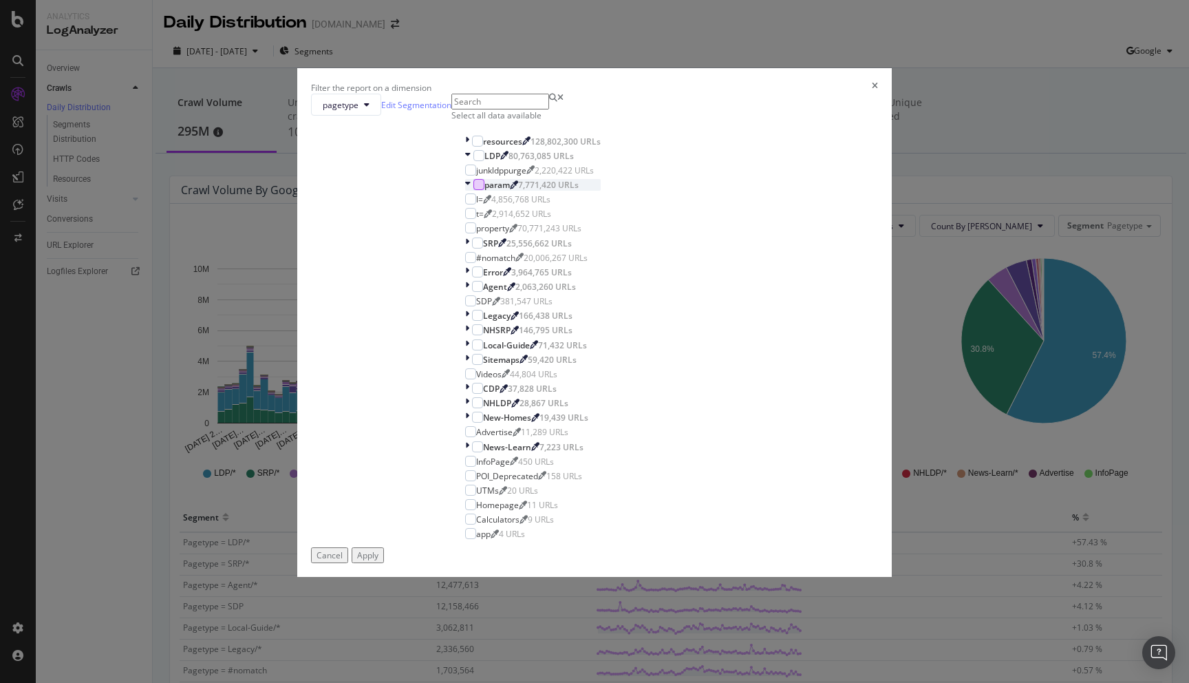
click at [485, 190] on div "modal" at bounding box center [479, 184] width 11 height 11
click at [379, 551] on div "Apply" at bounding box center [367, 555] width 21 height 12
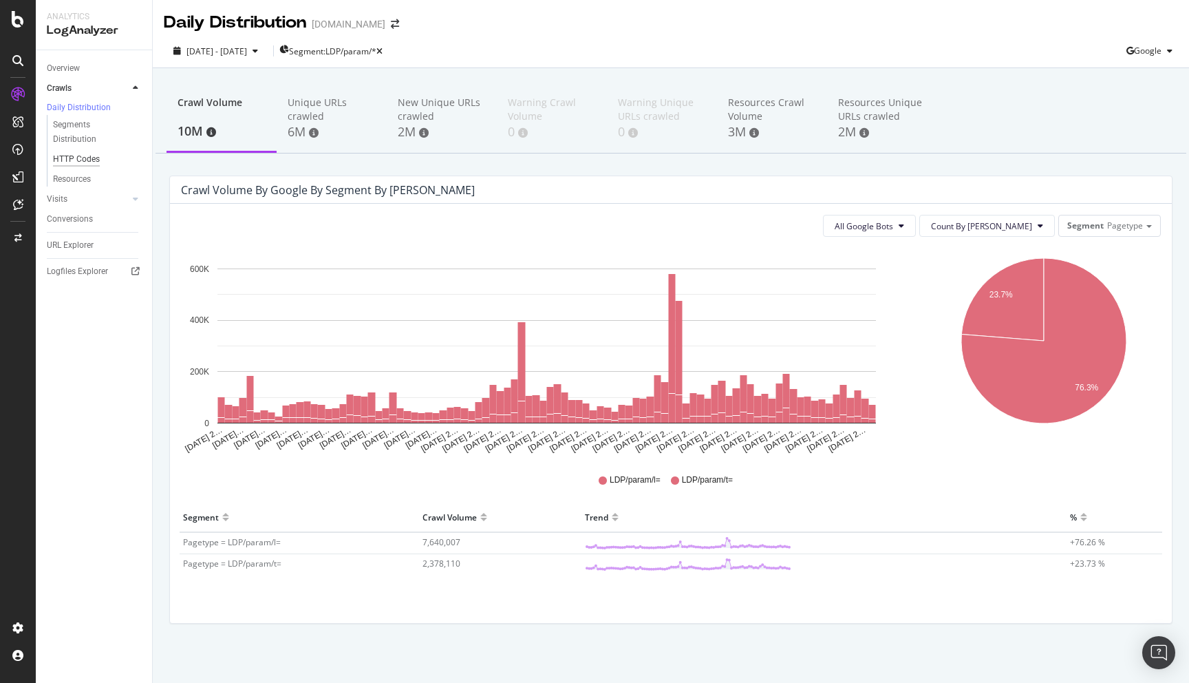
click at [79, 161] on div "HTTP Codes" at bounding box center [76, 159] width 47 height 14
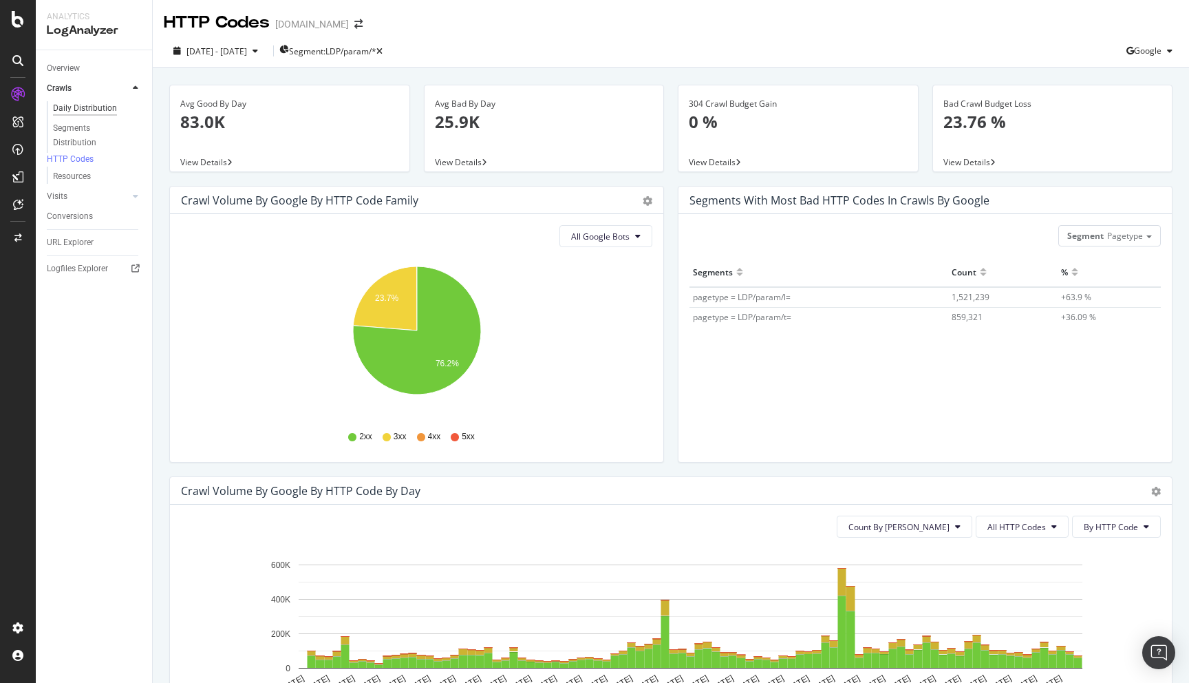
click at [92, 111] on div "Daily Distribution" at bounding box center [85, 108] width 64 height 14
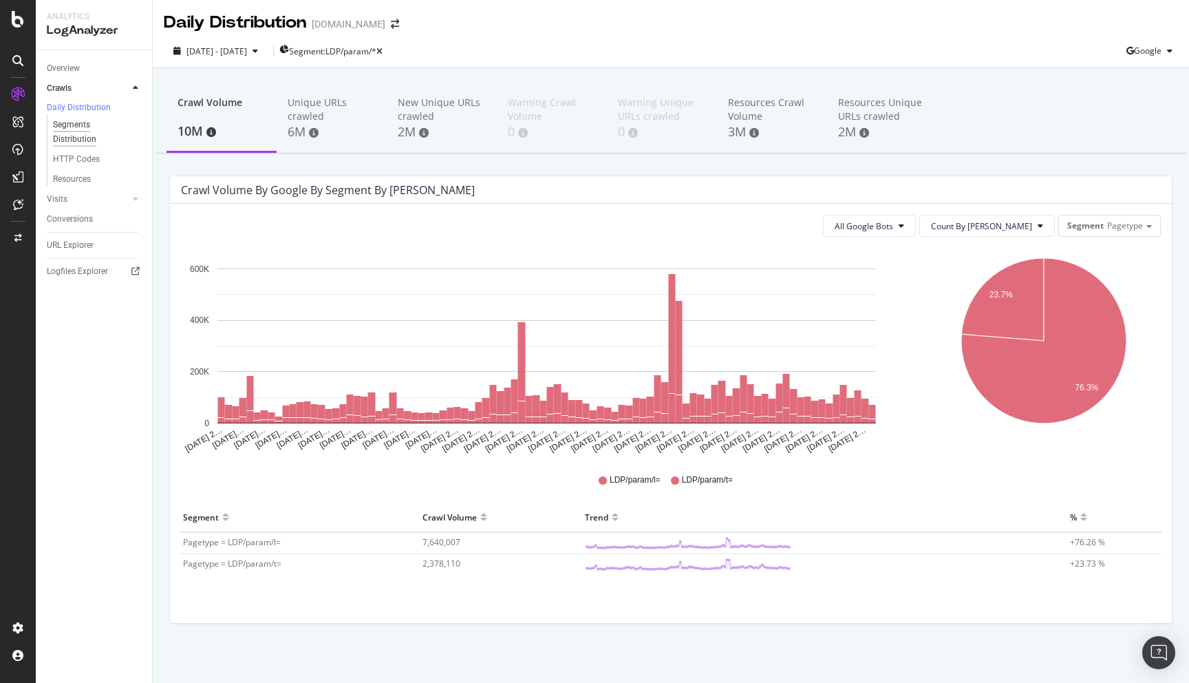
click at [85, 127] on div "Segments Distribution" at bounding box center [91, 132] width 76 height 29
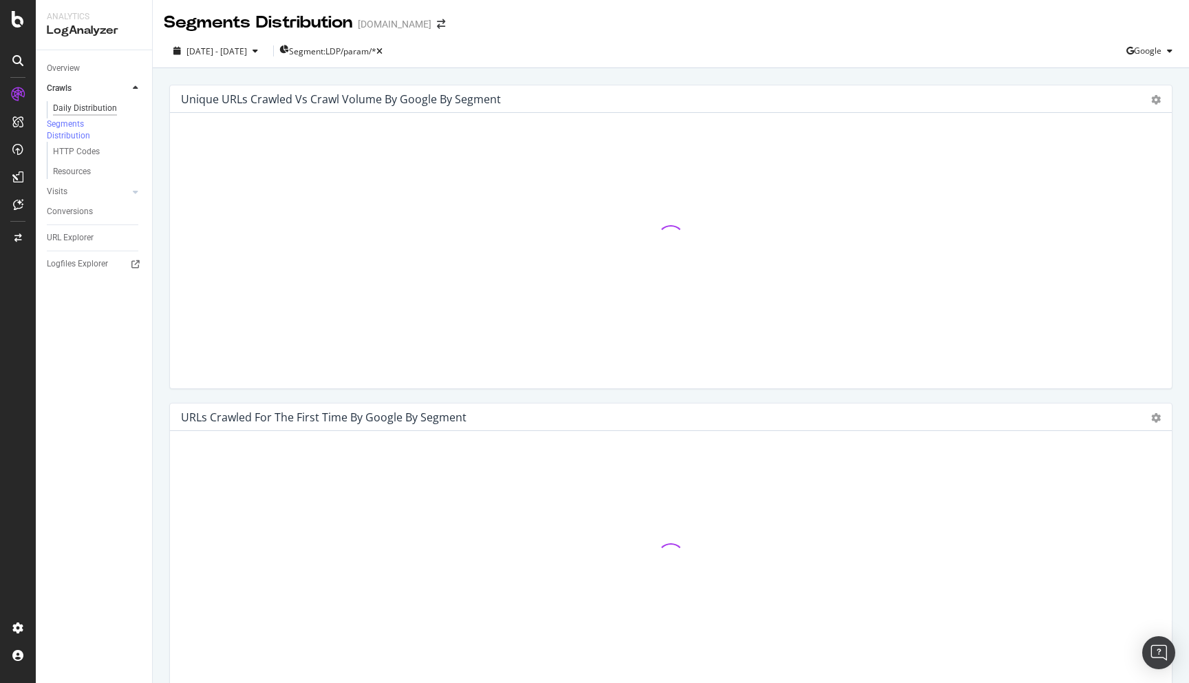
click at [87, 109] on div "Daily Distribution" at bounding box center [85, 108] width 64 height 14
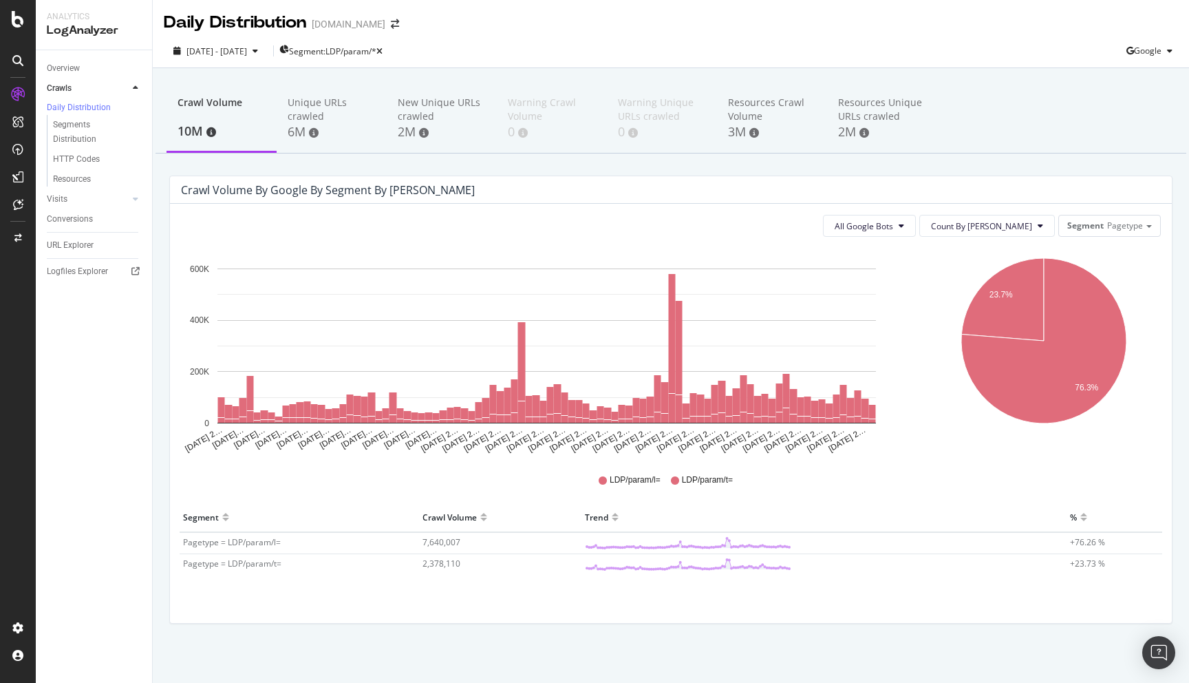
click at [208, 118] on div "Crawl Volume" at bounding box center [222, 109] width 88 height 26
click at [312, 107] on div "Unique URLs crawled" at bounding box center [332, 110] width 88 height 28
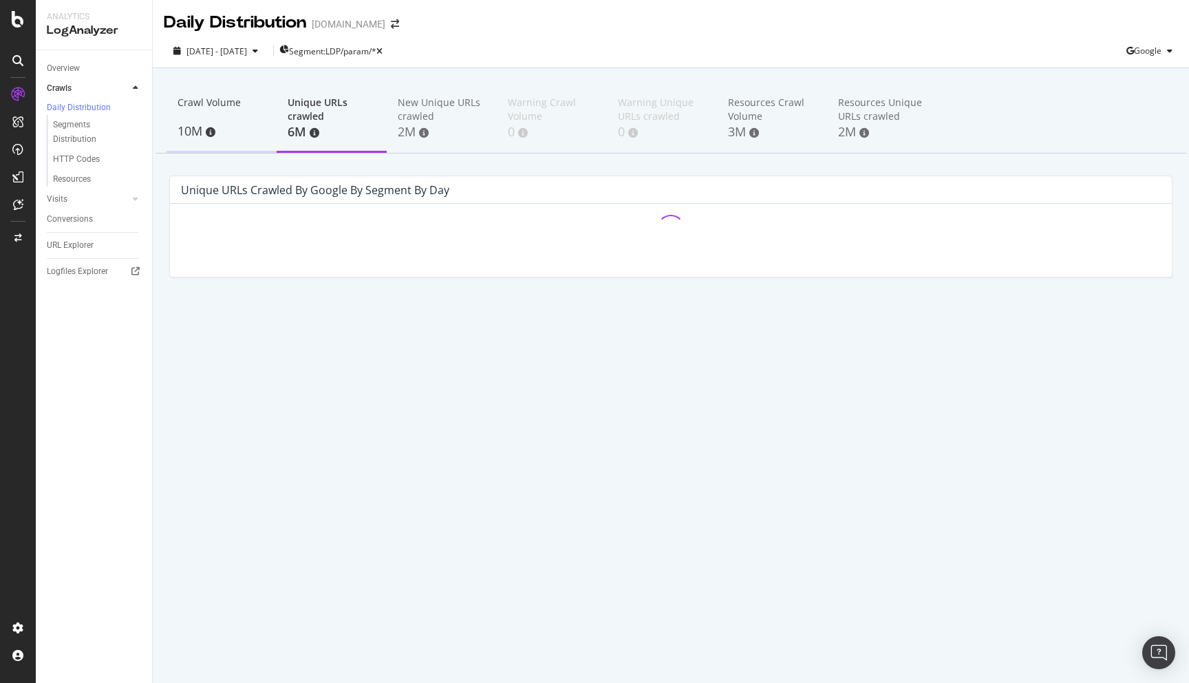
click at [196, 127] on div "10M" at bounding box center [222, 132] width 88 height 18
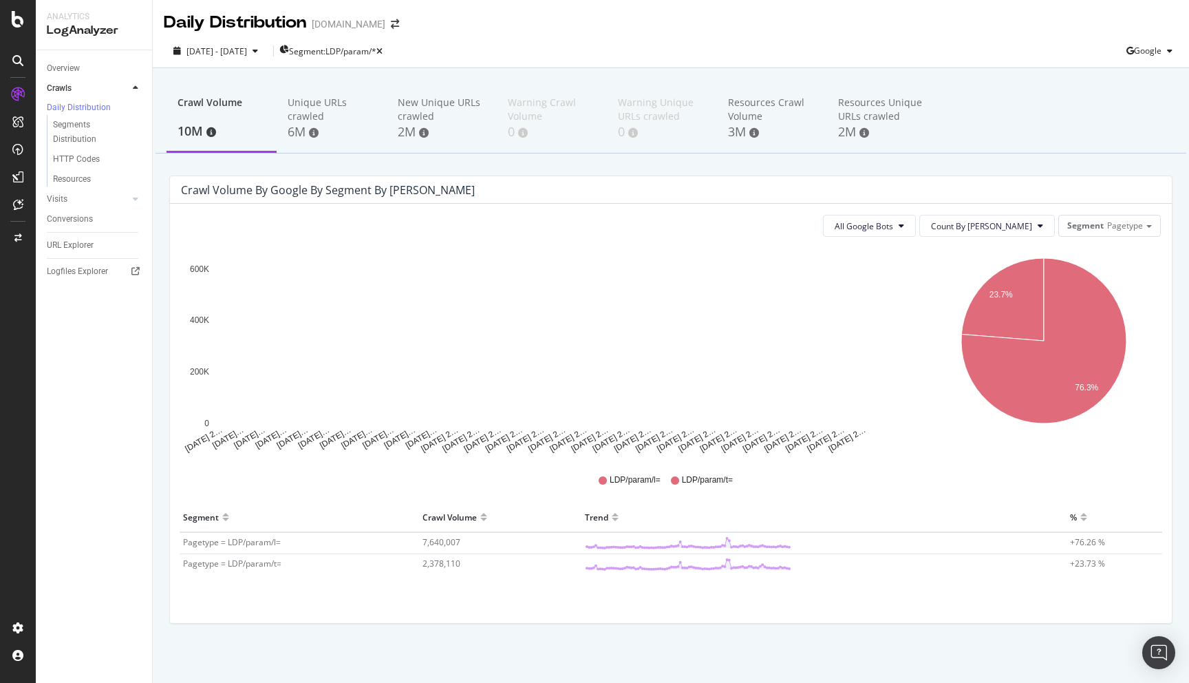
scroll to position [3, 0]
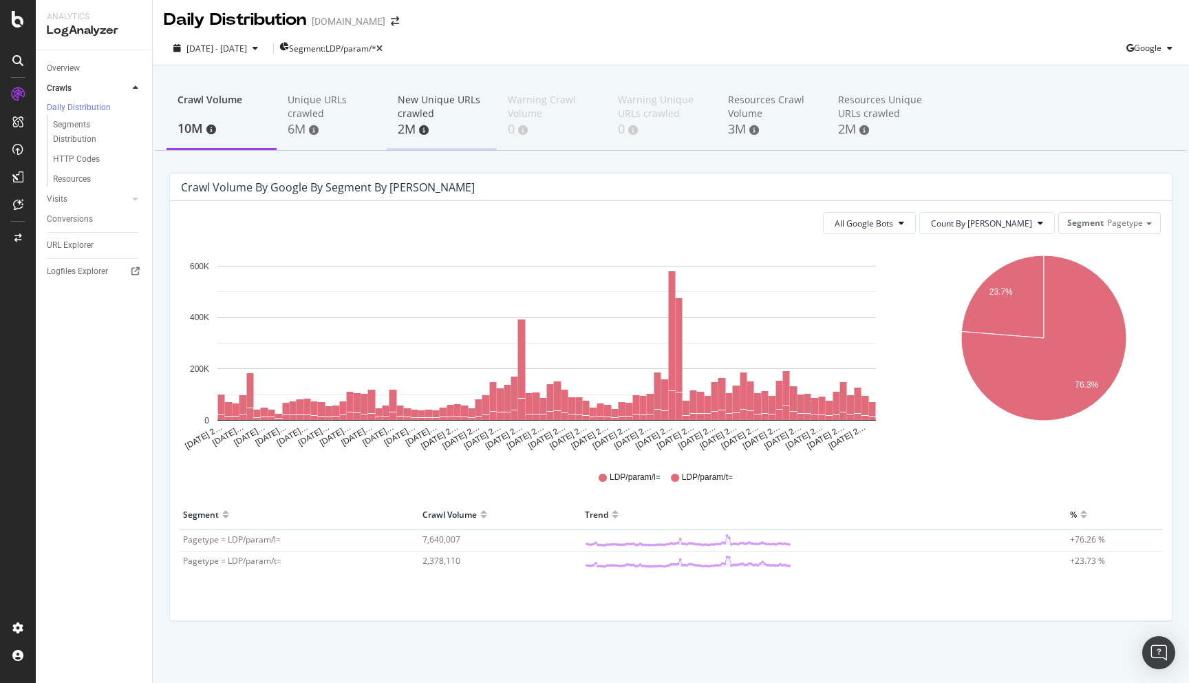
click at [414, 110] on div "New Unique URLs crawled" at bounding box center [442, 107] width 88 height 28
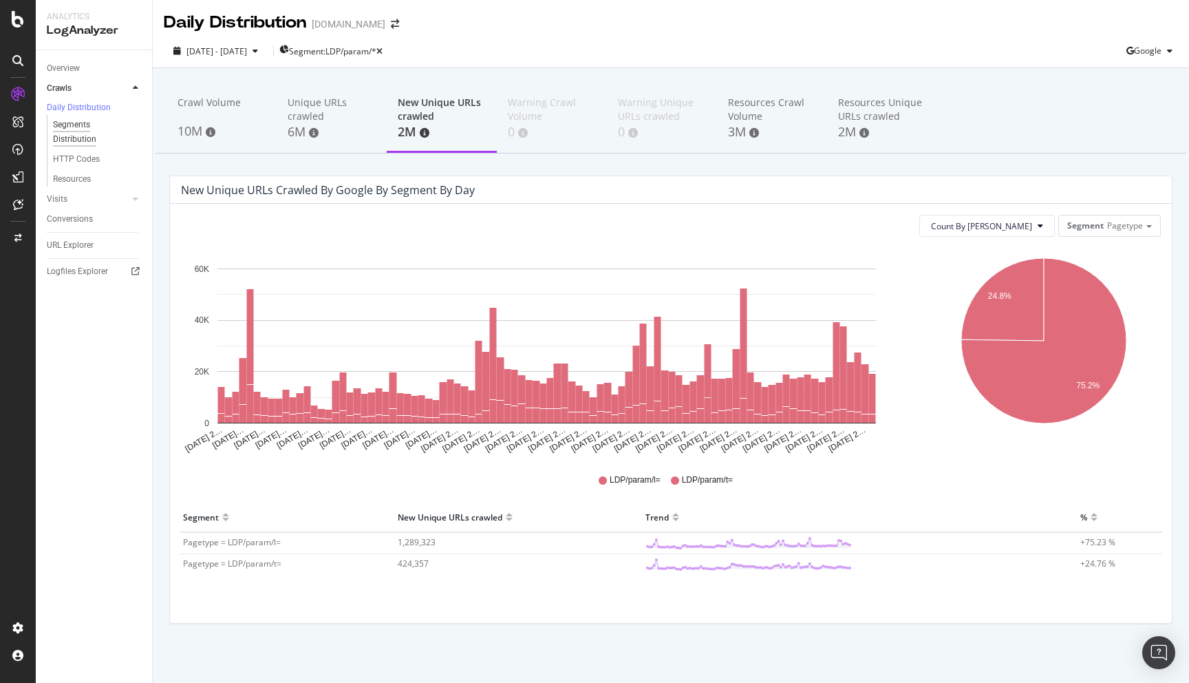
click at [83, 139] on div "Segments Distribution" at bounding box center [91, 132] width 76 height 29
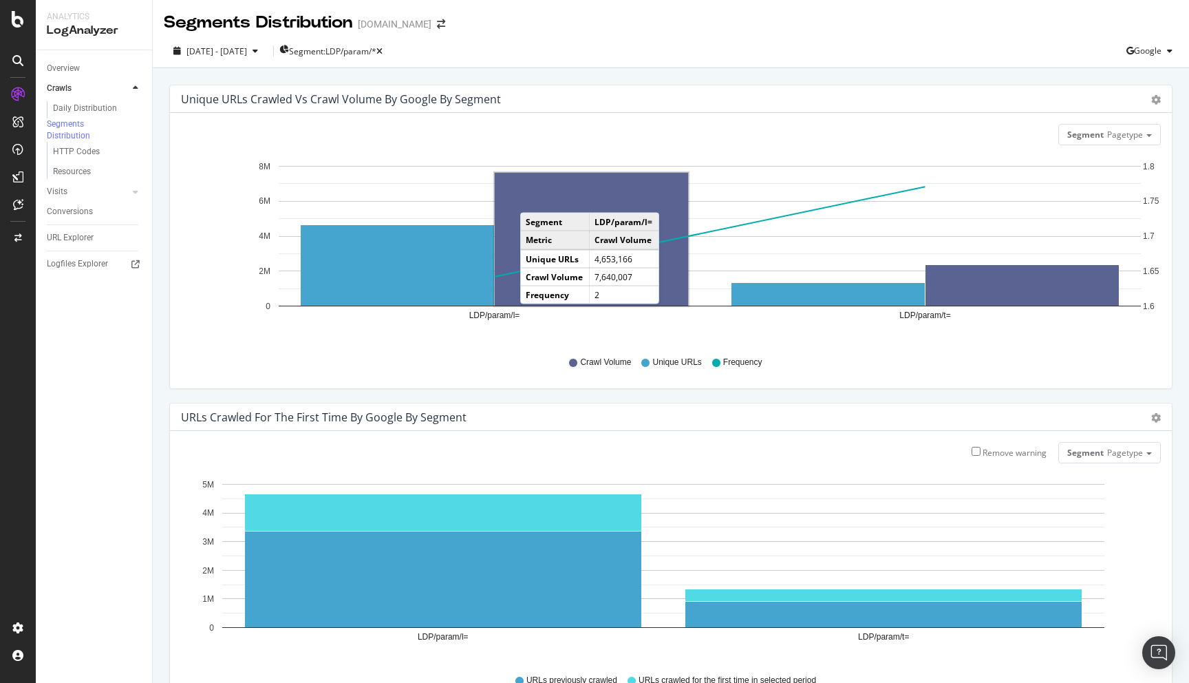
click at [534, 199] on rect "A chart." at bounding box center [591, 239] width 193 height 133
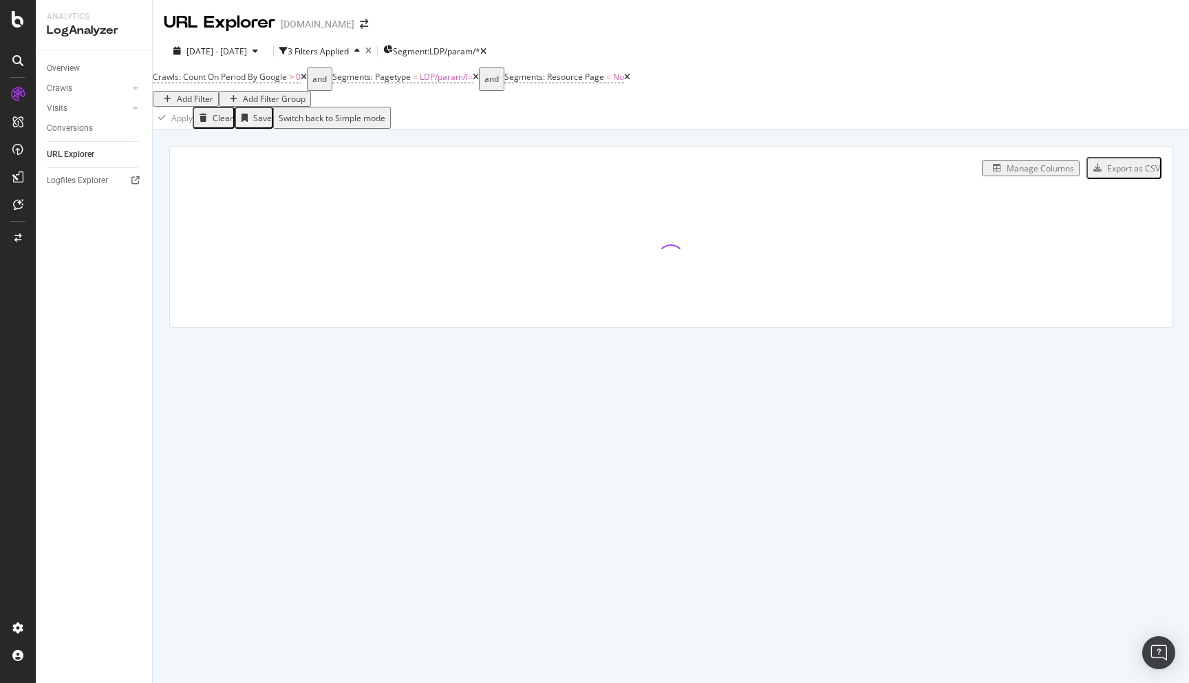
click at [1024, 171] on div "Manage Columns" at bounding box center [1040, 168] width 67 height 12
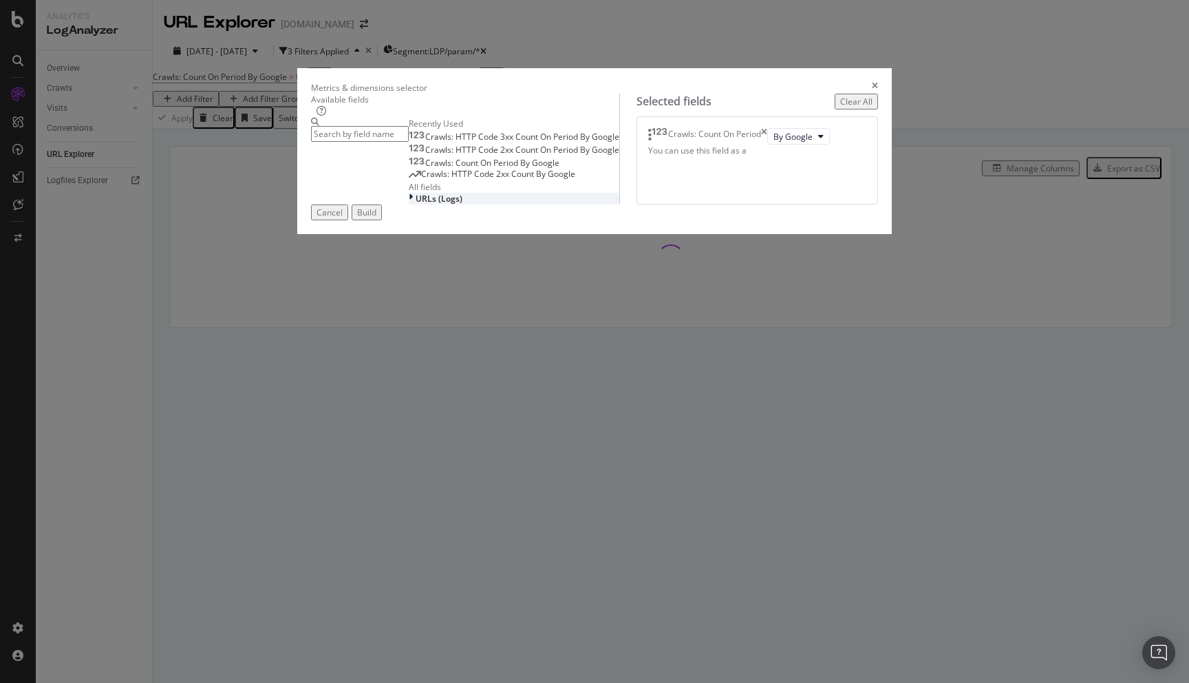
click at [416, 204] on span "URLs (Logs)" at bounding box center [439, 199] width 47 height 12
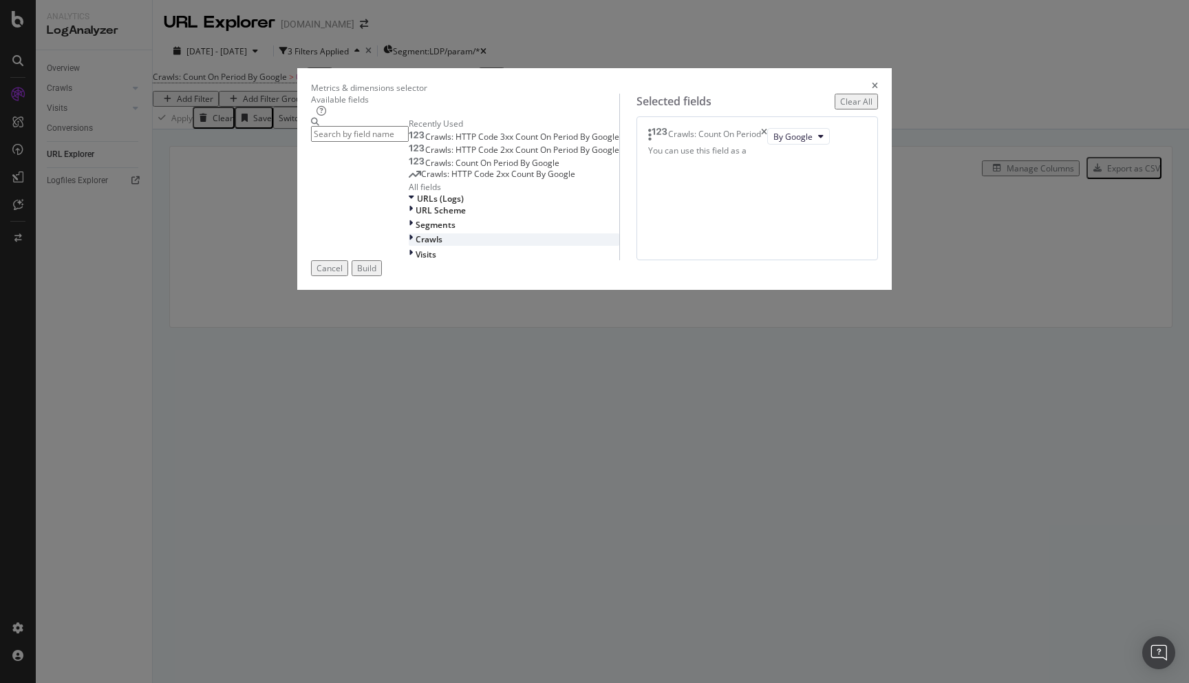
click at [409, 245] on div "modal" at bounding box center [412, 239] width 7 height 12
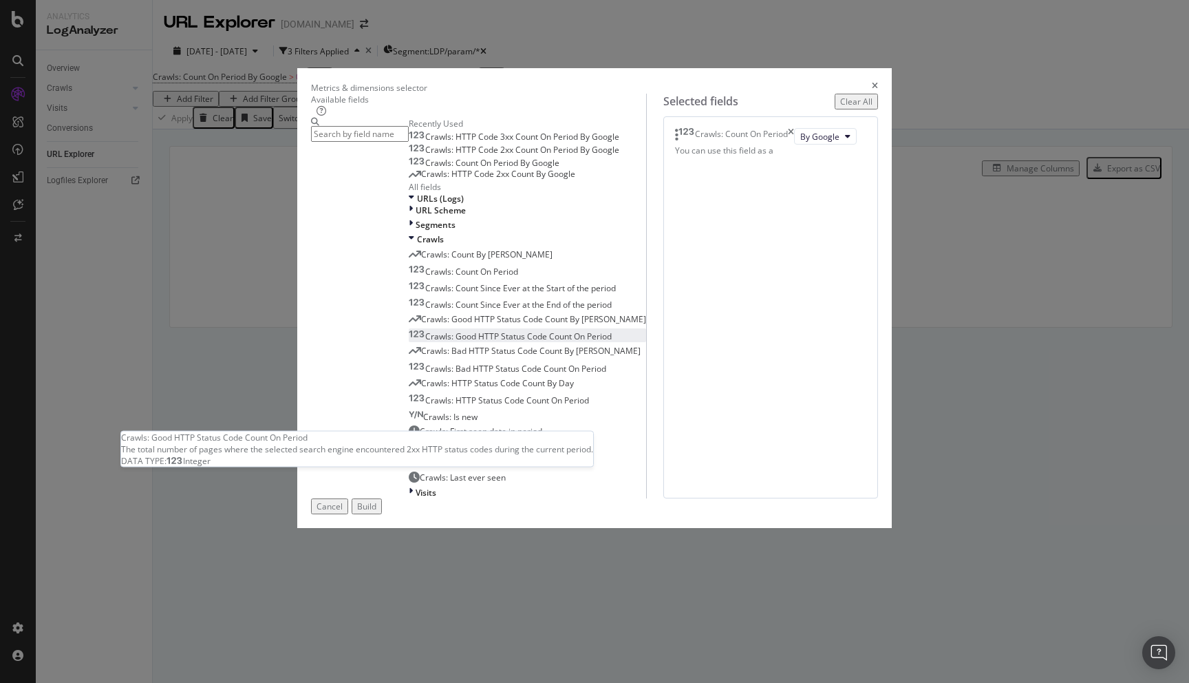
scroll to position [148, 0]
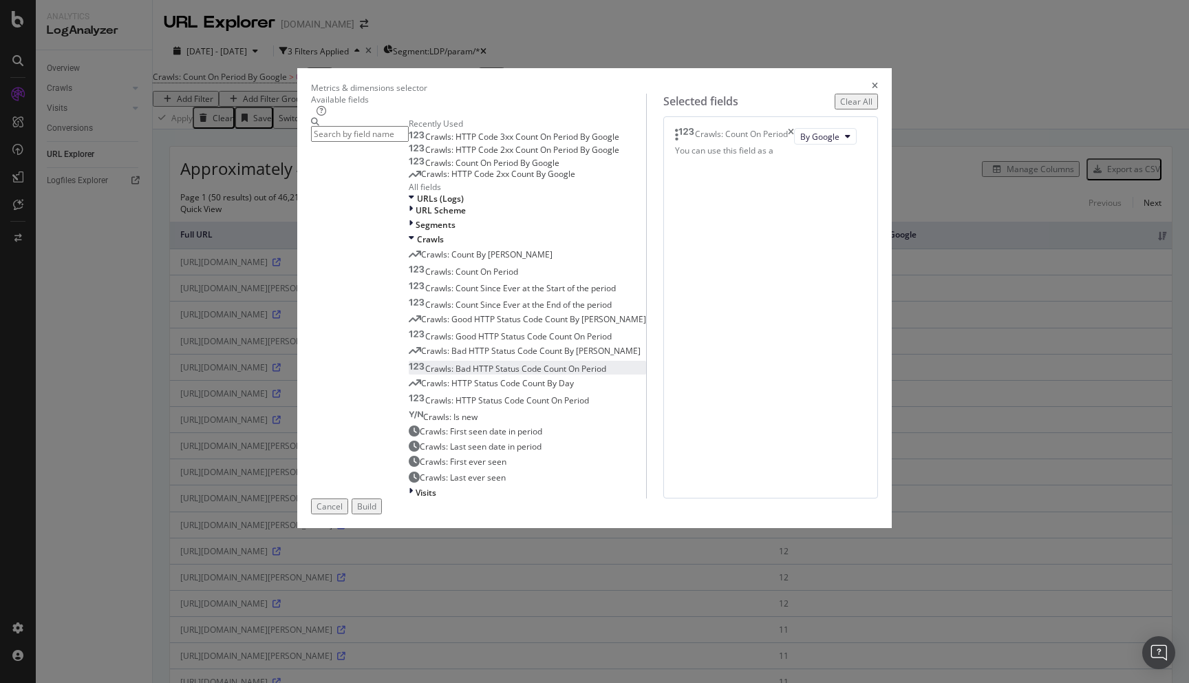
click at [434, 374] on span "Crawls: Bad HTTP Status Code Count On Period" at bounding box center [515, 369] width 181 height 12
click at [427, 342] on span "Crawls: Good HTTP Status Code Count On Period" at bounding box center [518, 336] width 187 height 12
click at [376, 512] on div "Build" at bounding box center [366, 506] width 19 height 12
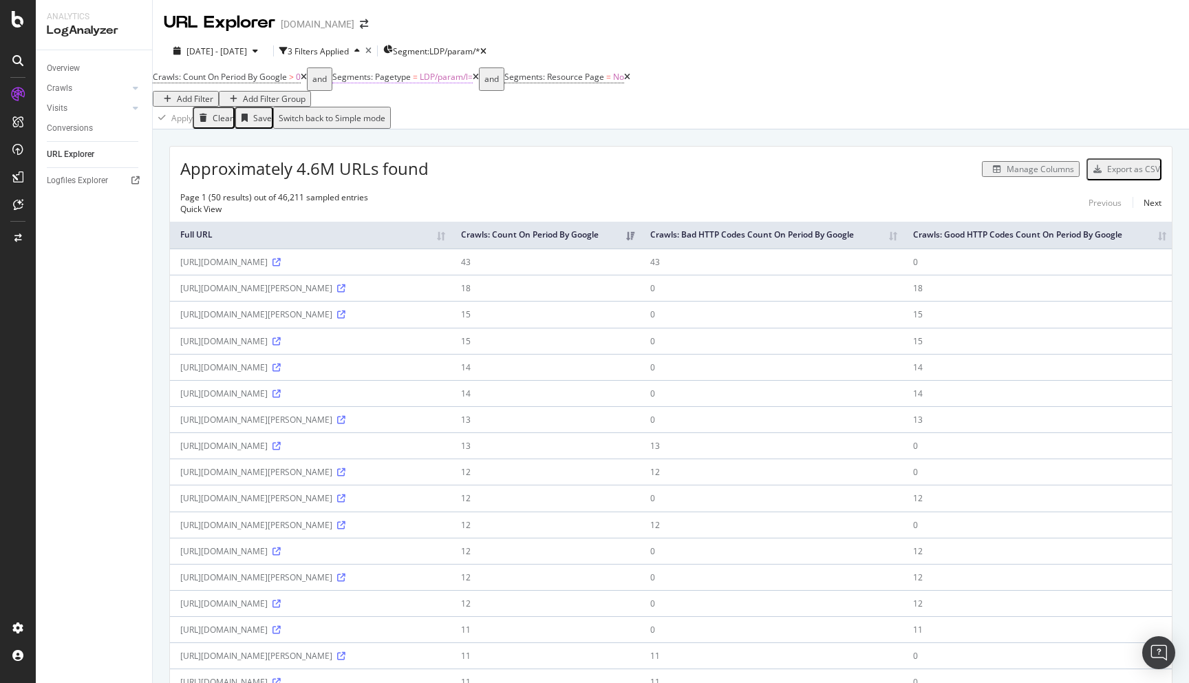
click at [469, 83] on span "LDP/param/l=" at bounding box center [446, 77] width 53 height 12
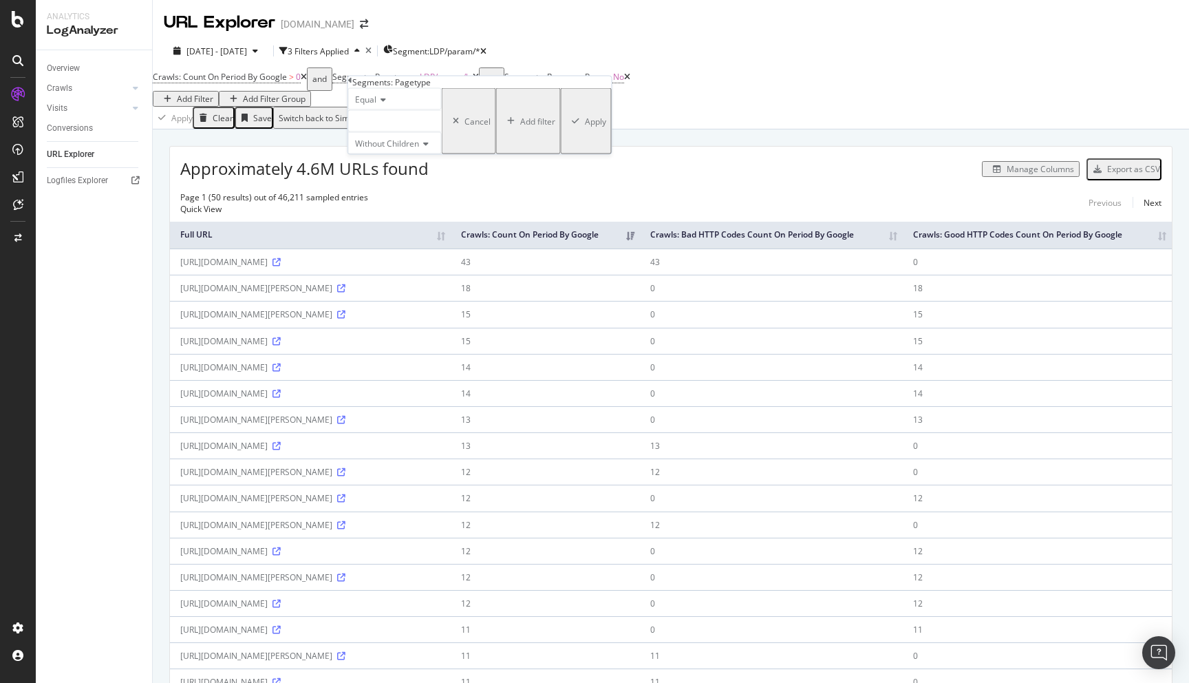
click at [465, 127] on div "Cancel" at bounding box center [478, 121] width 26 height 12
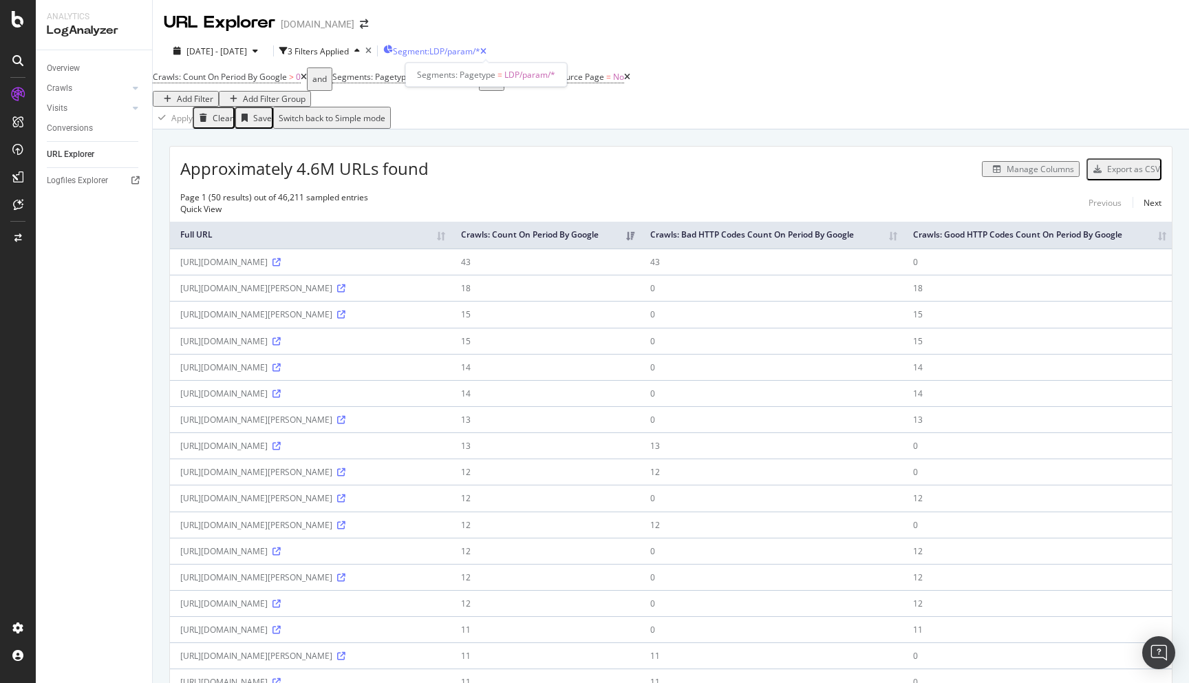
click at [527, 67] on div "Segments: Pagetype = LDP/param/*" at bounding box center [486, 75] width 162 height 24
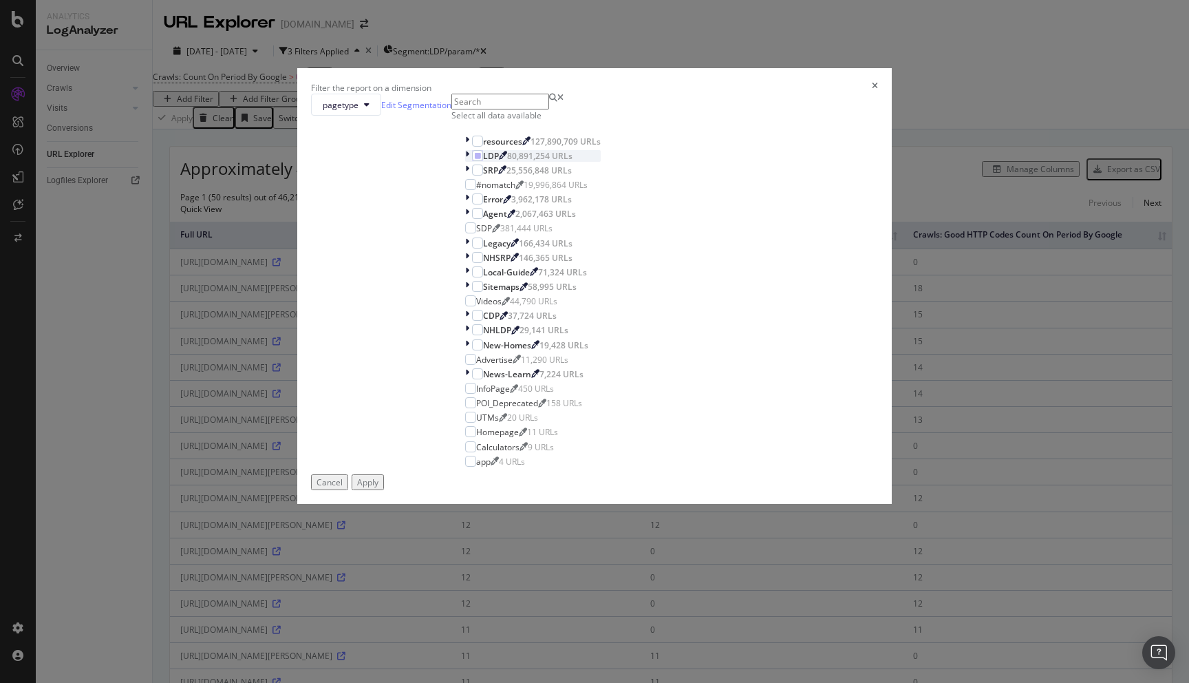
click at [465, 162] on icon "modal" at bounding box center [467, 156] width 4 height 12
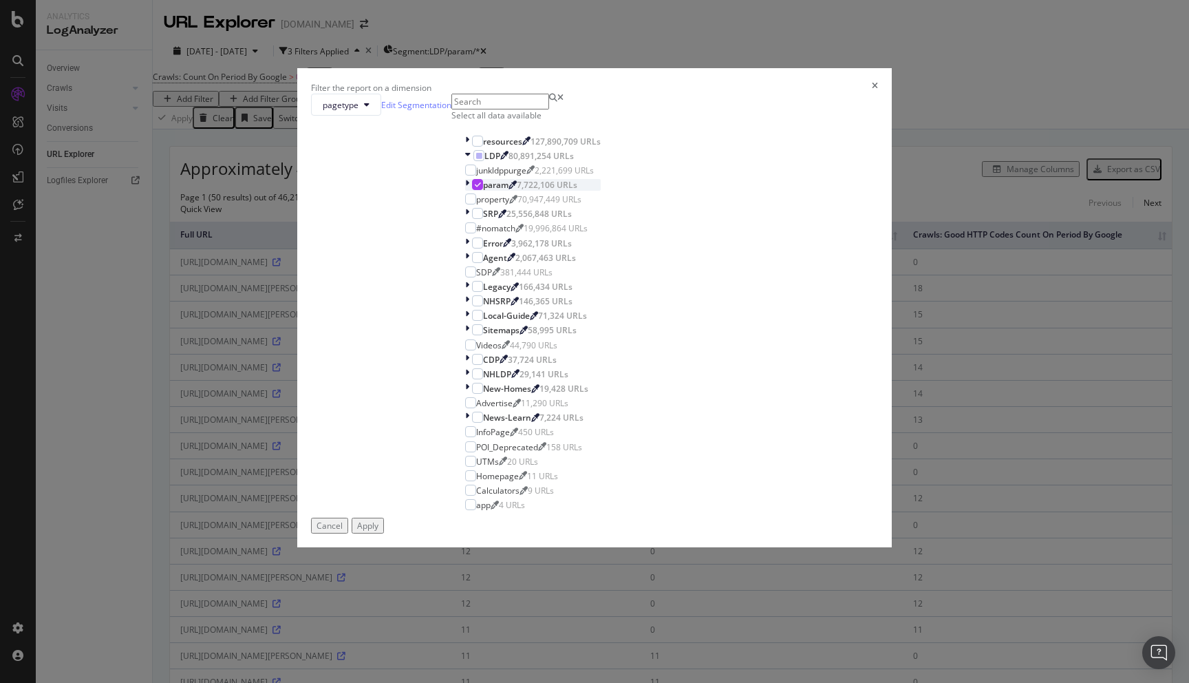
click at [469, 191] on icon "modal" at bounding box center [467, 185] width 4 height 12
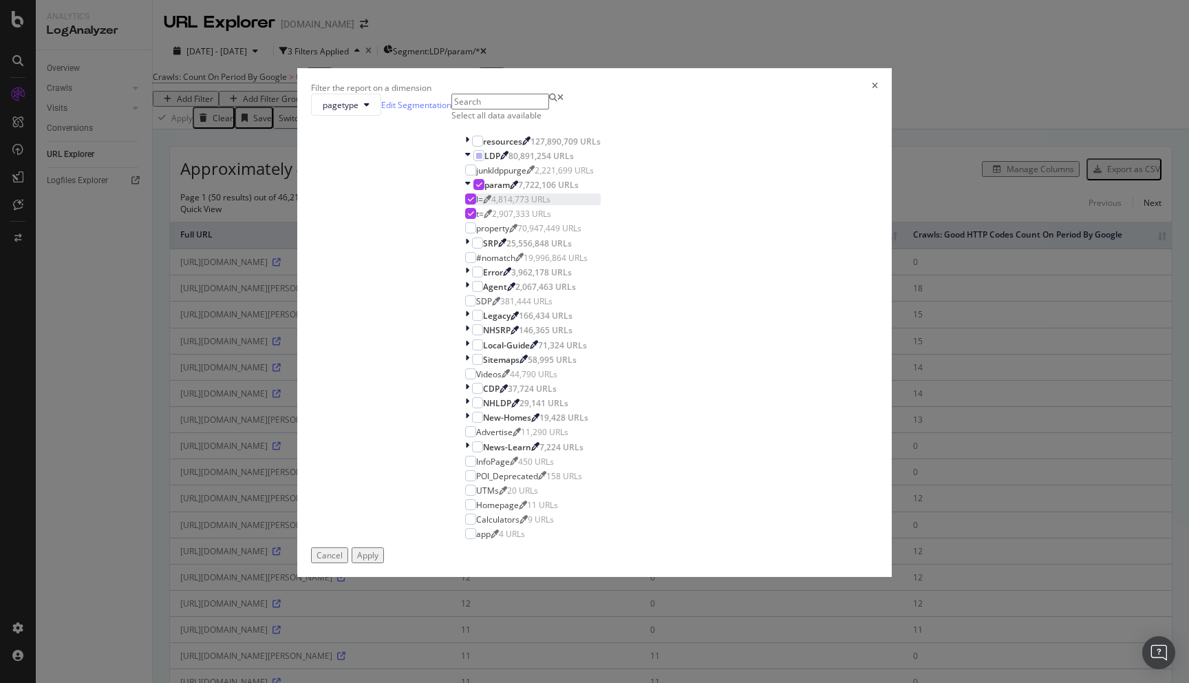
click at [474, 202] on icon "modal" at bounding box center [471, 198] width 6 height 7
click at [379, 557] on div "Apply" at bounding box center [367, 555] width 21 height 12
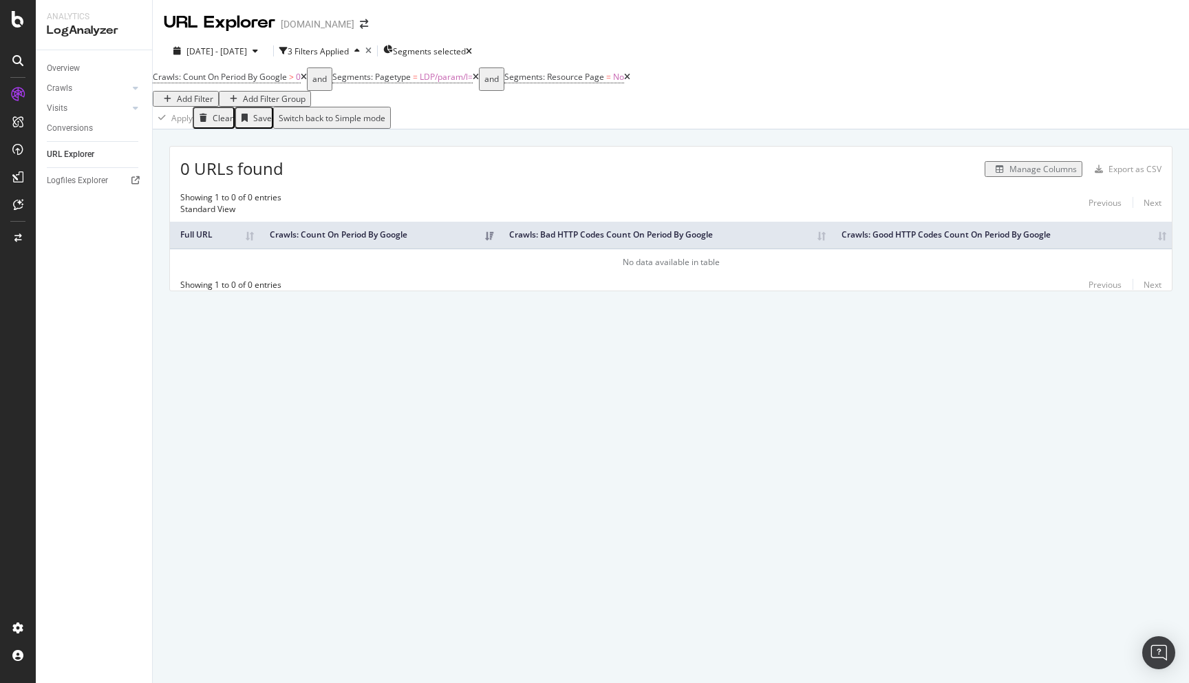
click at [479, 81] on icon at bounding box center [476, 77] width 6 height 8
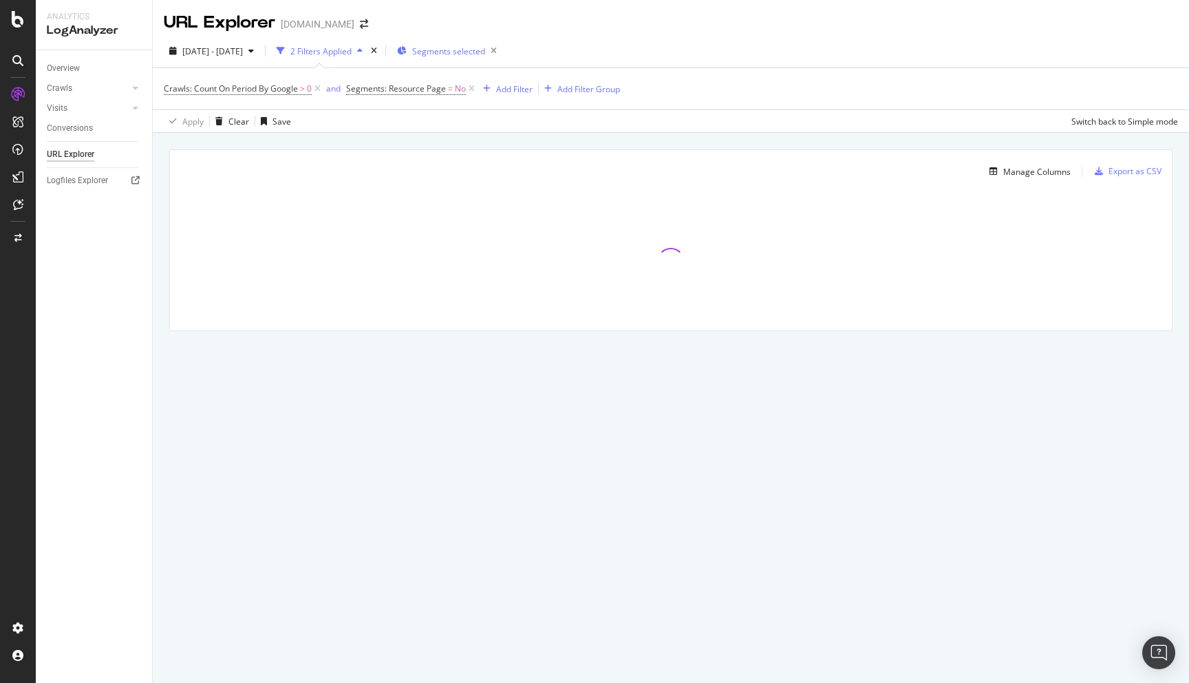
click at [502, 57] on div "Segments selected" at bounding box center [449, 50] width 105 height 19
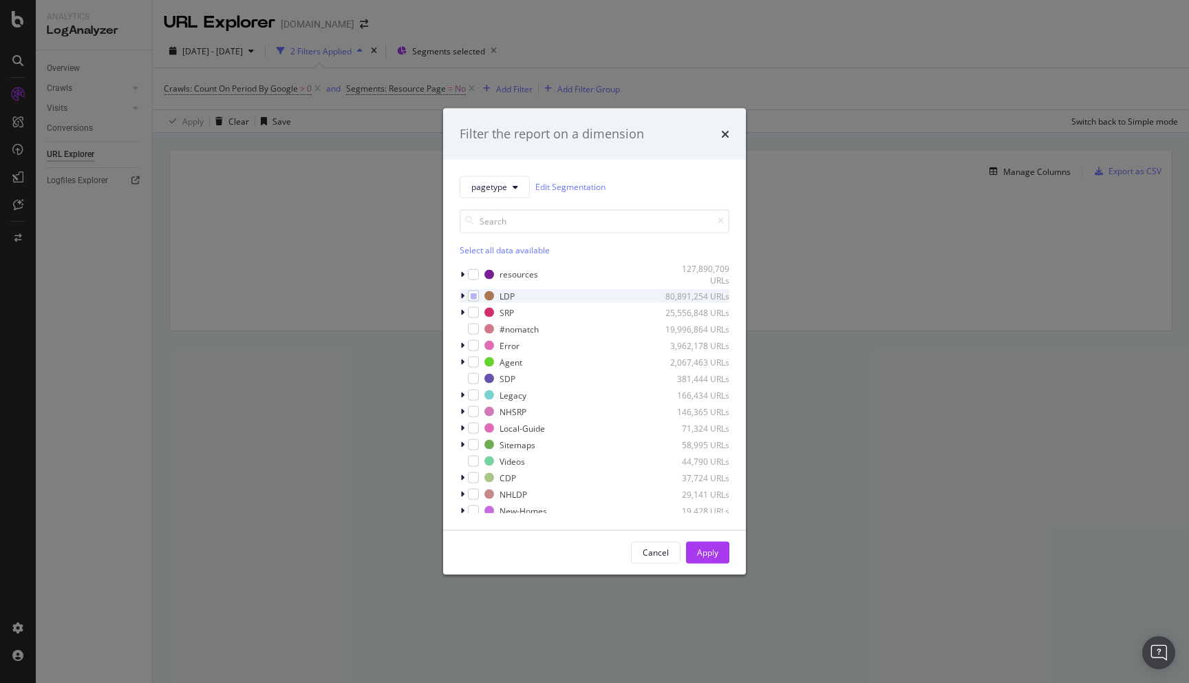
click at [460, 295] on div "modal" at bounding box center [464, 296] width 8 height 14
click at [471, 330] on icon "modal" at bounding box center [471, 329] width 4 height 8
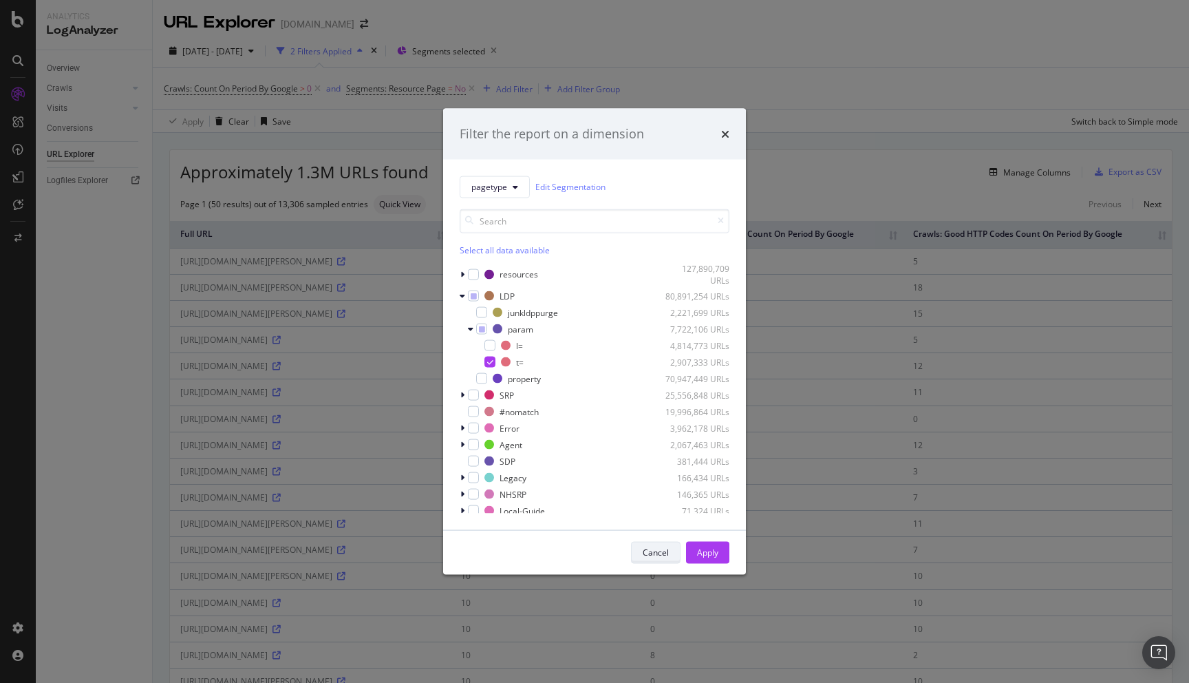
click at [658, 546] on div "Cancel" at bounding box center [656, 551] width 26 height 19
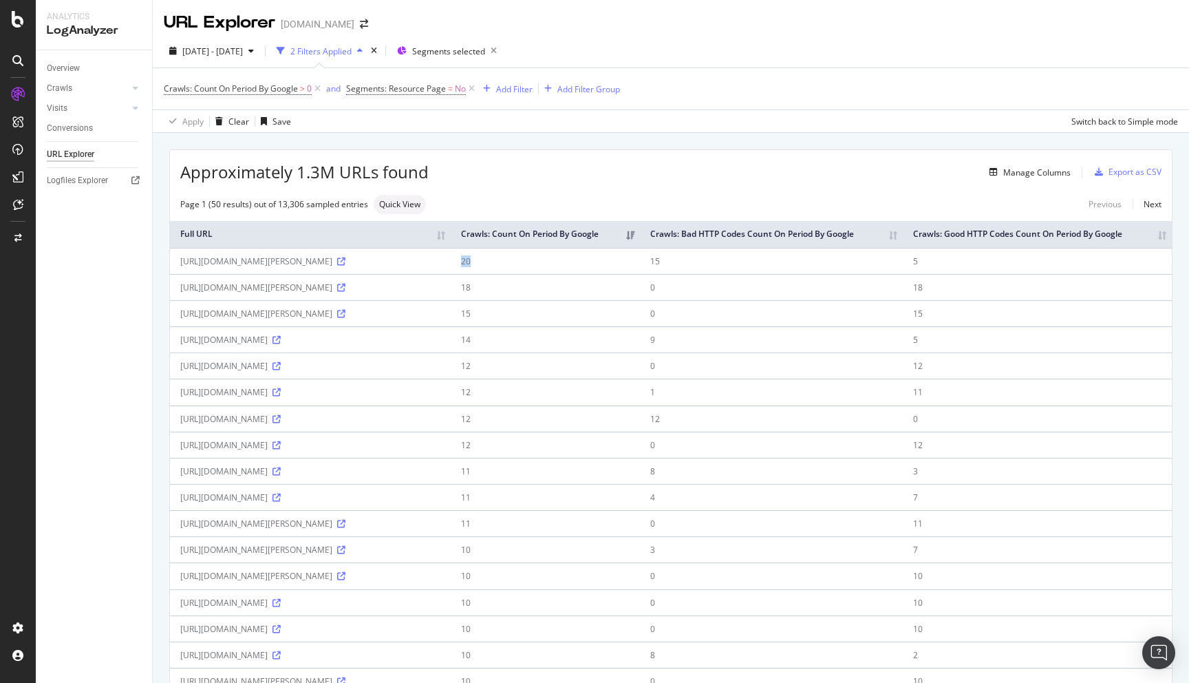
drag, startPoint x: 623, startPoint y: 277, endPoint x: 613, endPoint y: 275, distance: 9.7
click at [613, 274] on td "20" at bounding box center [545, 261] width 189 height 26
drag, startPoint x: 764, startPoint y: 275, endPoint x: 774, endPoint y: 276, distance: 10.3
click at [774, 274] on td "15" at bounding box center [771, 261] width 263 height 26
click at [774, 271] on td "15" at bounding box center [771, 261] width 263 height 26
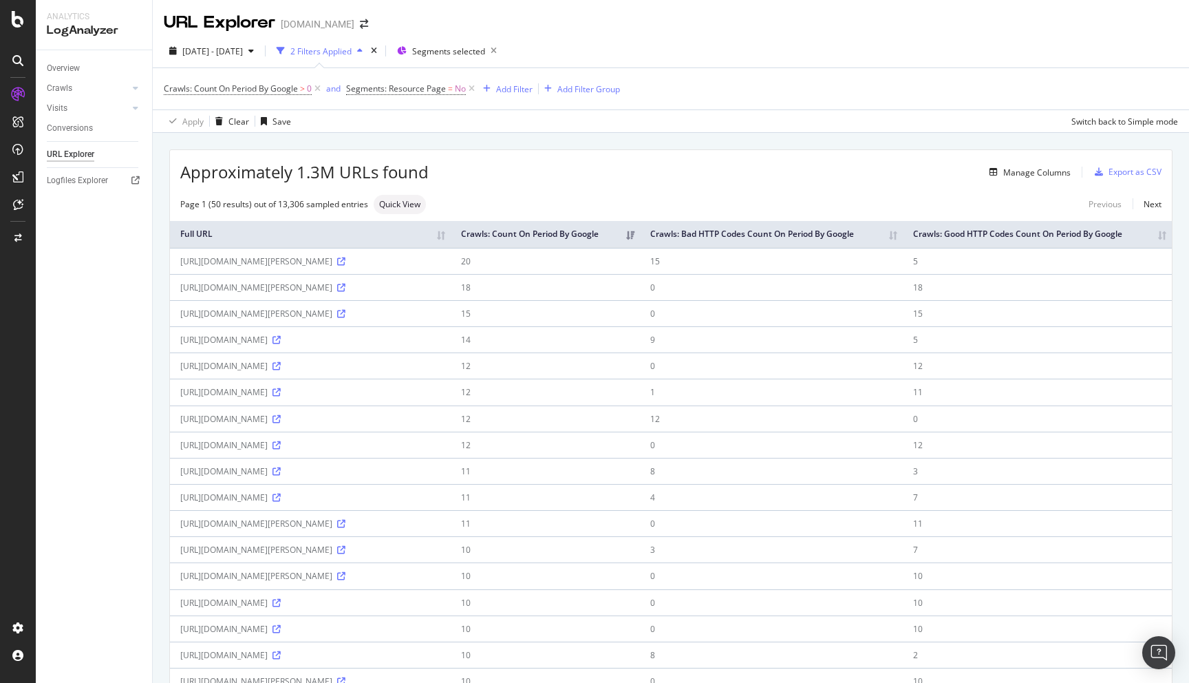
click at [774, 271] on td "15" at bounding box center [771, 261] width 263 height 26
click at [970, 274] on td "5" at bounding box center [1037, 261] width 269 height 26
click at [768, 274] on td "15" at bounding box center [771, 261] width 263 height 26
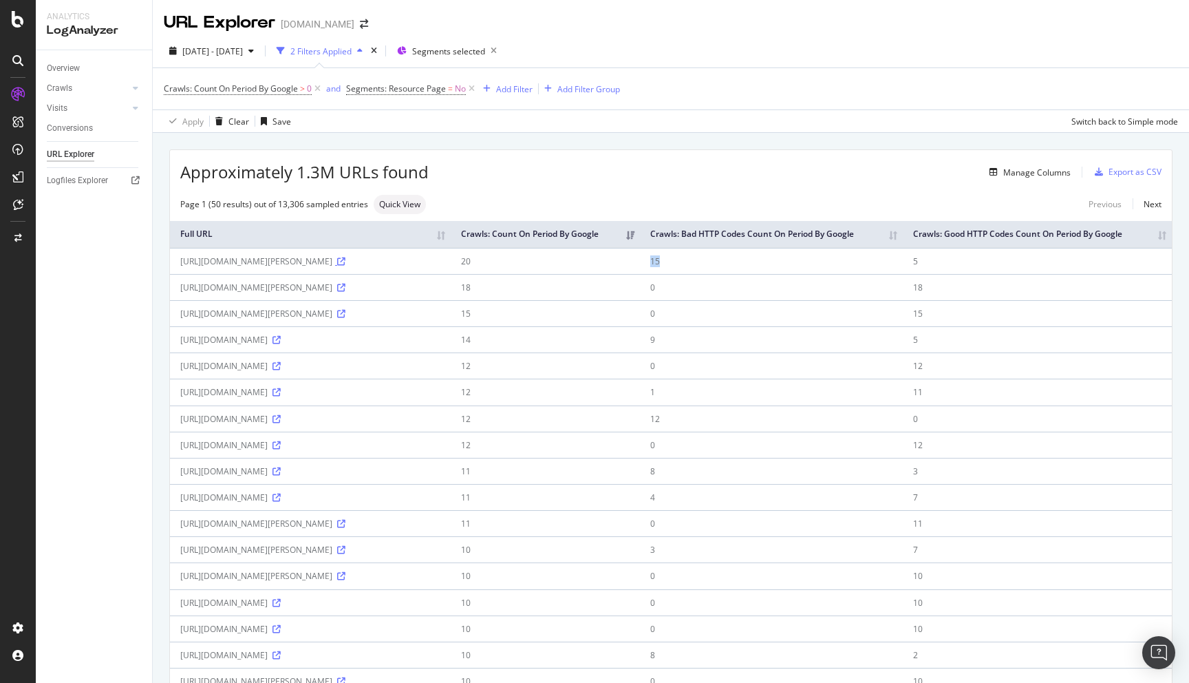
click at [337, 266] on icon at bounding box center [341, 261] width 8 height 8
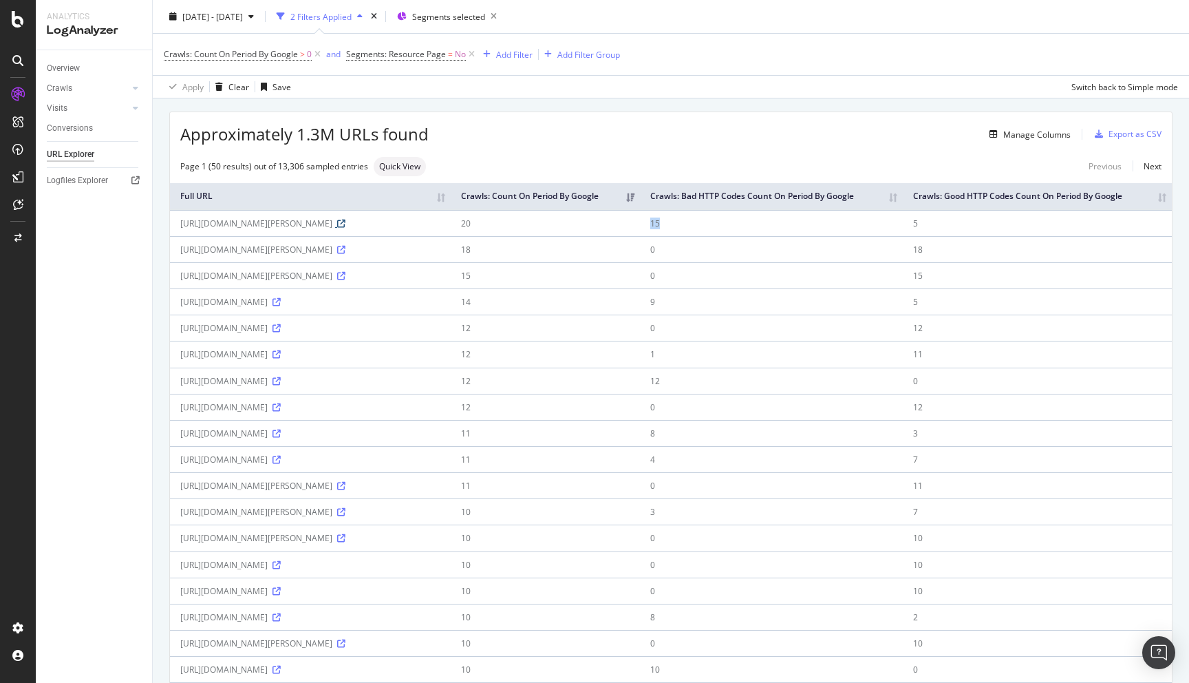
scroll to position [43, 0]
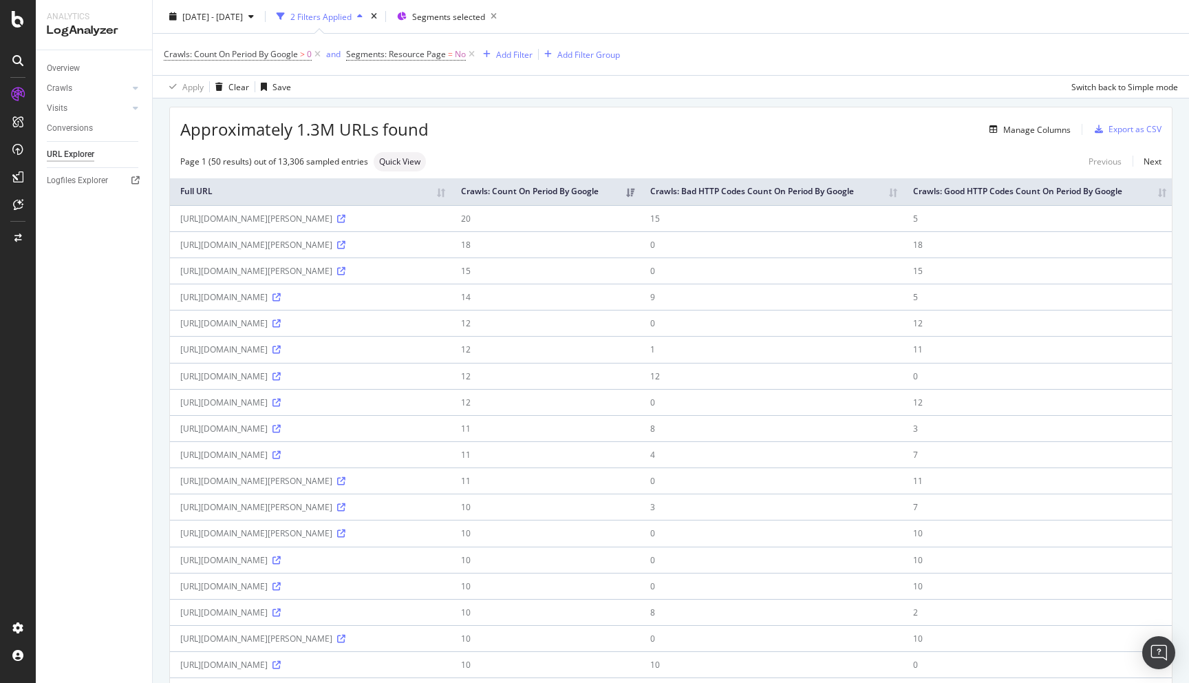
click at [616, 362] on td "12" at bounding box center [545, 349] width 189 height 26
drag, startPoint x: 775, startPoint y: 375, endPoint x: 761, endPoint y: 373, distance: 14.6
click at [761, 362] on td "1" at bounding box center [771, 349] width 263 height 26
drag, startPoint x: 984, startPoint y: 372, endPoint x: 970, endPoint y: 371, distance: 13.8
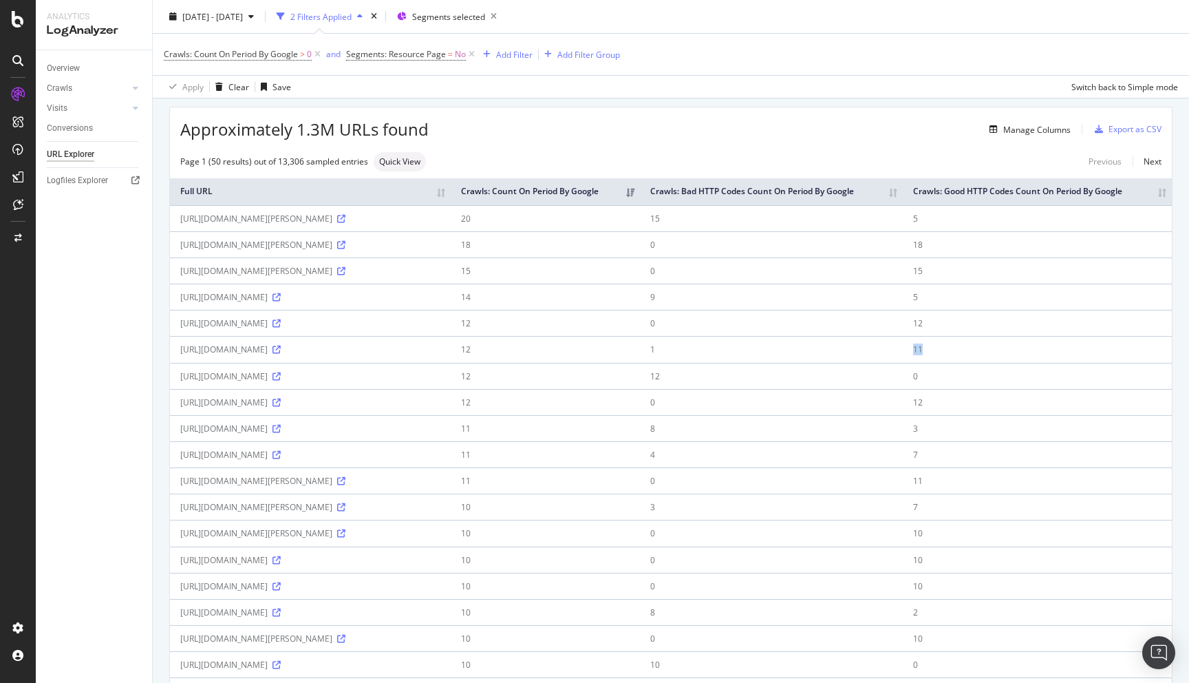
click at [970, 362] on td "11" at bounding box center [1037, 349] width 269 height 26
click at [281, 354] on icon at bounding box center [277, 350] width 8 height 8
